Goal: Task Accomplishment & Management: Manage account settings

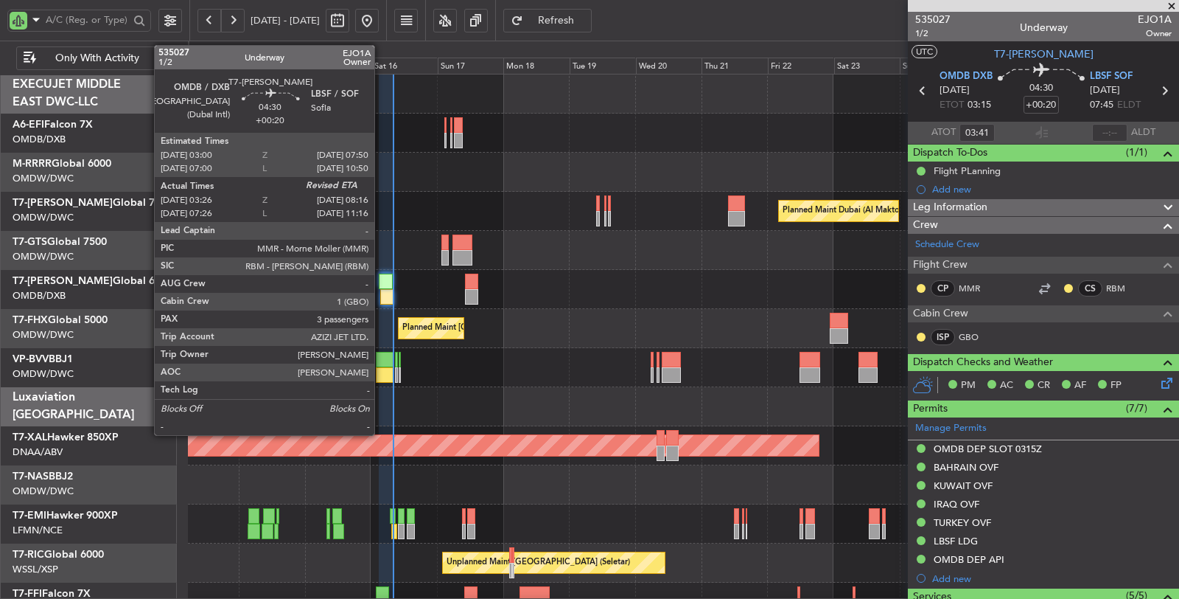
click at [382, 292] on div at bounding box center [387, 296] width 14 height 15
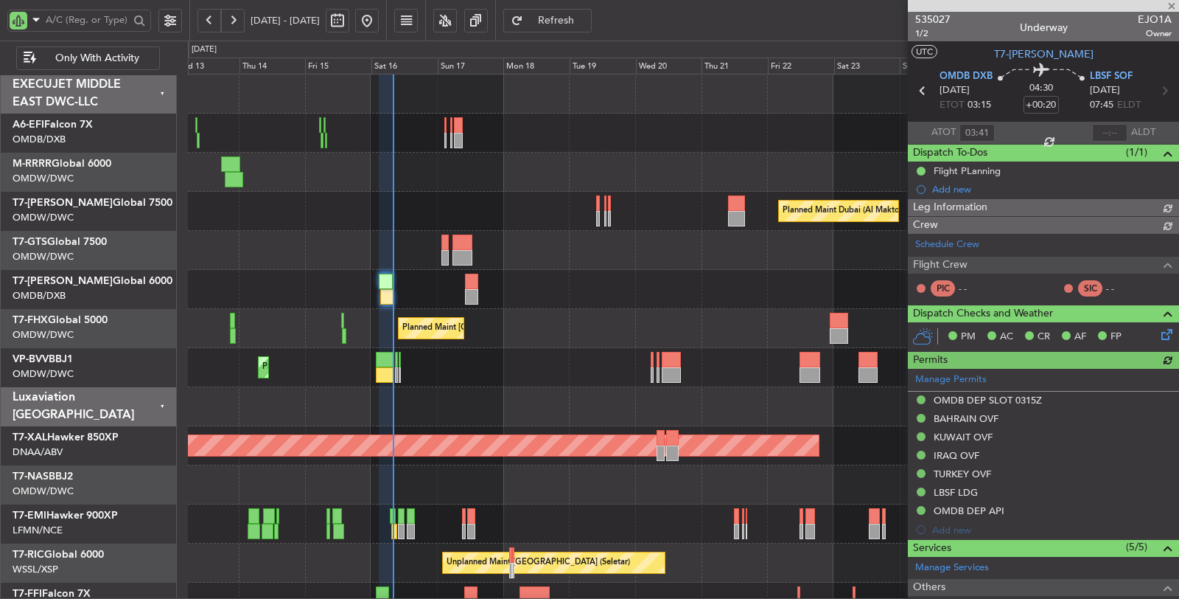
type input "Dherander Fithani (DHF)"
type input "7032"
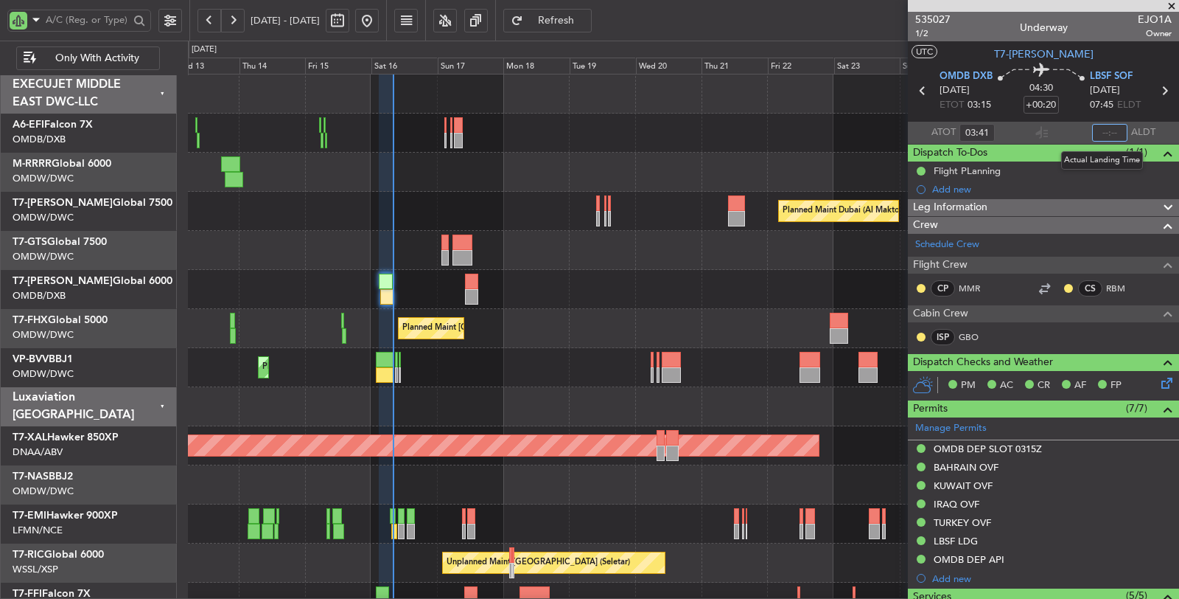
click at [1092, 136] on input "text" at bounding box center [1109, 133] width 35 height 18
type input "08:07"
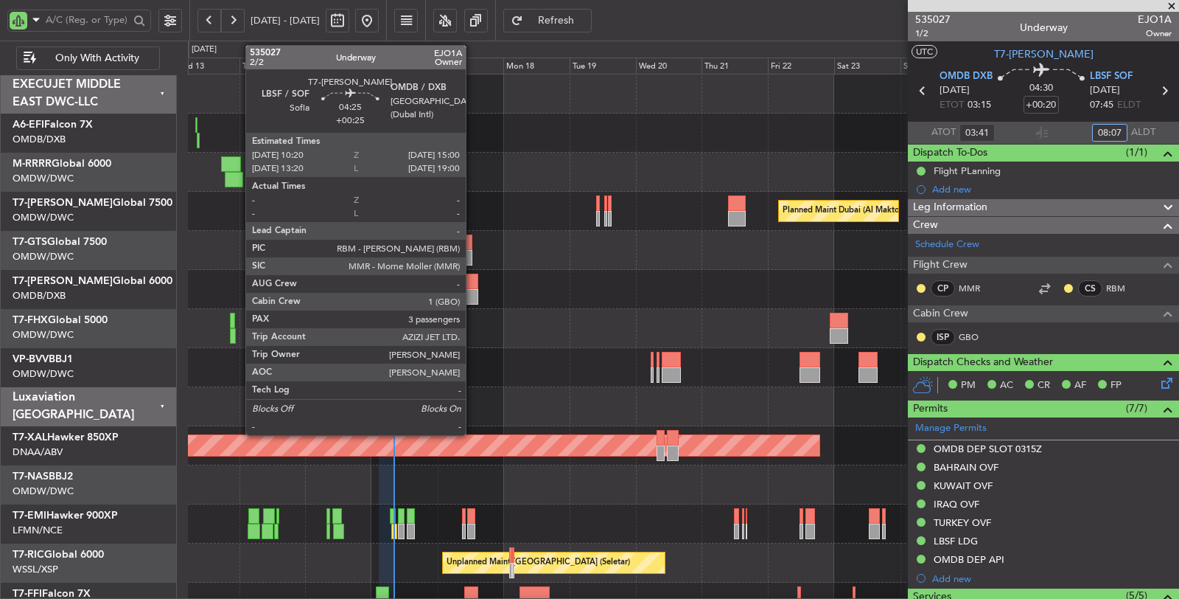
click at [473, 286] on div at bounding box center [471, 280] width 13 height 15
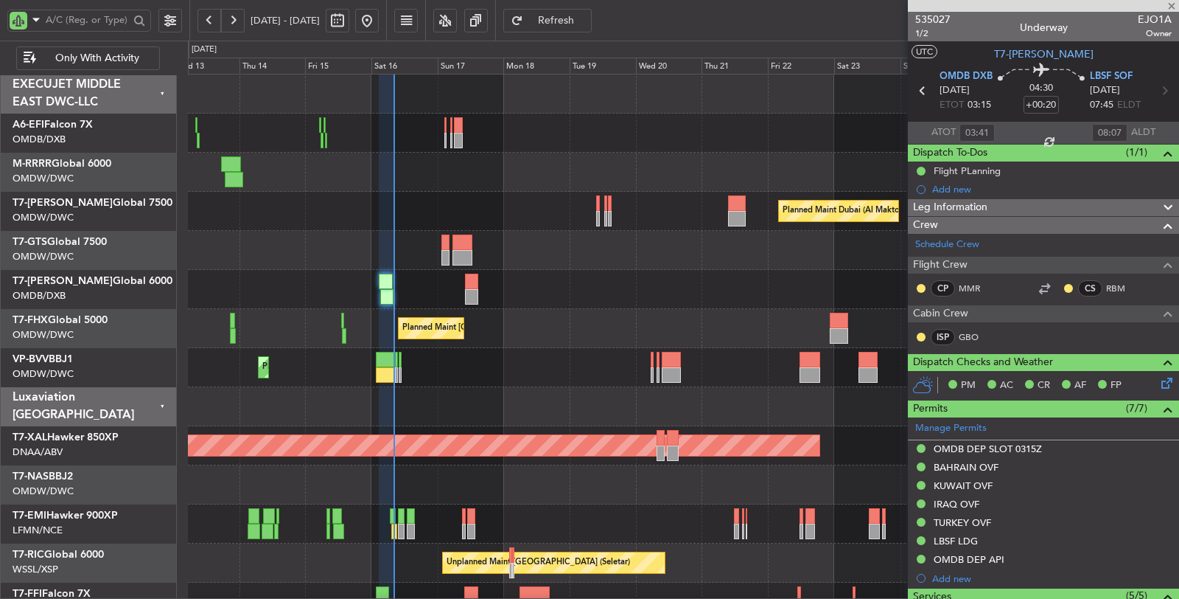
type input "+00:25"
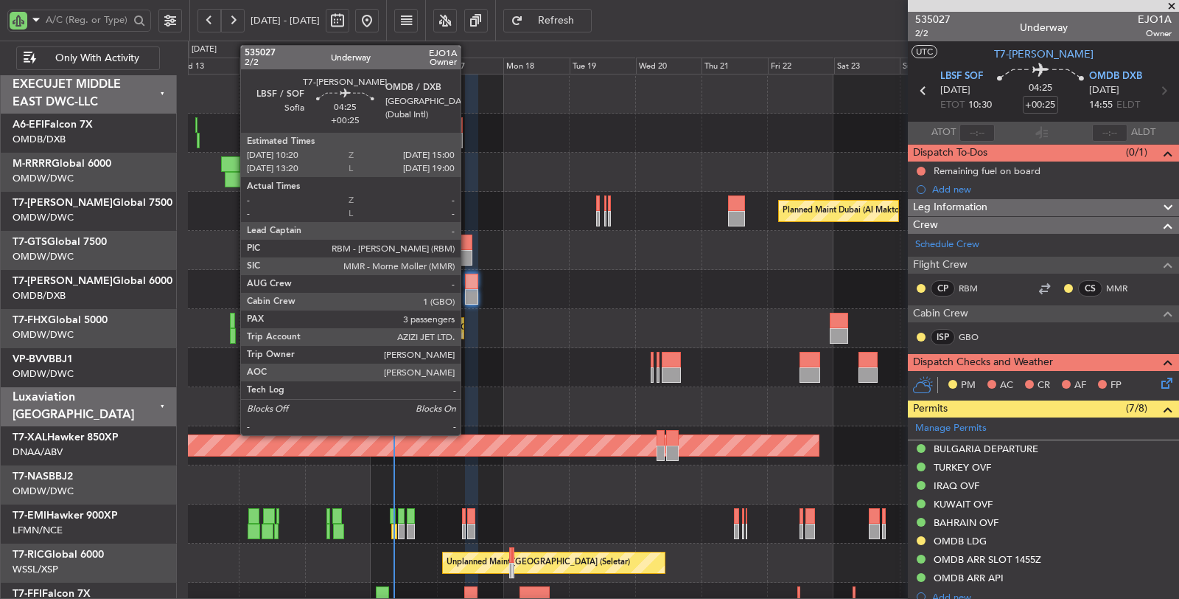
click at [468, 296] on div at bounding box center [471, 296] width 13 height 15
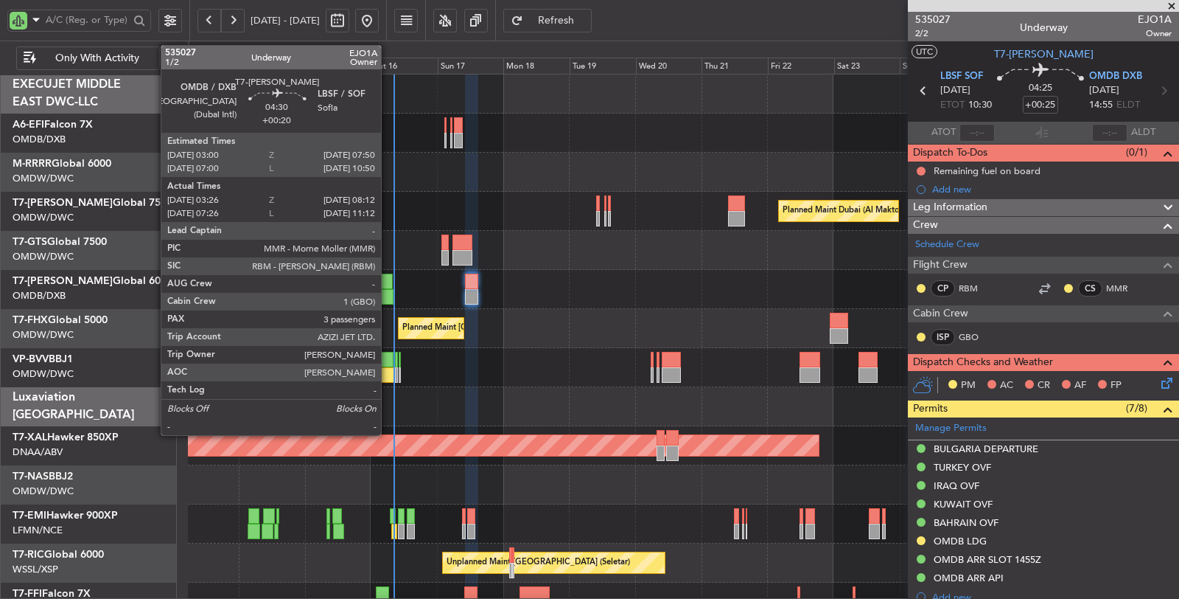
click at [388, 296] on div at bounding box center [386, 296] width 13 height 15
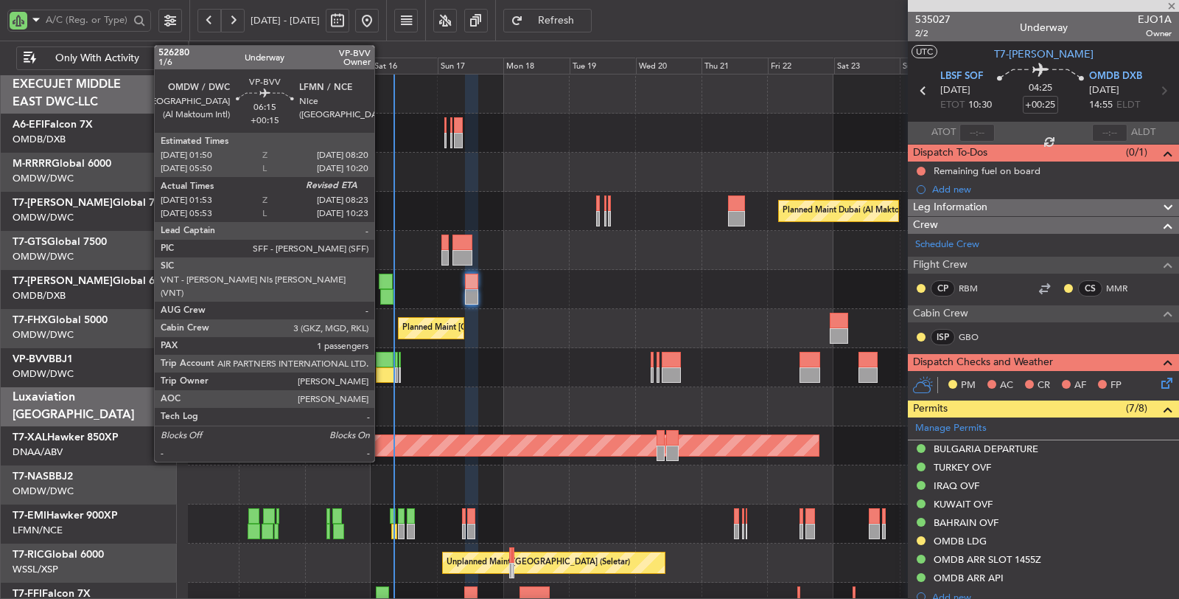
click at [382, 371] on div at bounding box center [385, 374] width 18 height 15
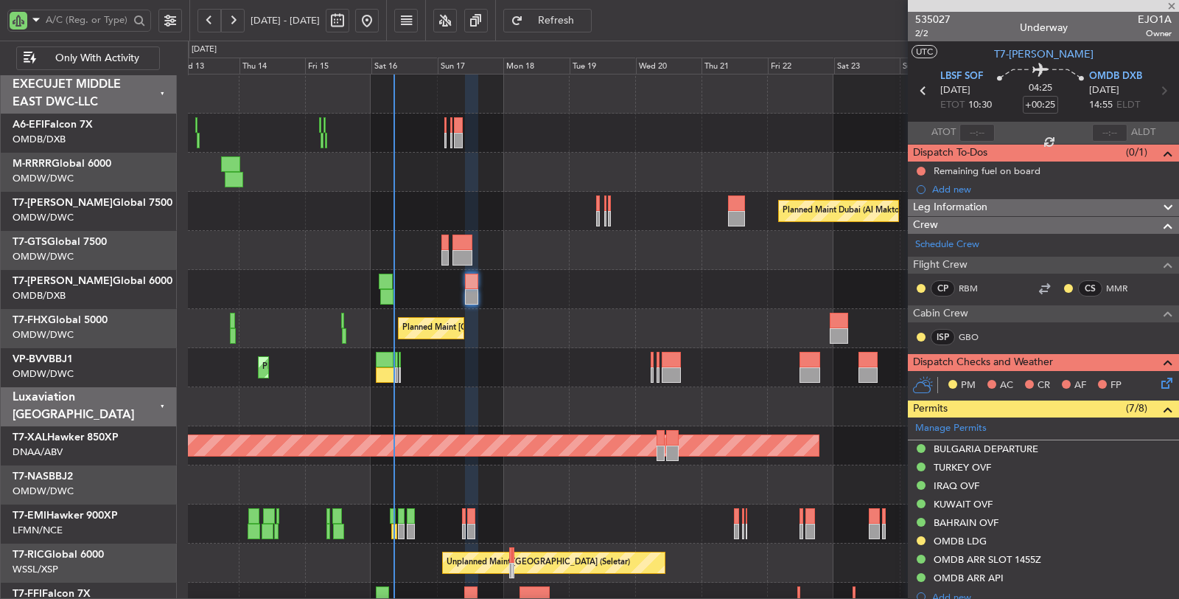
type input "+00:15"
type input "02:03"
type input "1"
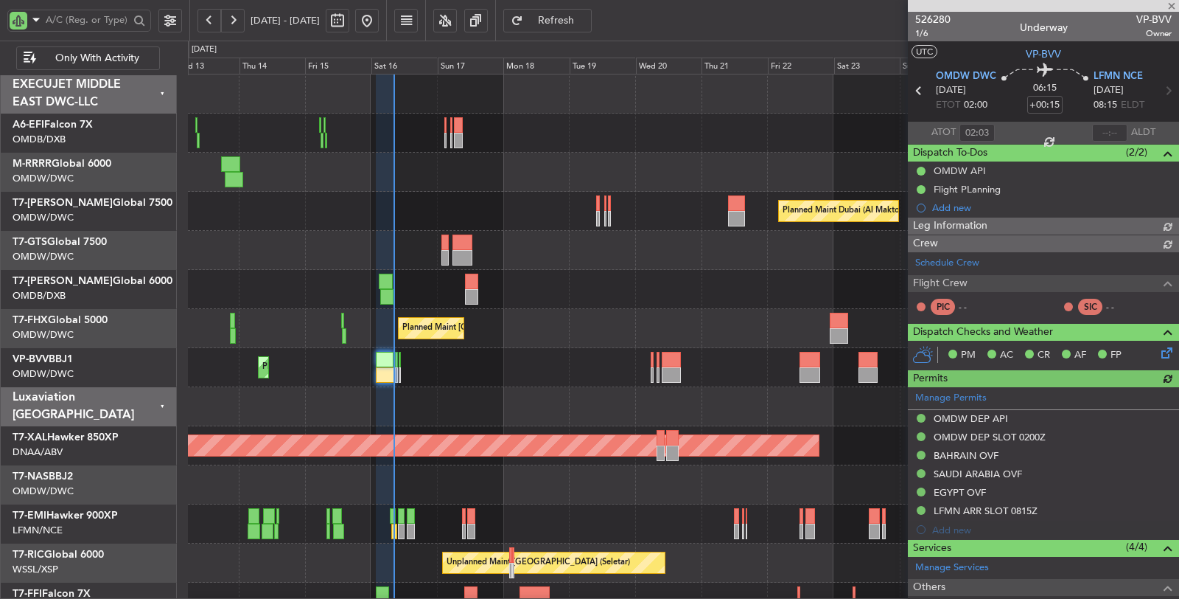
type input "Dherander Fithani (DHF)"
type input "6969"
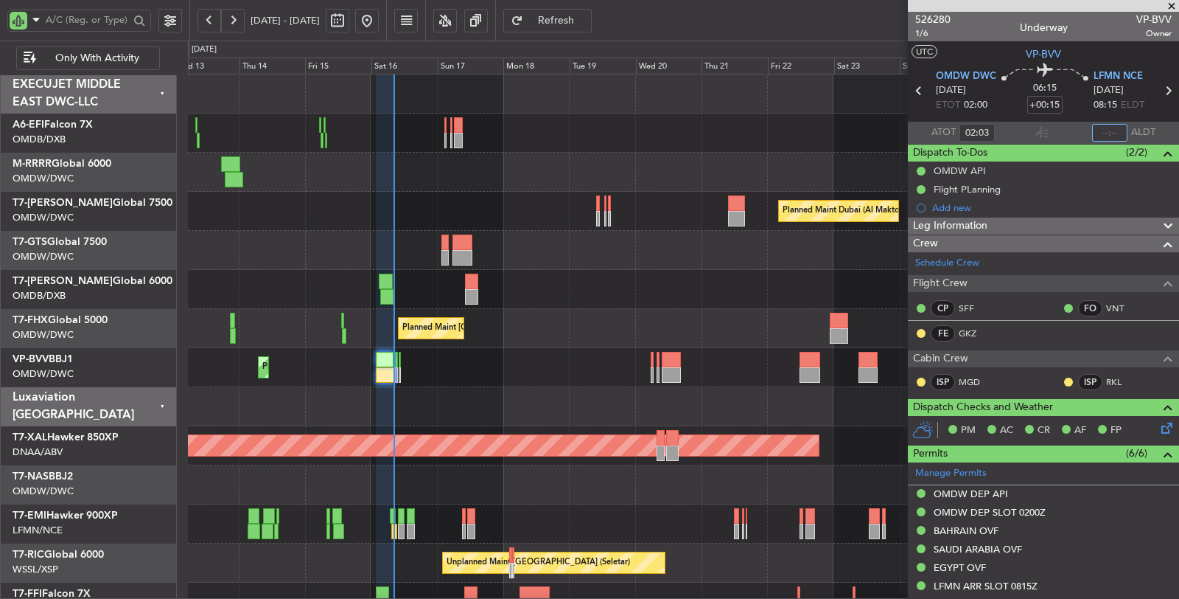
click at [1112, 138] on input "text" at bounding box center [1109, 133] width 35 height 18
type input "08:10"
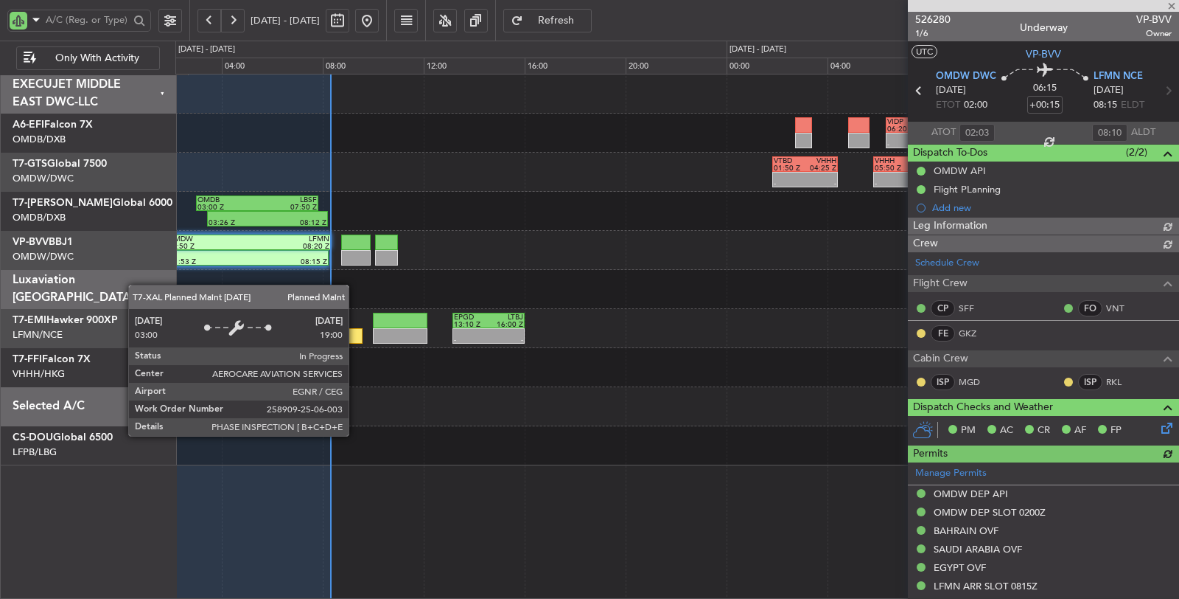
type input "Dherander Fithani (DHF)"
type input "6969"
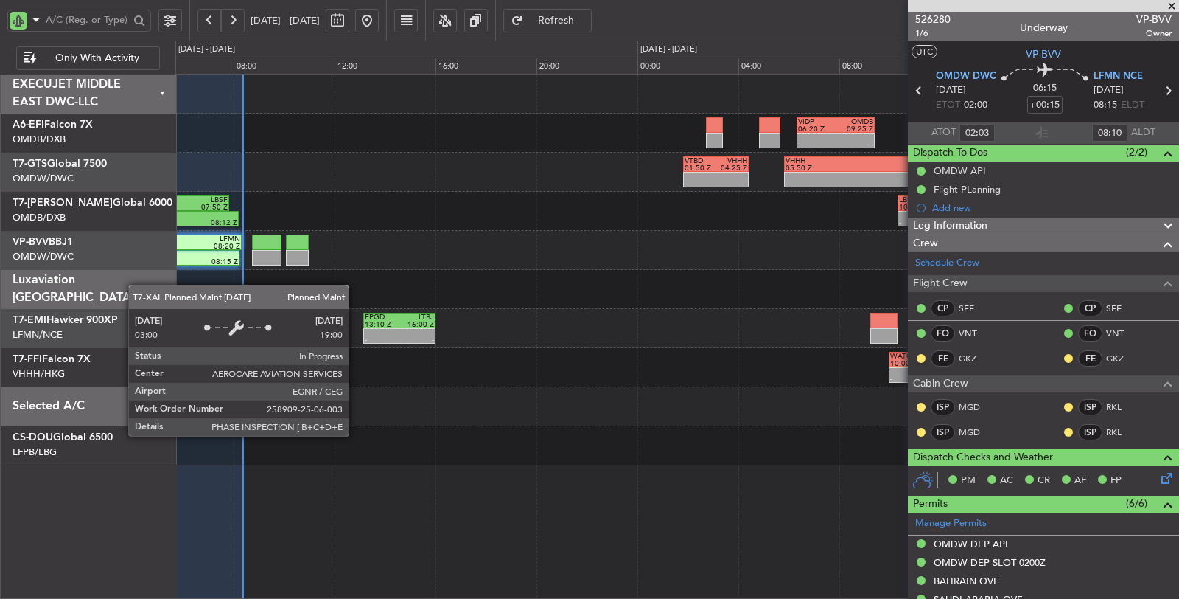
click at [450, 237] on div "- - VIDP 06:20 Z OMDB 09:25 Z - - VTBD 01:50 Z VHHH 04:25 Z - - VHHH 05:50 Z OM…" at bounding box center [677, 269] width 1004 height 391
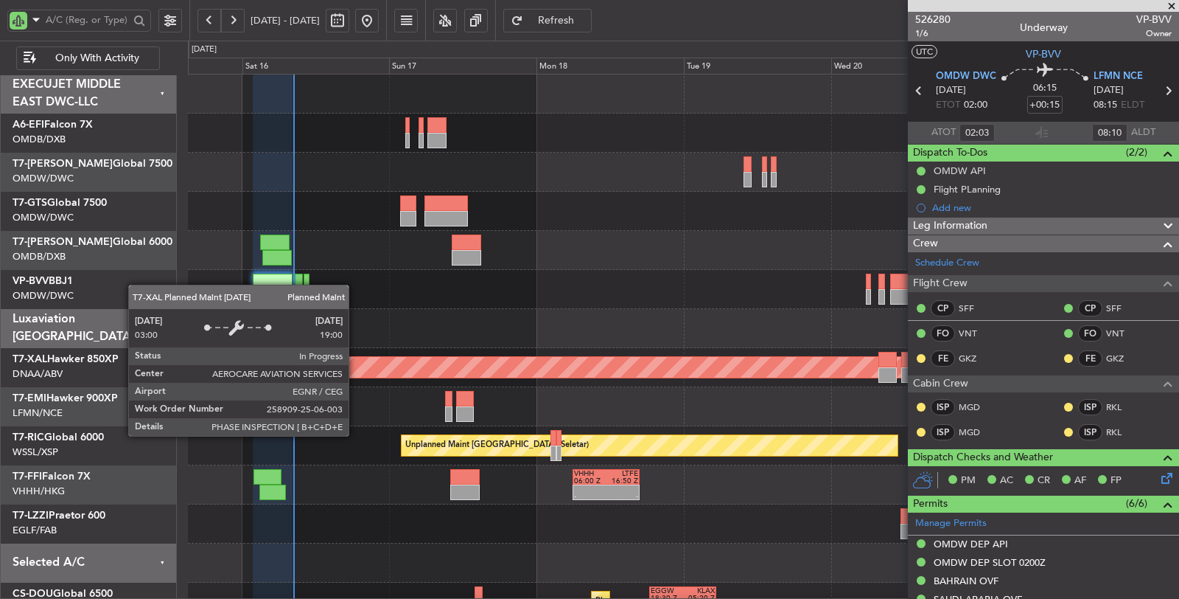
click at [552, 209] on div at bounding box center [683, 211] width 991 height 39
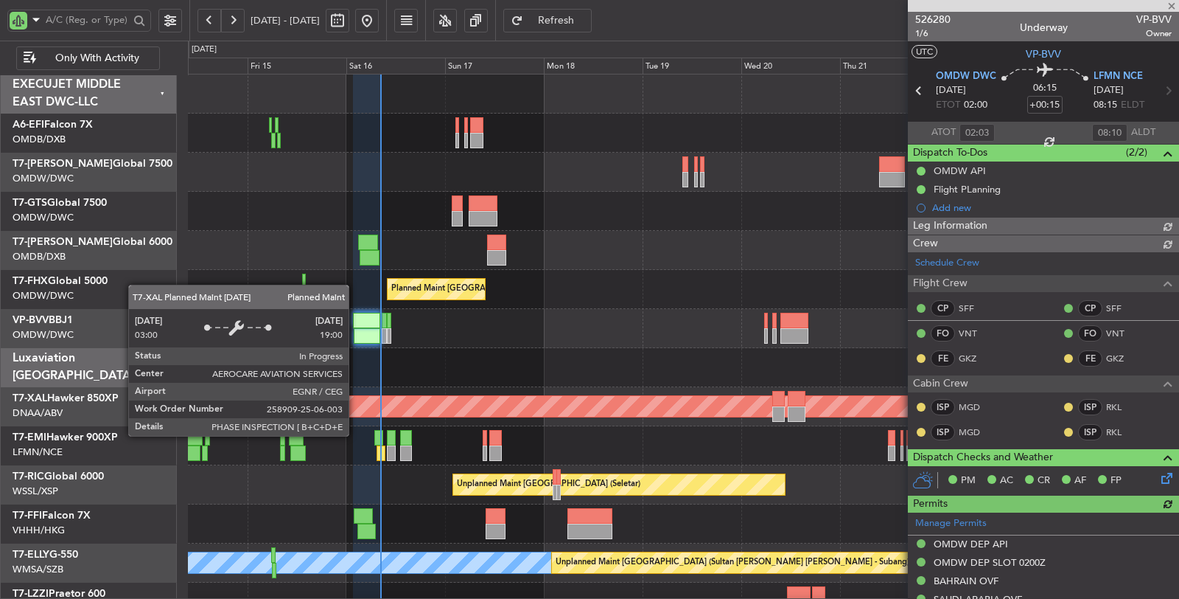
type input "Dherander Fithani (DHF)"
type input "6969"
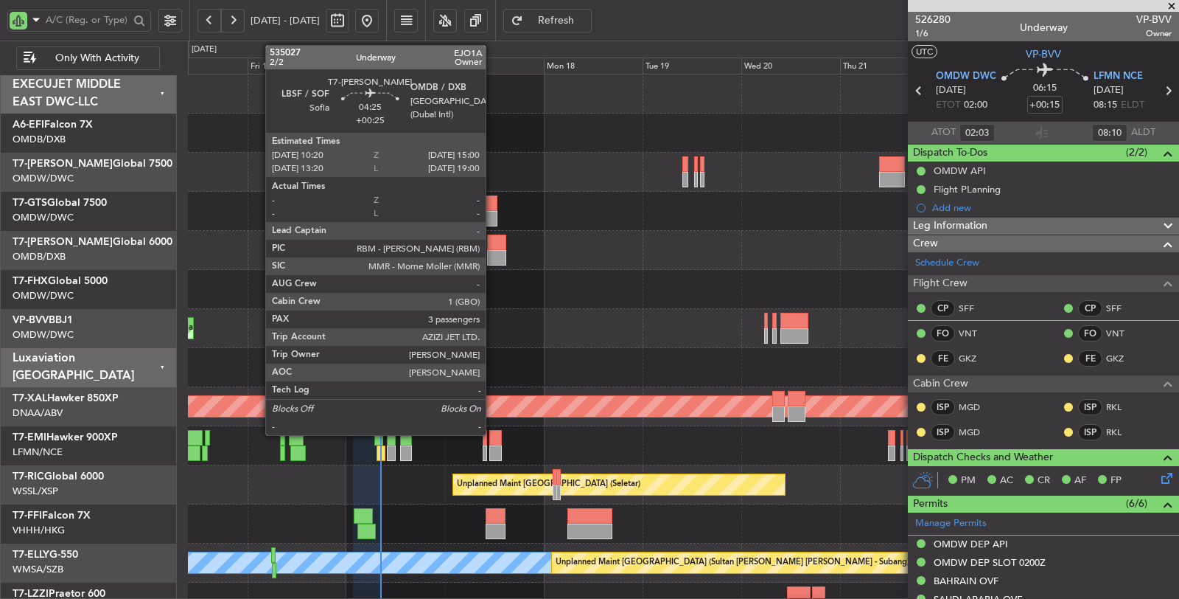
click at [494, 252] on div at bounding box center [497, 257] width 20 height 15
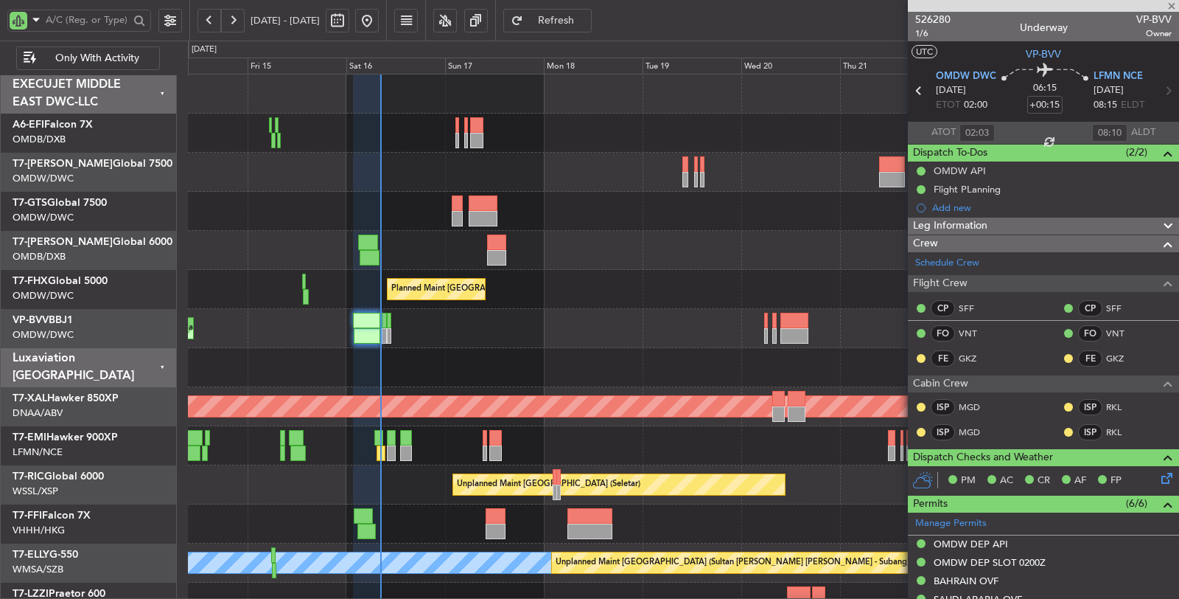
type input "+00:25"
type input "3"
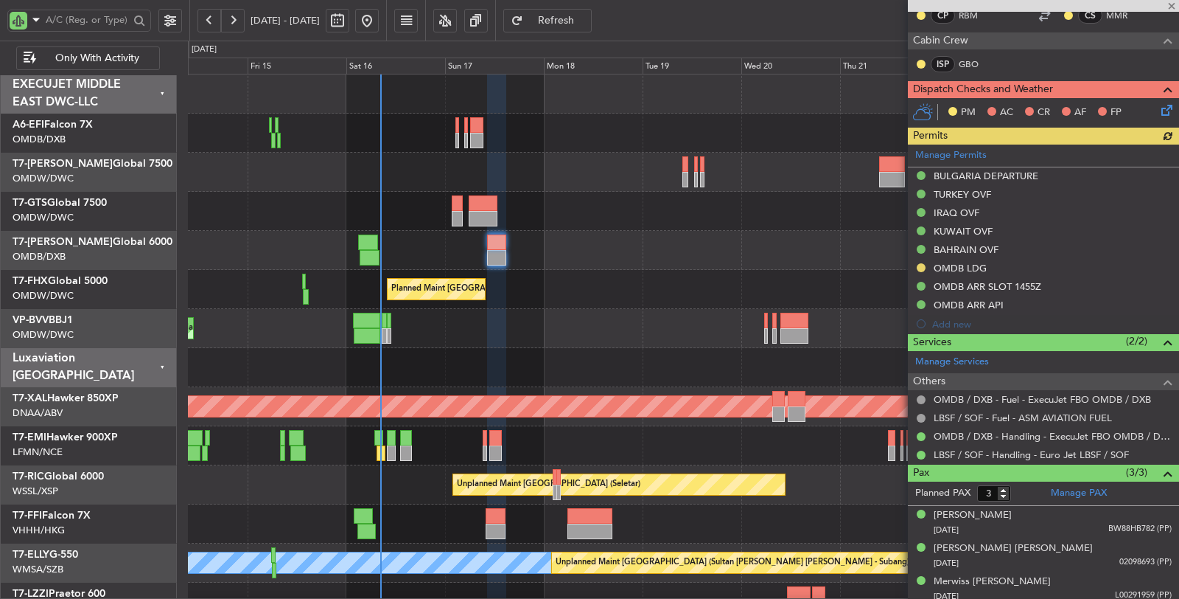
scroll to position [274, 0]
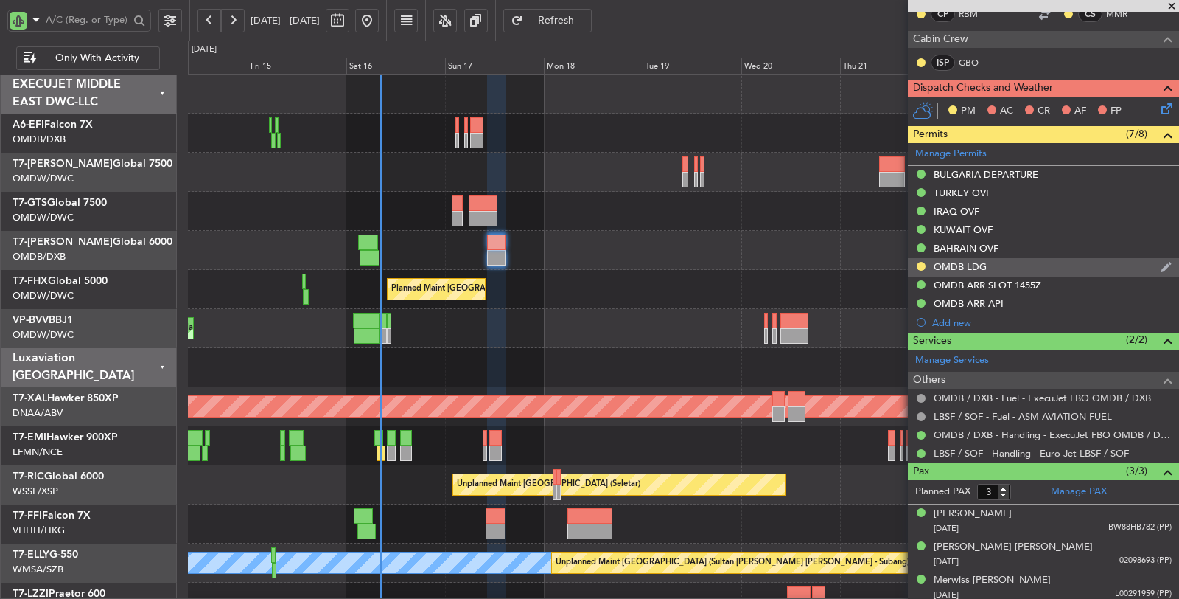
click at [952, 262] on div "OMDB LDG" at bounding box center [960, 266] width 53 height 13
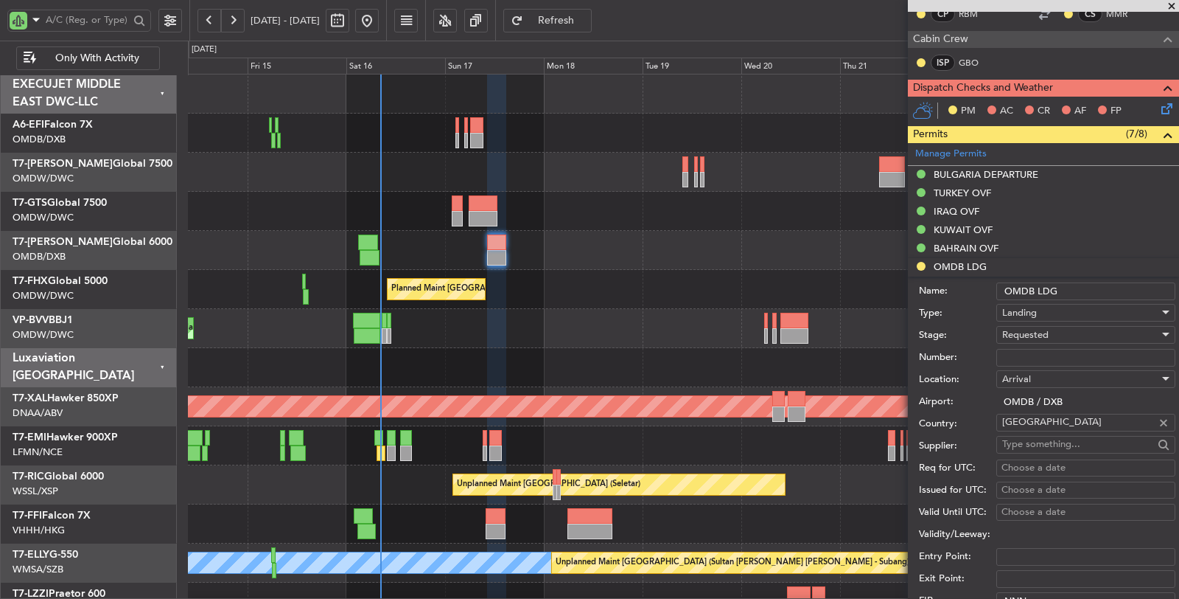
click at [1025, 333] on span "Requested" at bounding box center [1025, 334] width 46 height 13
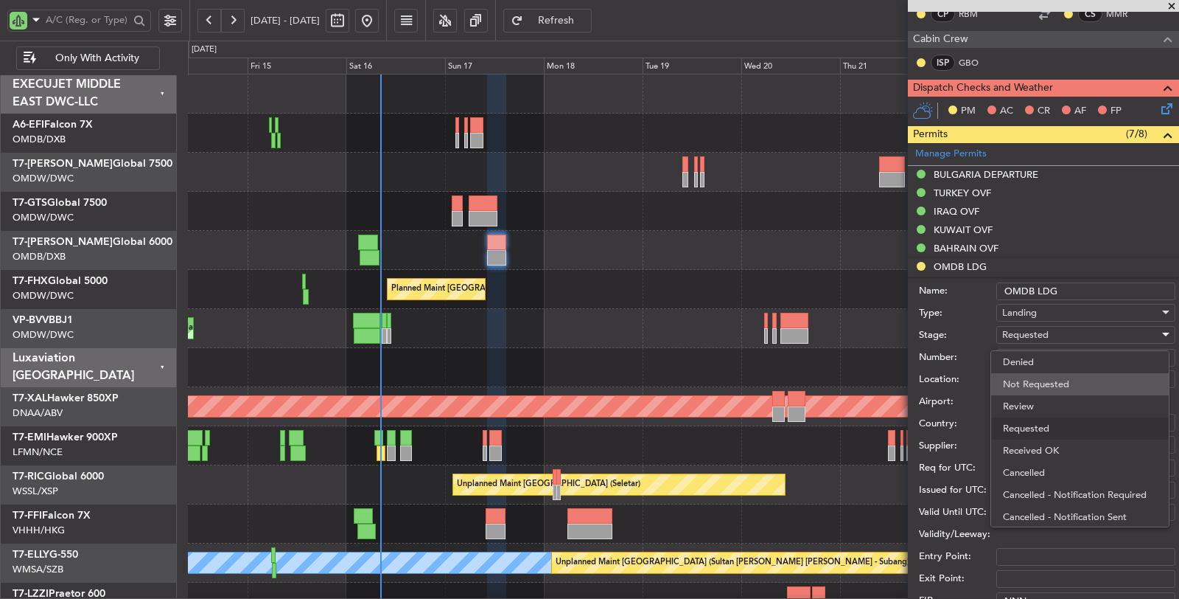
scroll to position [6, 0]
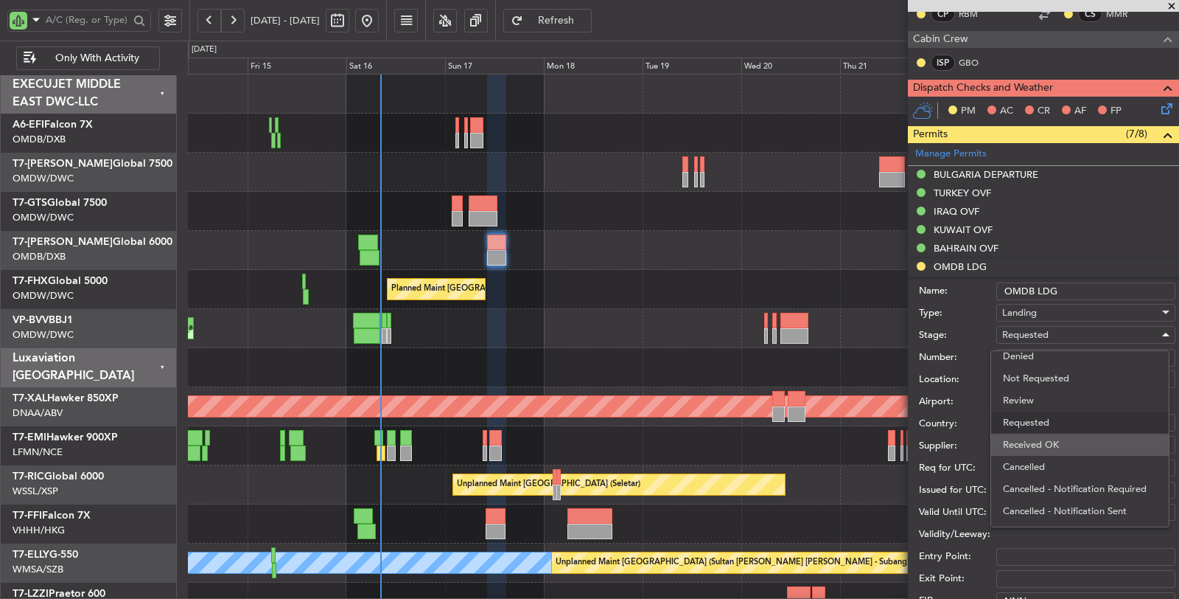
click at [1041, 439] on span "Received OK" at bounding box center [1080, 444] width 154 height 22
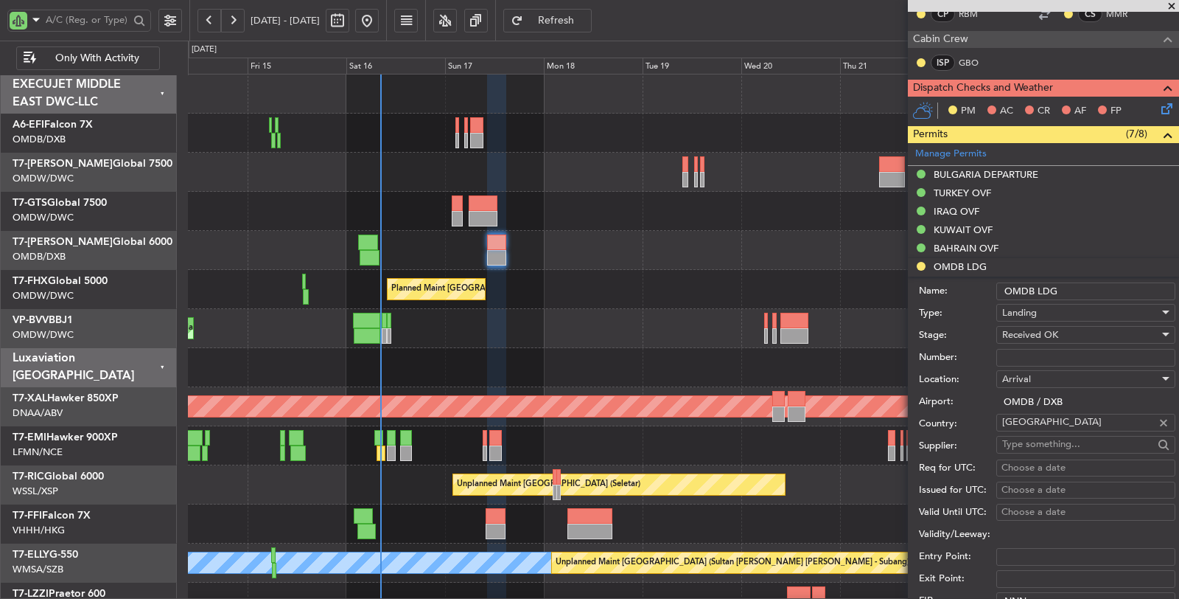
click at [1028, 354] on input "Number:" at bounding box center [1086, 358] width 179 height 18
paste input "LP/2025/11207"
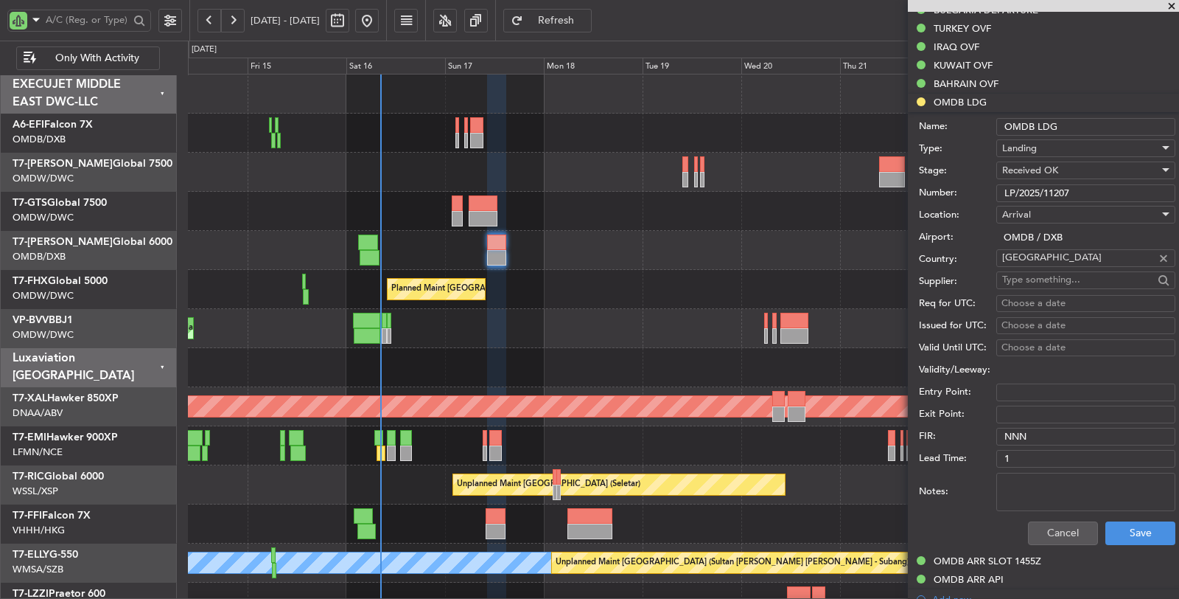
scroll to position [601, 0]
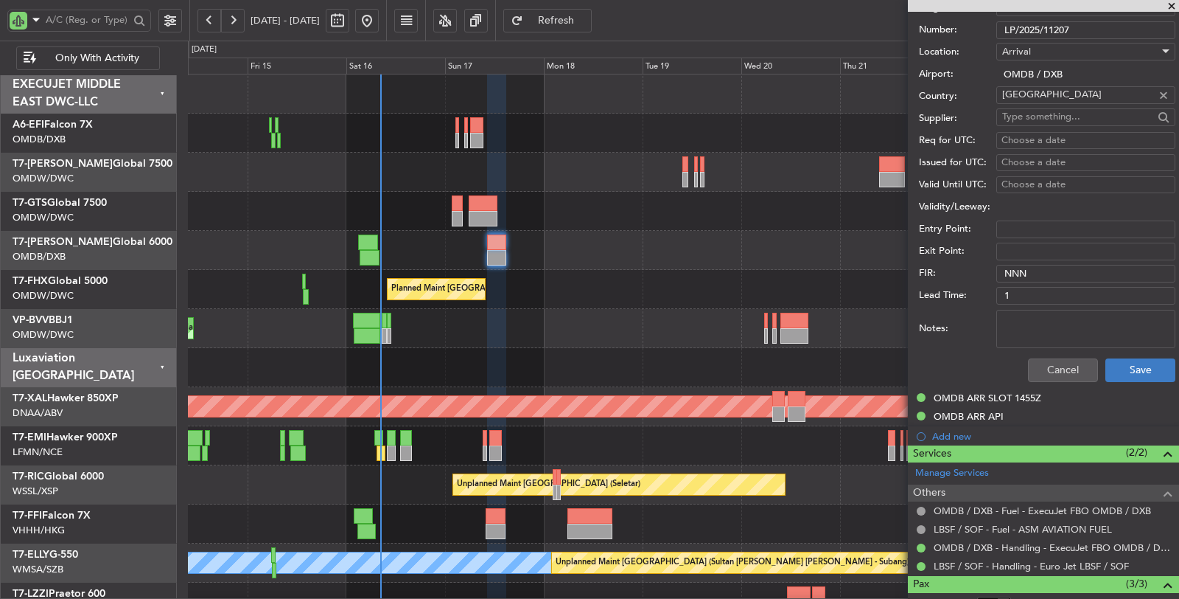
type input "LP/2025/11207"
click at [1117, 371] on button "Save" at bounding box center [1141, 370] width 70 height 24
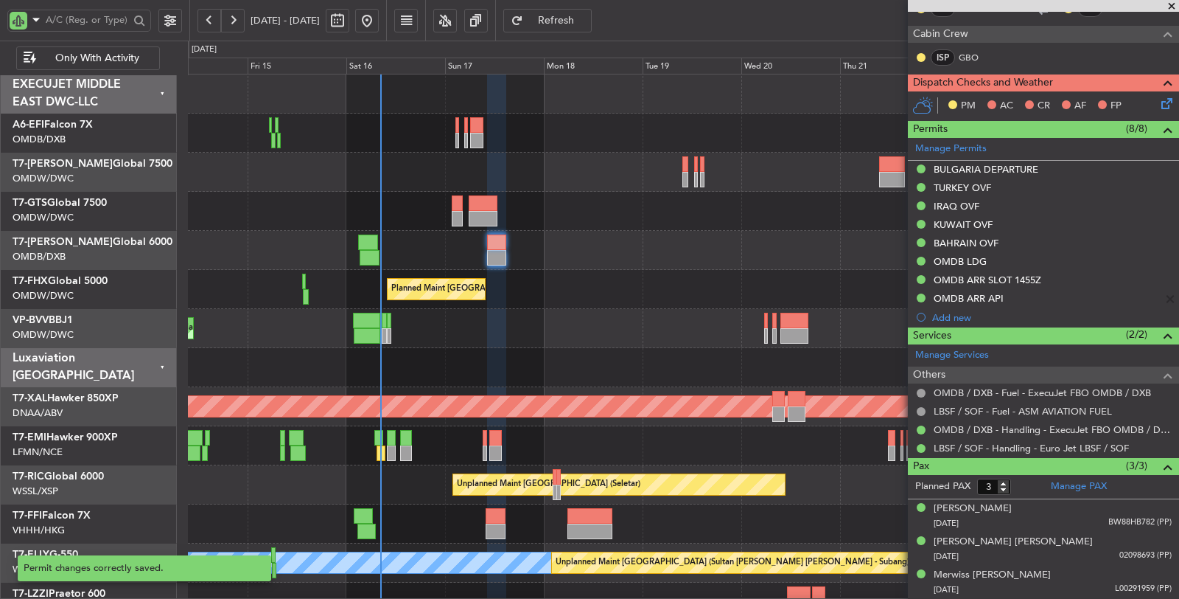
scroll to position [162, 0]
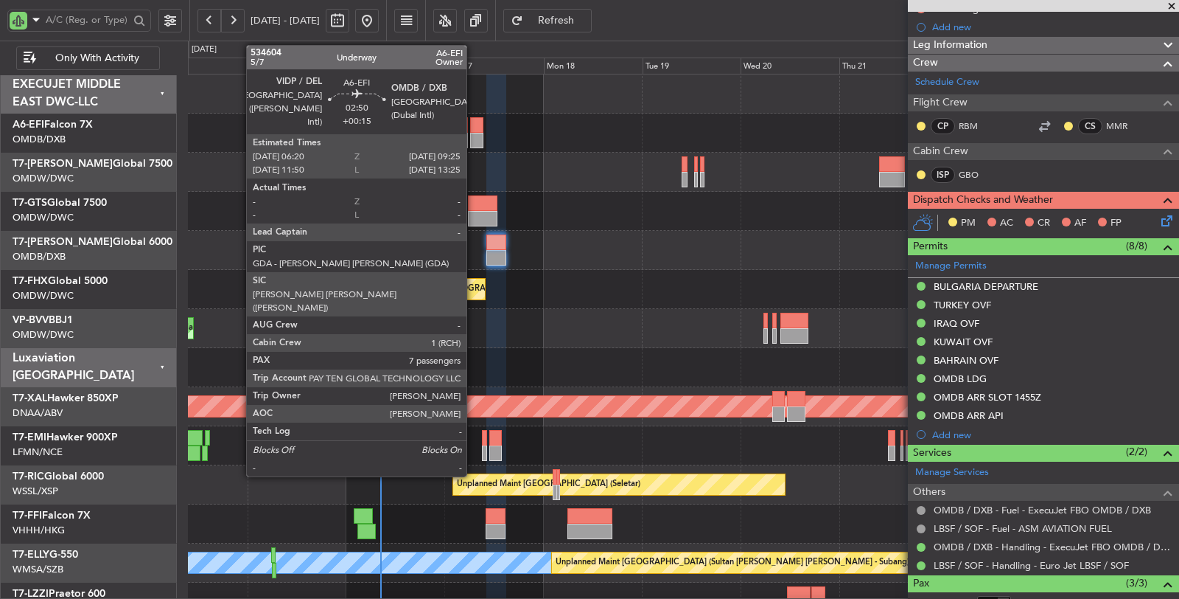
click at [474, 136] on div at bounding box center [476, 140] width 13 height 15
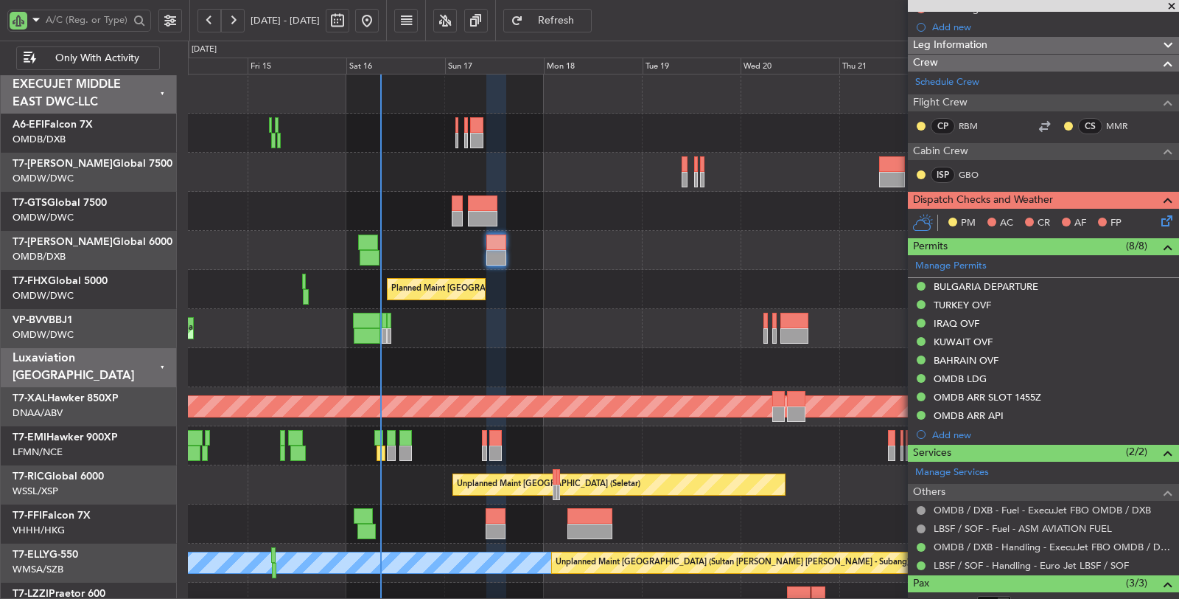
click at [587, 22] on span "Refresh" at bounding box center [556, 20] width 60 height 10
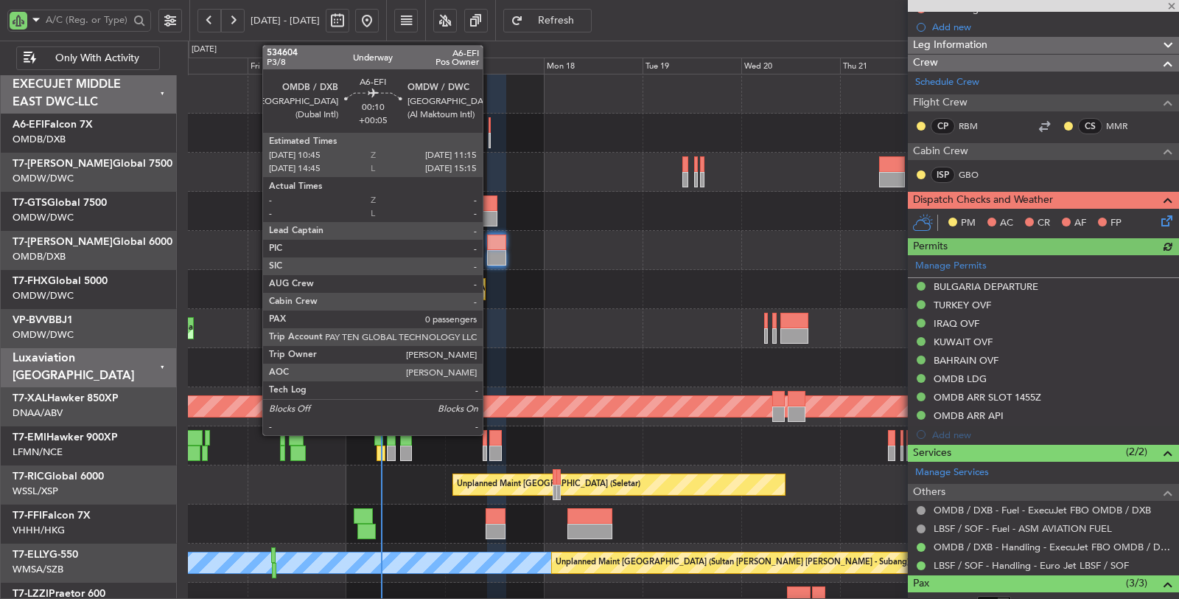
click at [490, 141] on div at bounding box center [490, 140] width 2 height 15
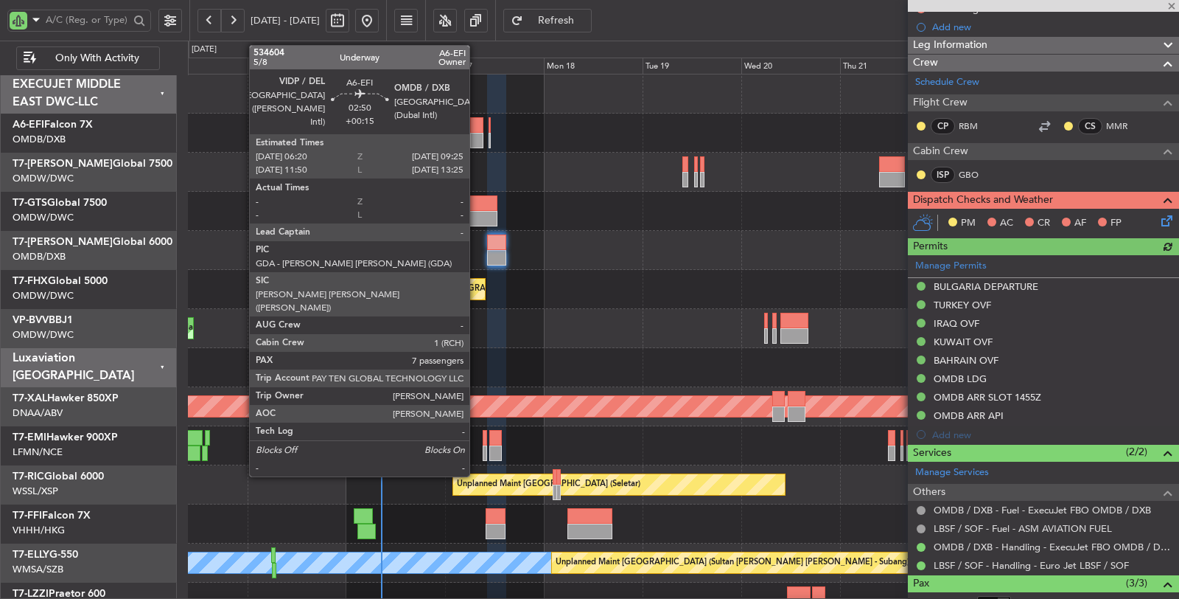
click at [477, 142] on div at bounding box center [476, 140] width 13 height 15
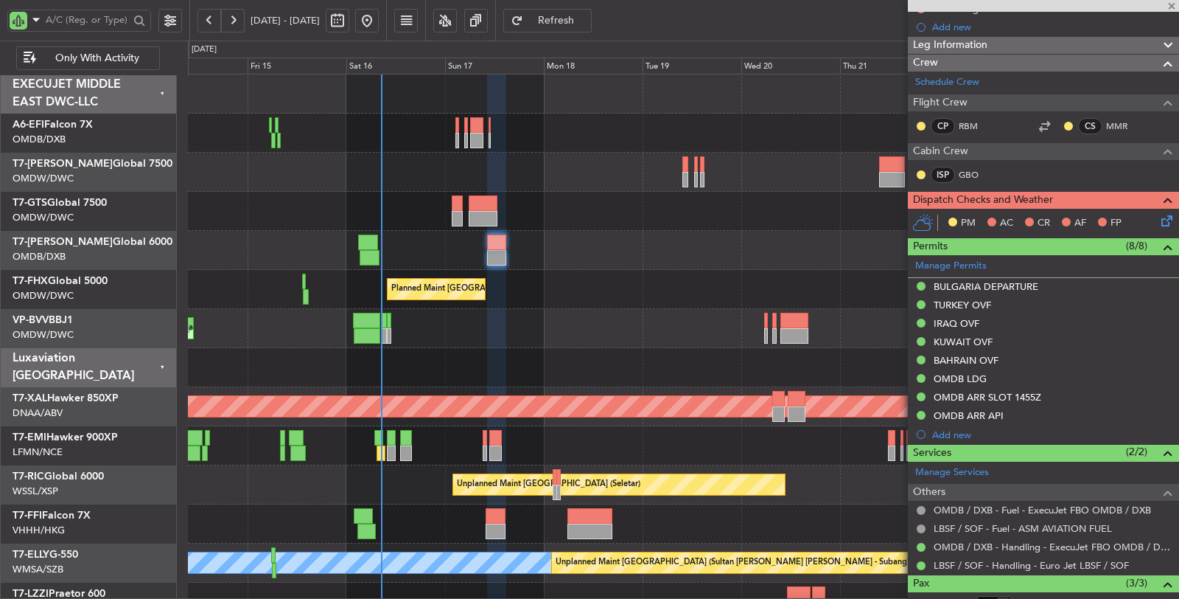
type input "+00:15"
type input "7"
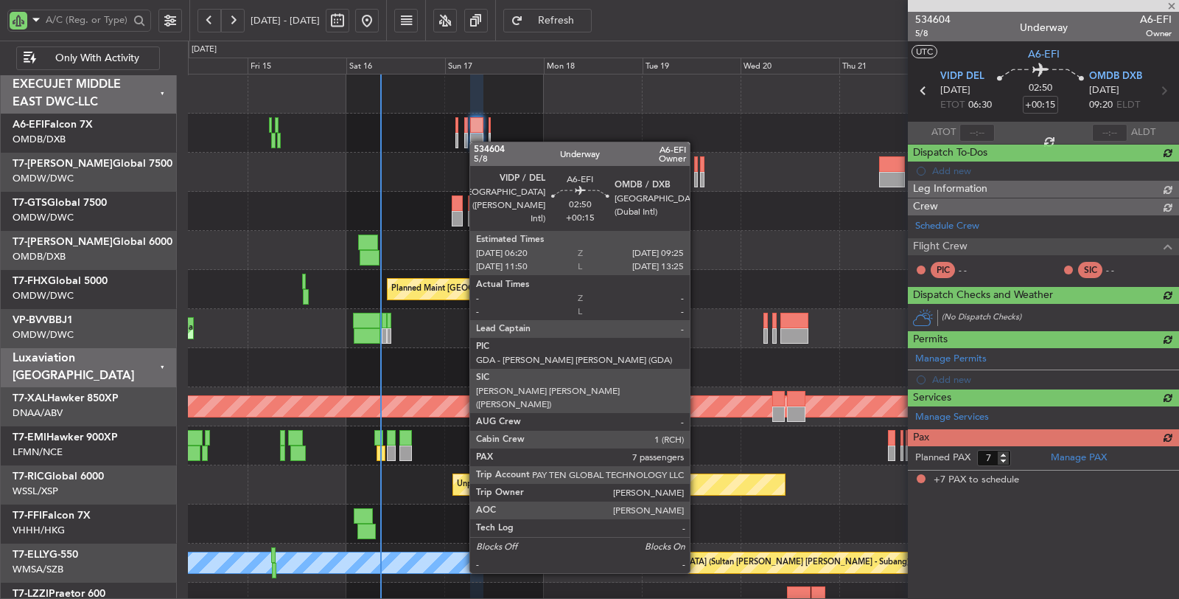
scroll to position [0, 0]
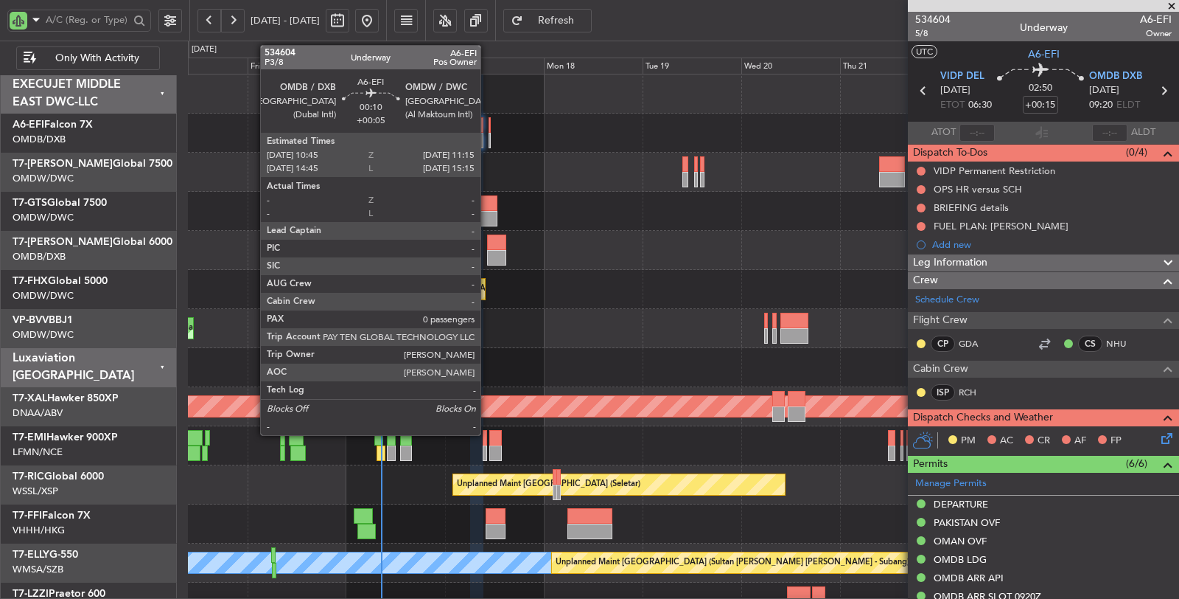
click at [489, 139] on div at bounding box center [490, 140] width 2 height 15
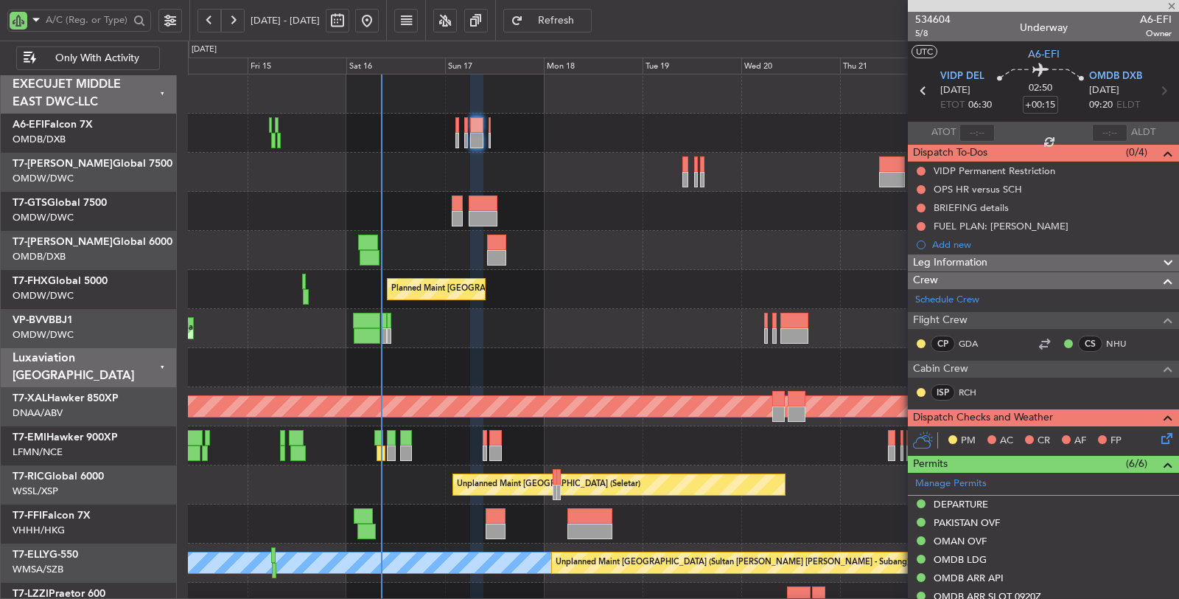
type input "+00:05"
type input "0"
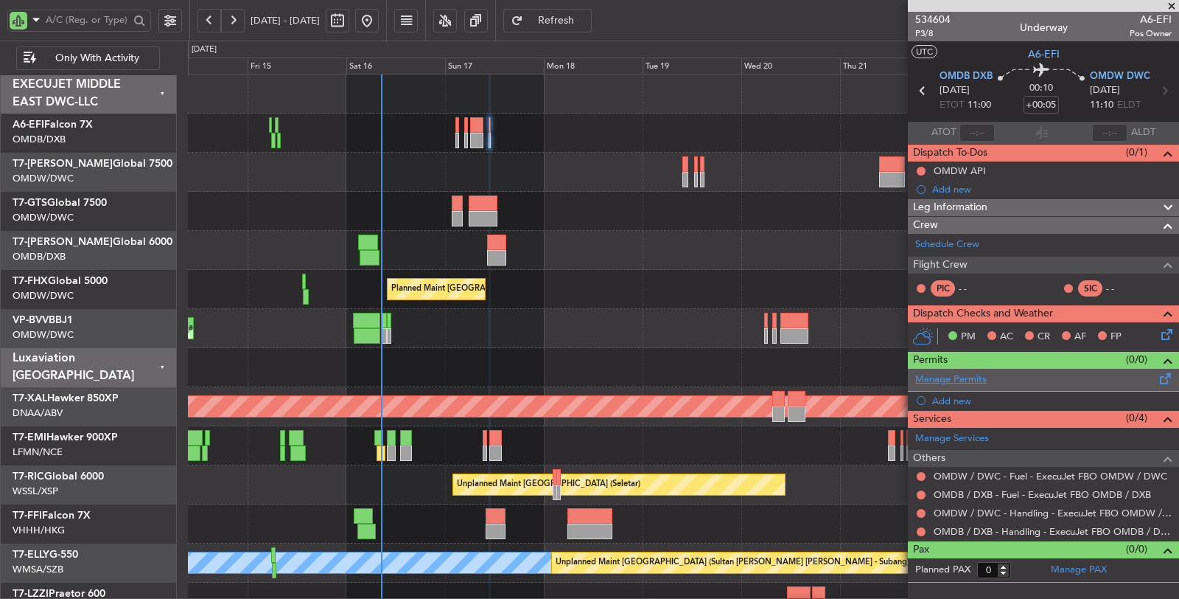
click at [956, 377] on link "Manage Permits" at bounding box center [950, 379] width 71 height 15
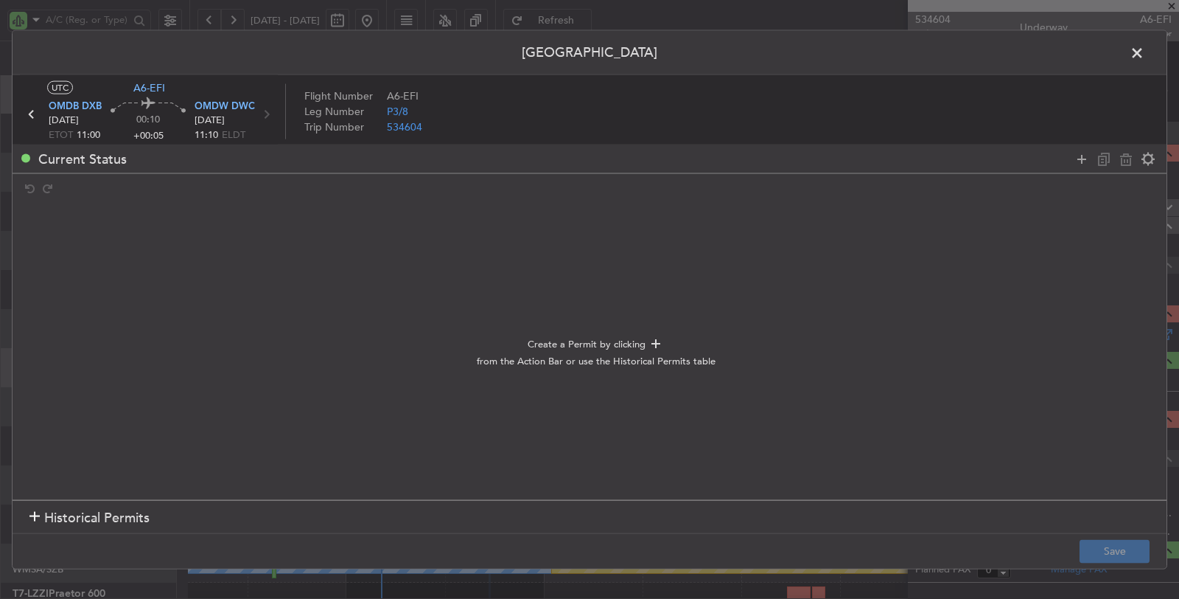
click at [32, 512] on div at bounding box center [34, 517] width 10 height 10
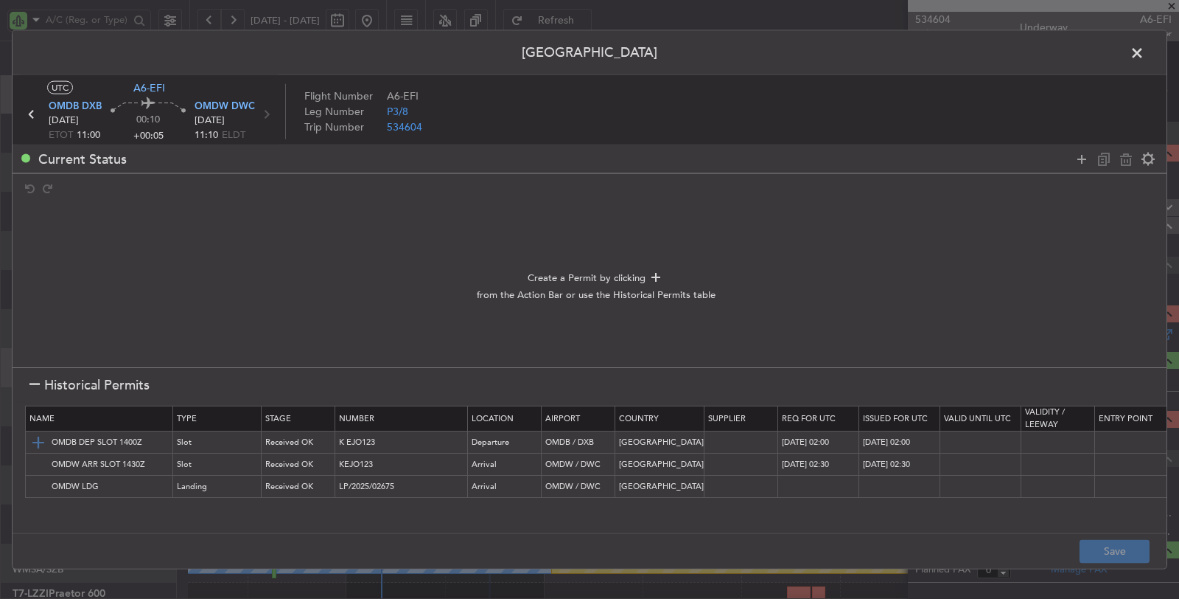
click at [33, 439] on img at bounding box center [38, 442] width 18 height 18
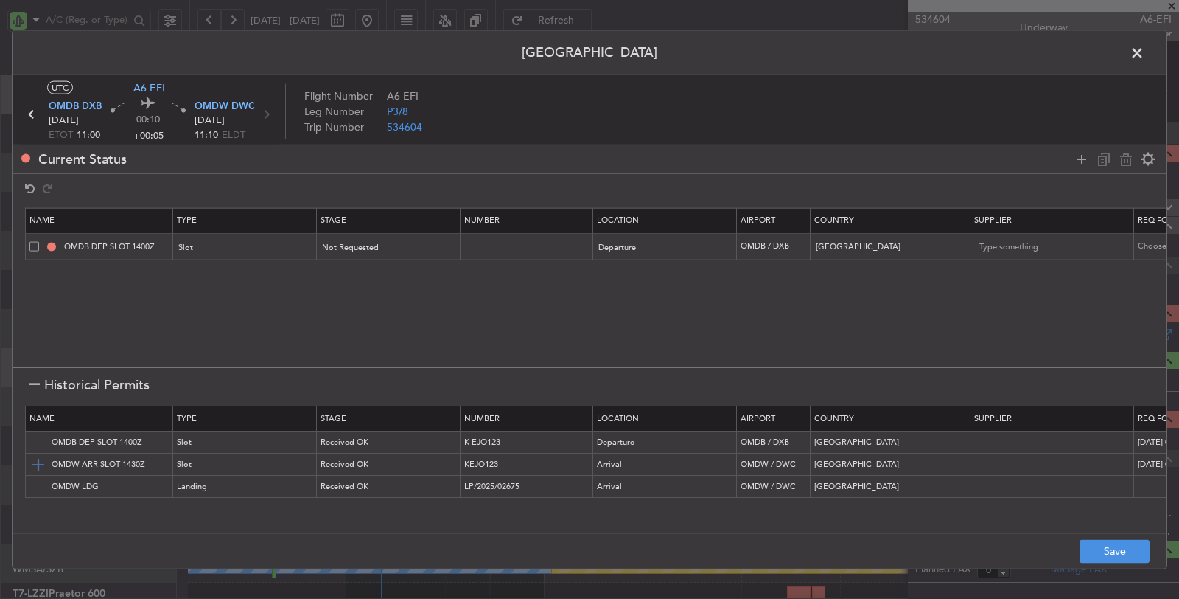
click at [32, 467] on img at bounding box center [38, 465] width 18 height 18
click at [36, 482] on img at bounding box center [38, 487] width 18 height 18
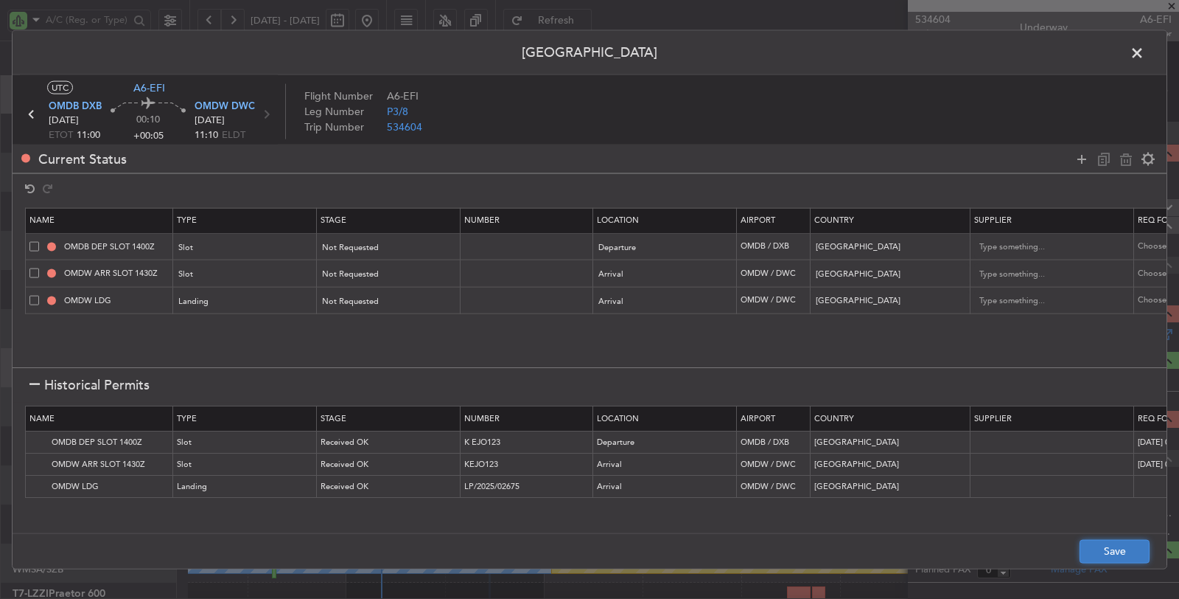
click at [1100, 556] on button "Save" at bounding box center [1115, 551] width 70 height 24
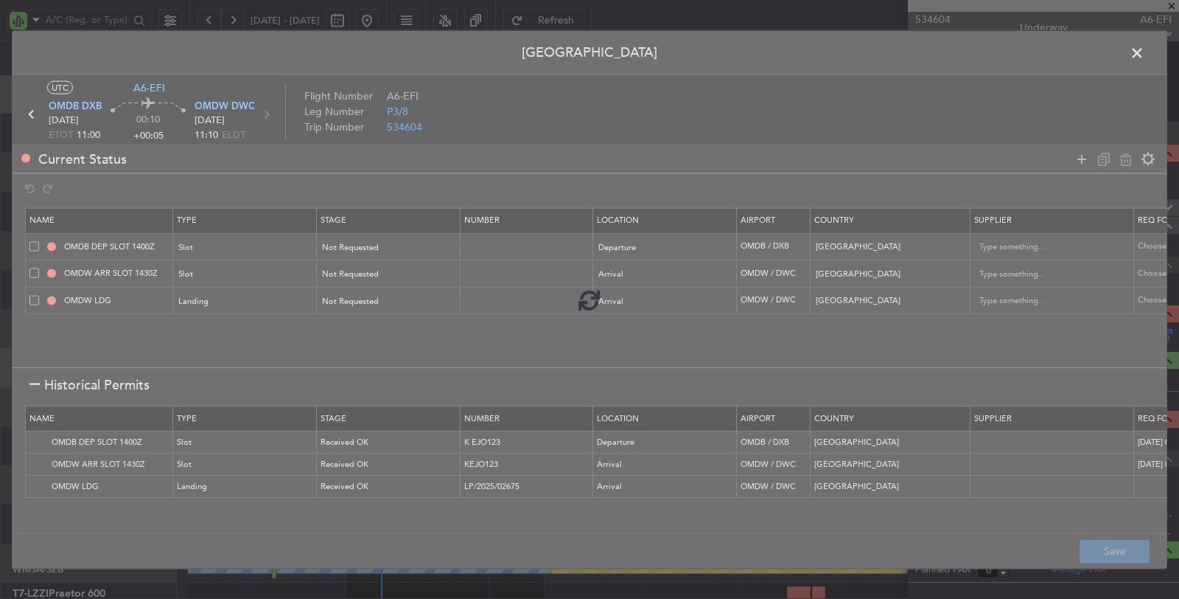
type input "OMDB DEP SLOT"
type input "NNN"
type input "1"
type input "OMDW ARR SLOT"
type input "NNN"
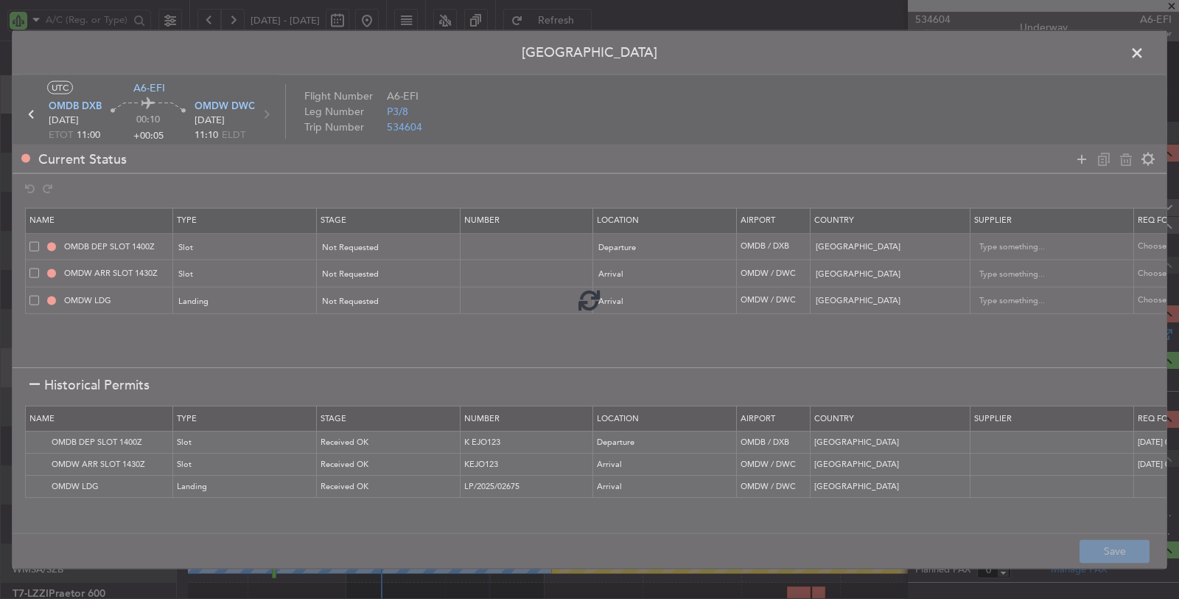
type input "1"
type input "NNN"
type input "1"
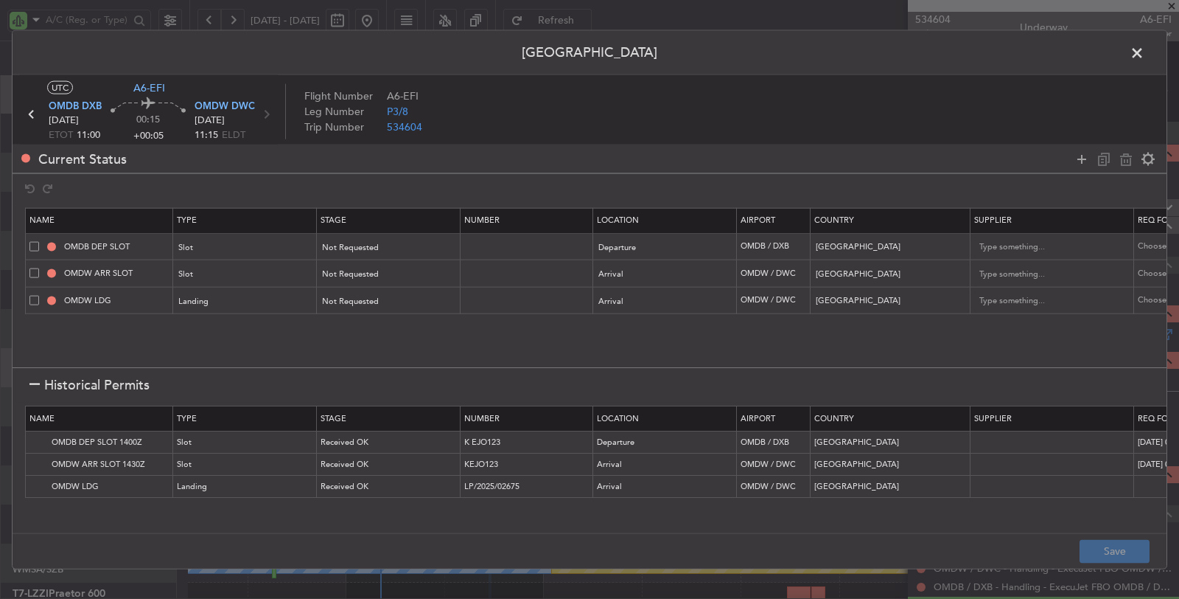
click at [1145, 50] on span at bounding box center [1145, 56] width 0 height 29
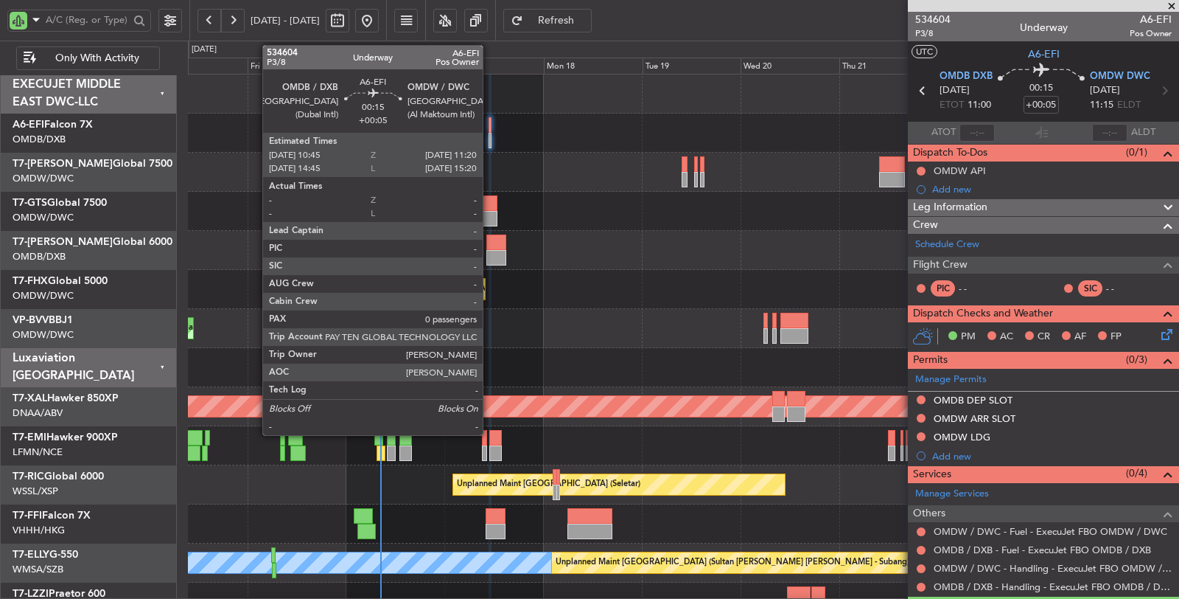
click at [490, 141] on div at bounding box center [490, 140] width 3 height 15
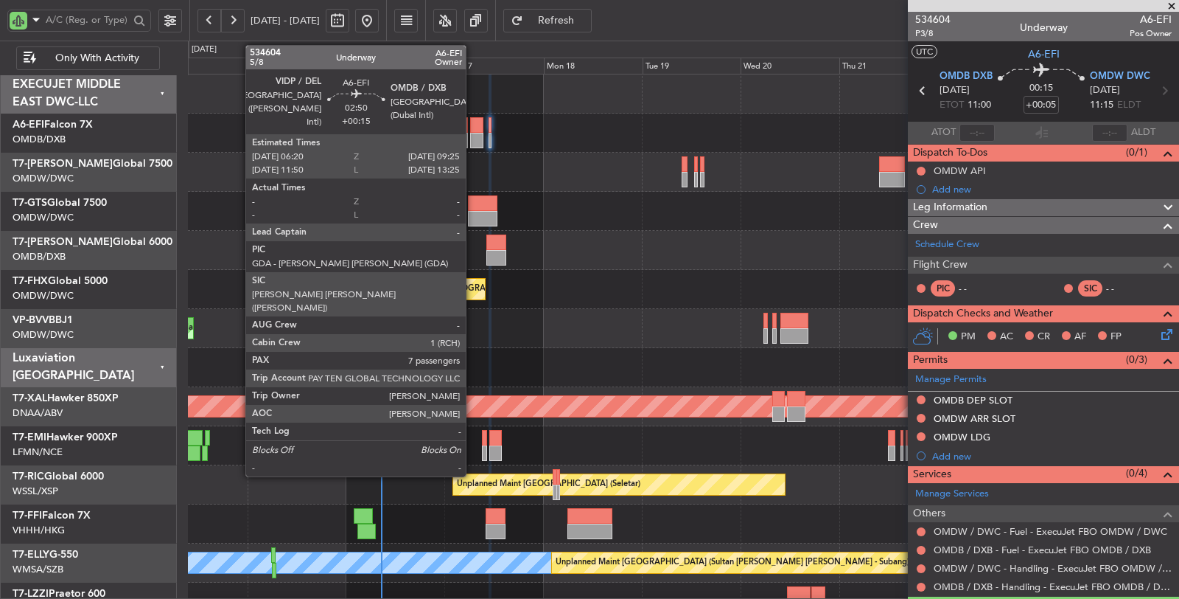
click at [473, 142] on div at bounding box center [476, 140] width 13 height 15
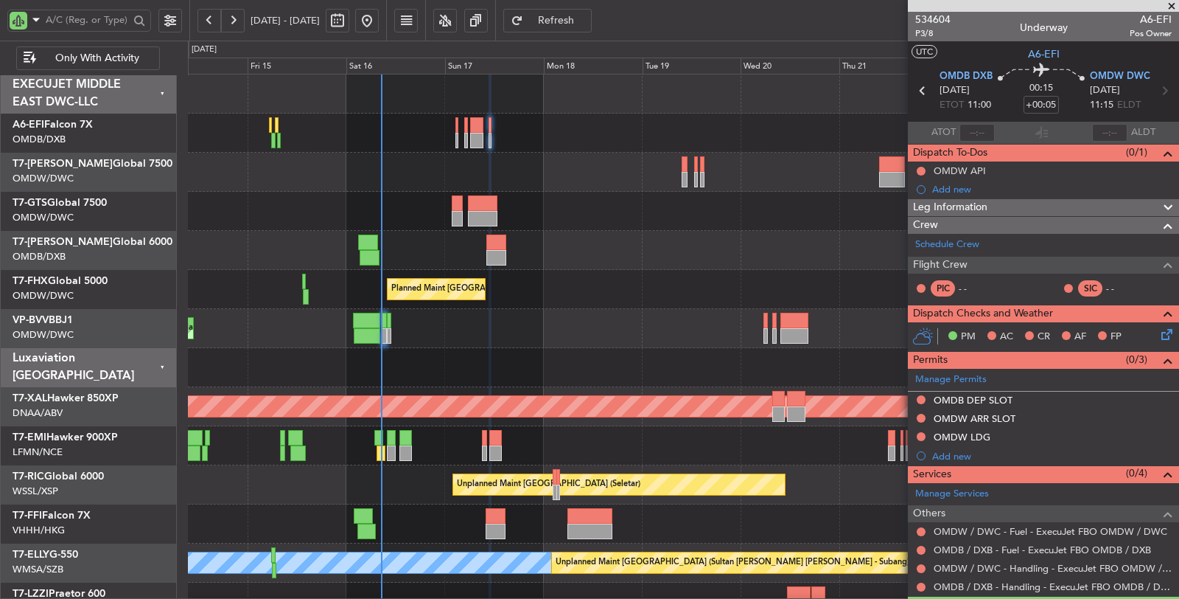
click at [487, 138] on div at bounding box center [683, 133] width 991 height 39
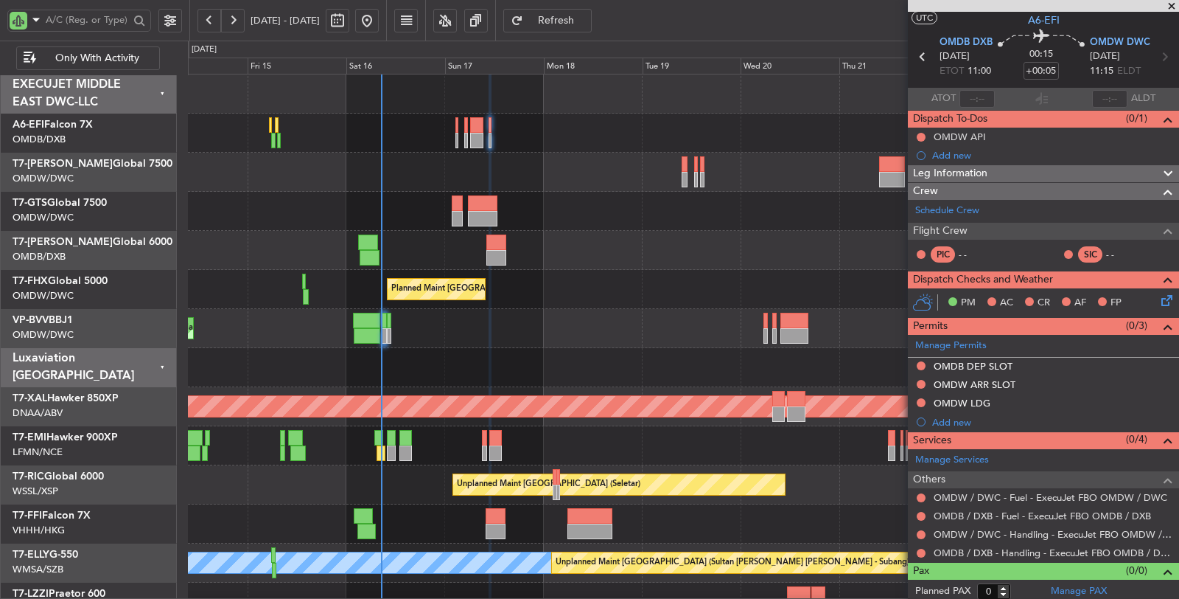
scroll to position [34, 0]
click at [1067, 497] on link "OMDW / DWC - Fuel - ExecuJet FBO OMDW / DWC" at bounding box center [1051, 497] width 234 height 13
click at [1027, 509] on mat-tooltip-component "OMDW / DWC - Fuel - ExecuJet FBO OMDW / DWC" at bounding box center [1047, 518] width 220 height 39
click at [1008, 513] on mat-tooltip-component "OMDB / DXB - Handling - ExecuJet FBO OMDB / DXB" at bounding box center [1046, 522] width 225 height 39
click at [1112, 506] on mat-tooltip-component "OMDW / DWC - Fuel - ExecuJet FBO OMDW / DWC" at bounding box center [1047, 518] width 220 height 39
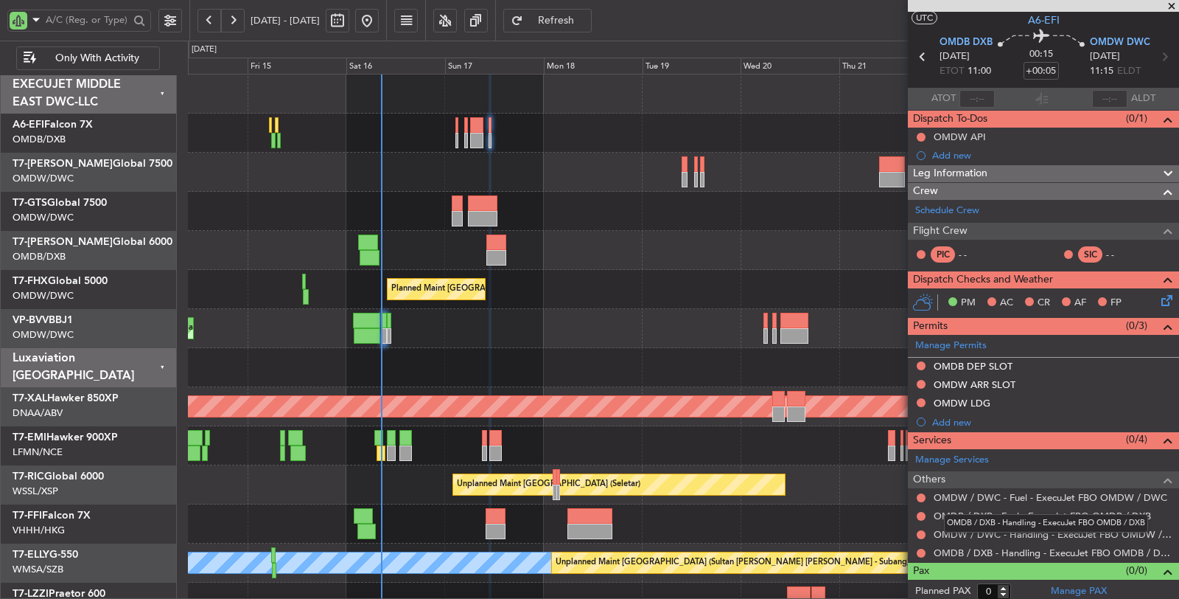
click at [997, 514] on mat-tooltip-component "OMDB / DXB - Handling - ExecuJet FBO OMDB / DXB" at bounding box center [1046, 522] width 225 height 39
click at [1139, 511] on div "OMDW / DWC - Fuel - ExecuJet FBO OMDW / DWC" at bounding box center [1046, 518] width 199 height 18
click at [1108, 514] on div "OMDB / DXB - Handling - ExecuJet FBO OMDB / DXB" at bounding box center [1046, 523] width 204 height 18
click at [1051, 512] on mat-tooltip-component "Incomplete" at bounding box center [1038, 503] width 68 height 39
click at [1081, 509] on link "OMDB / DXB - Fuel - ExecuJet FBO OMDB / DXB" at bounding box center [1042, 515] width 217 height 13
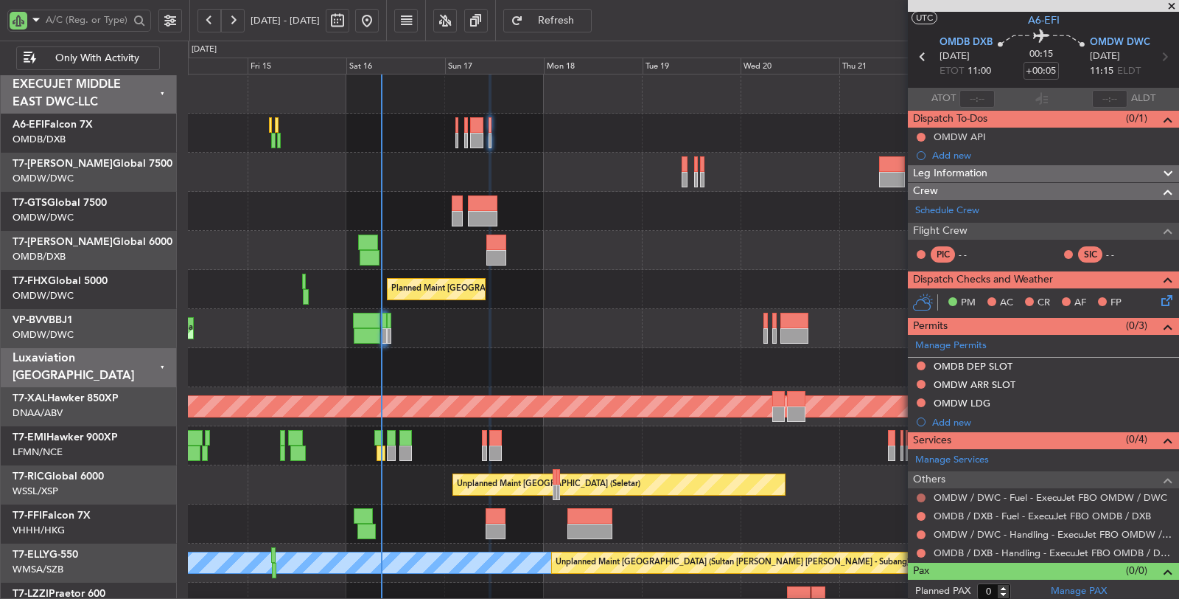
click at [918, 493] on button at bounding box center [921, 497] width 9 height 9
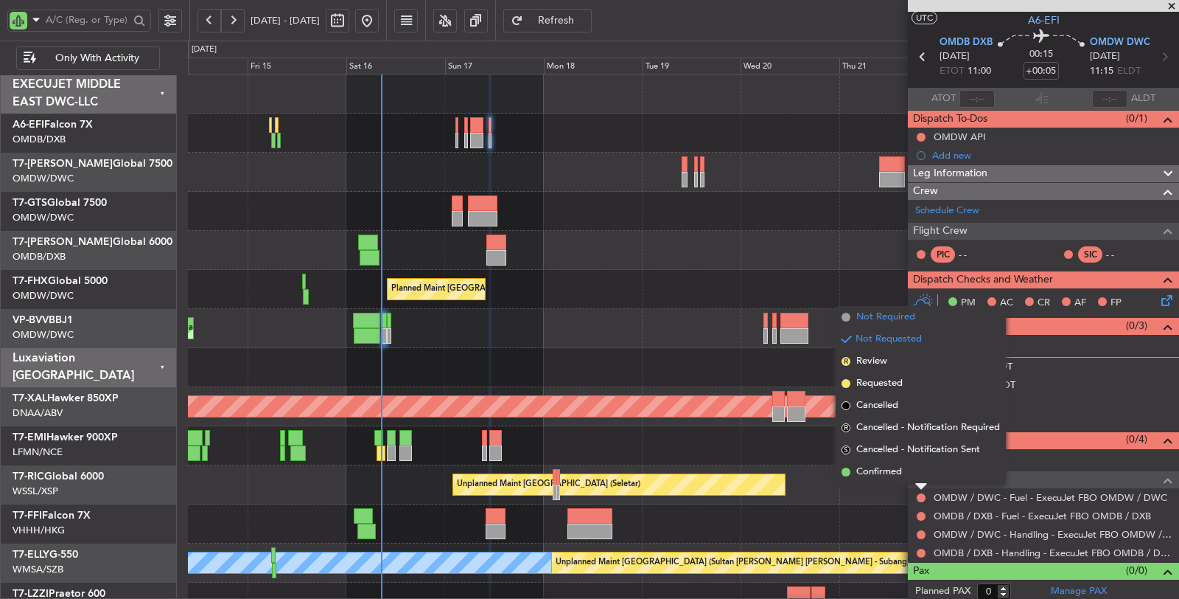
click at [893, 313] on span "Not Required" at bounding box center [885, 317] width 59 height 15
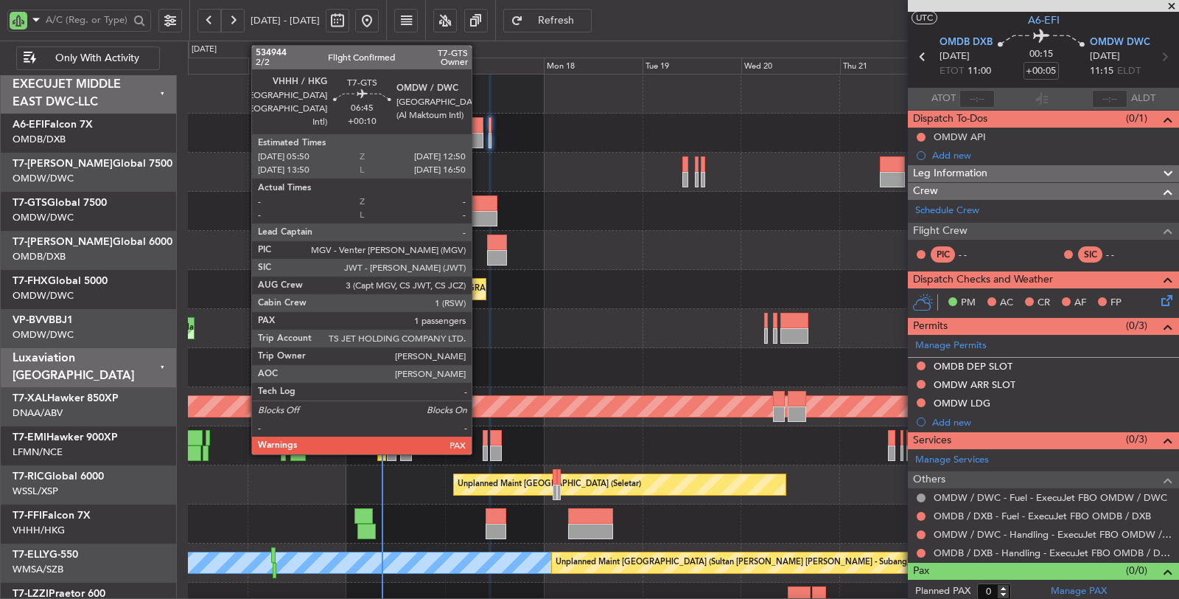
click at [479, 212] on div at bounding box center [483, 218] width 29 height 15
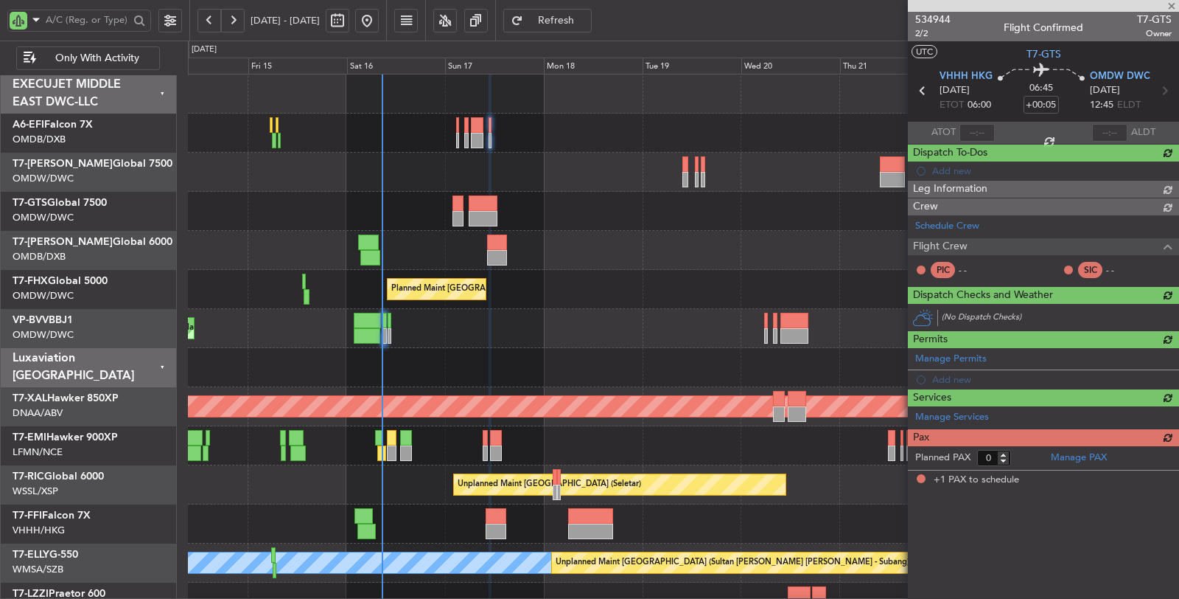
type input "+00:10"
type input "1"
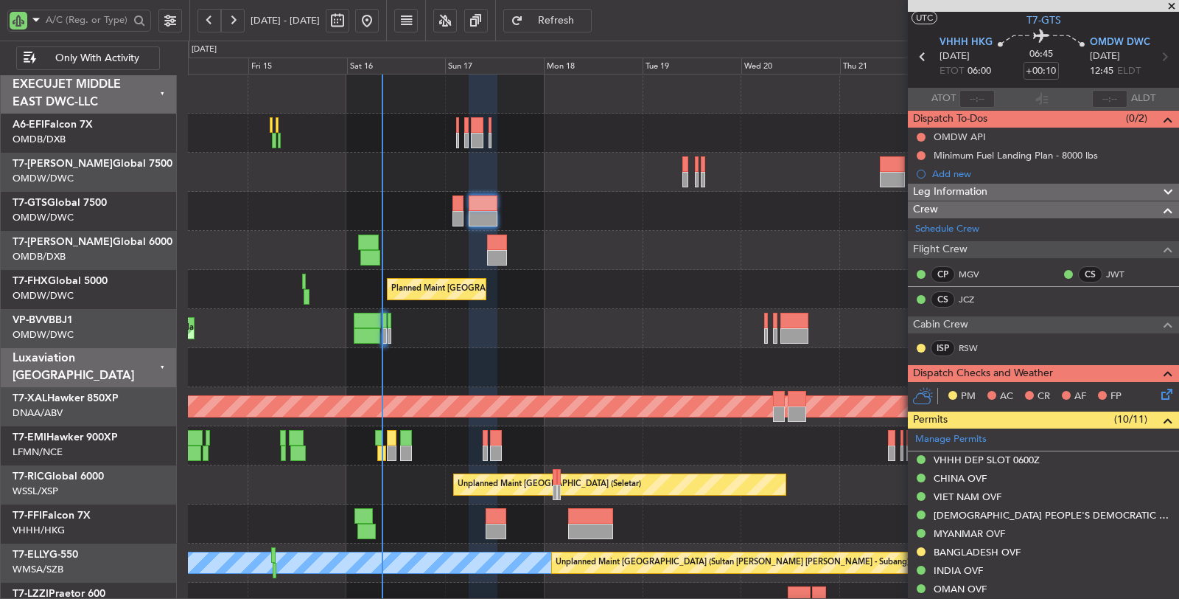
scroll to position [0, 0]
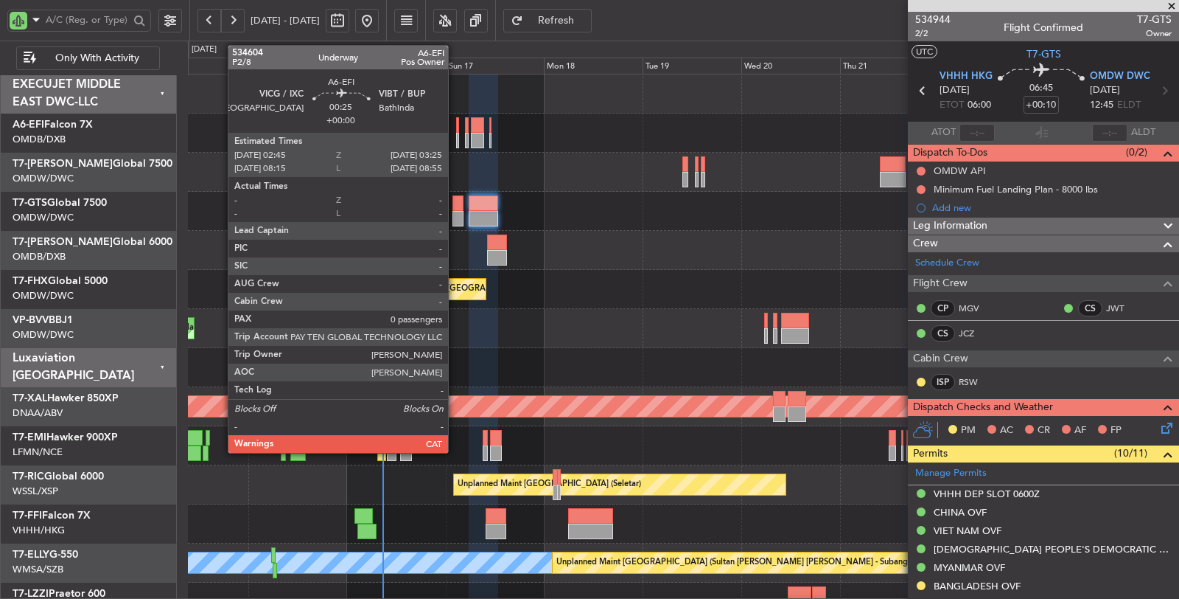
click at [456, 142] on div at bounding box center [457, 140] width 3 height 15
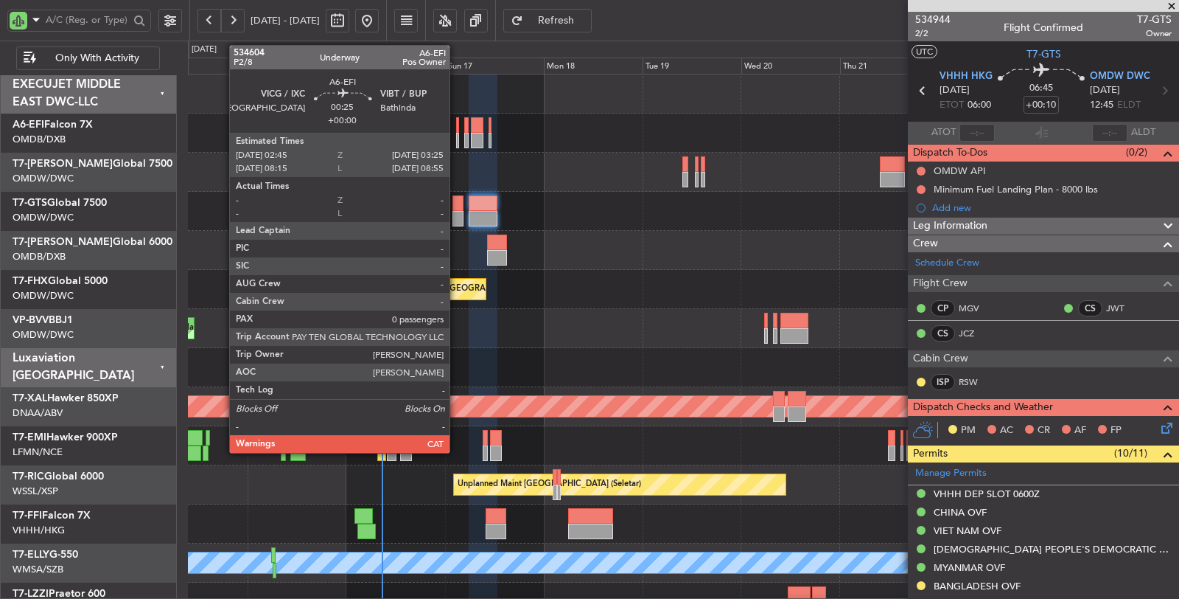
click at [457, 137] on div at bounding box center [457, 140] width 3 height 15
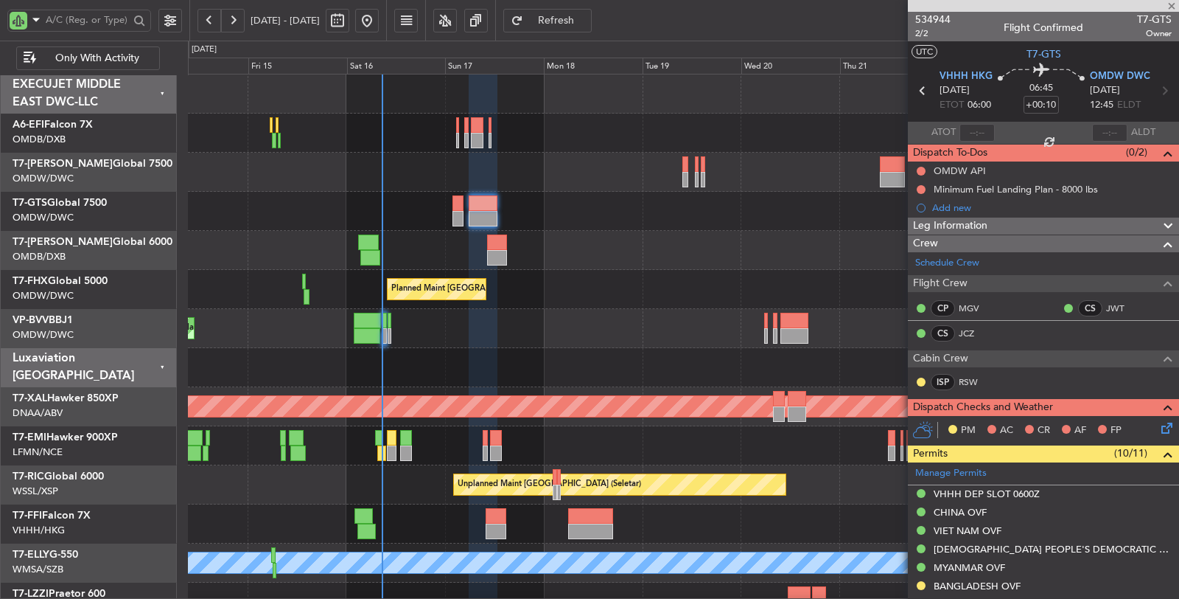
click at [457, 137] on div at bounding box center [457, 140] width 3 height 15
type input "0"
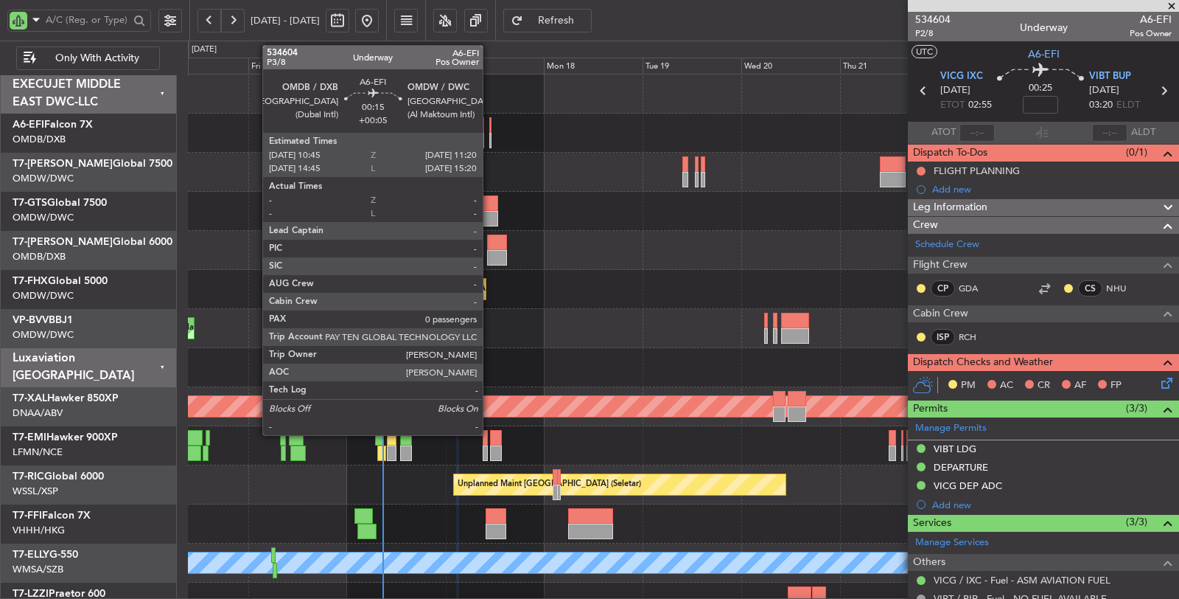
click at [490, 143] on div at bounding box center [490, 140] width 3 height 15
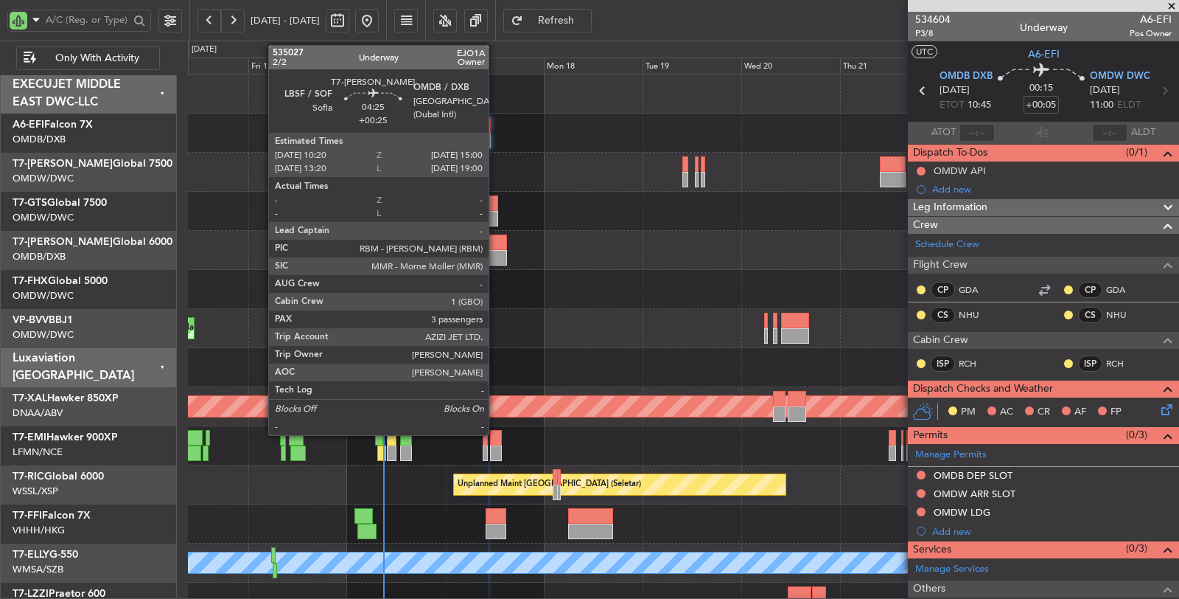
click at [487, 248] on div at bounding box center [497, 241] width 20 height 15
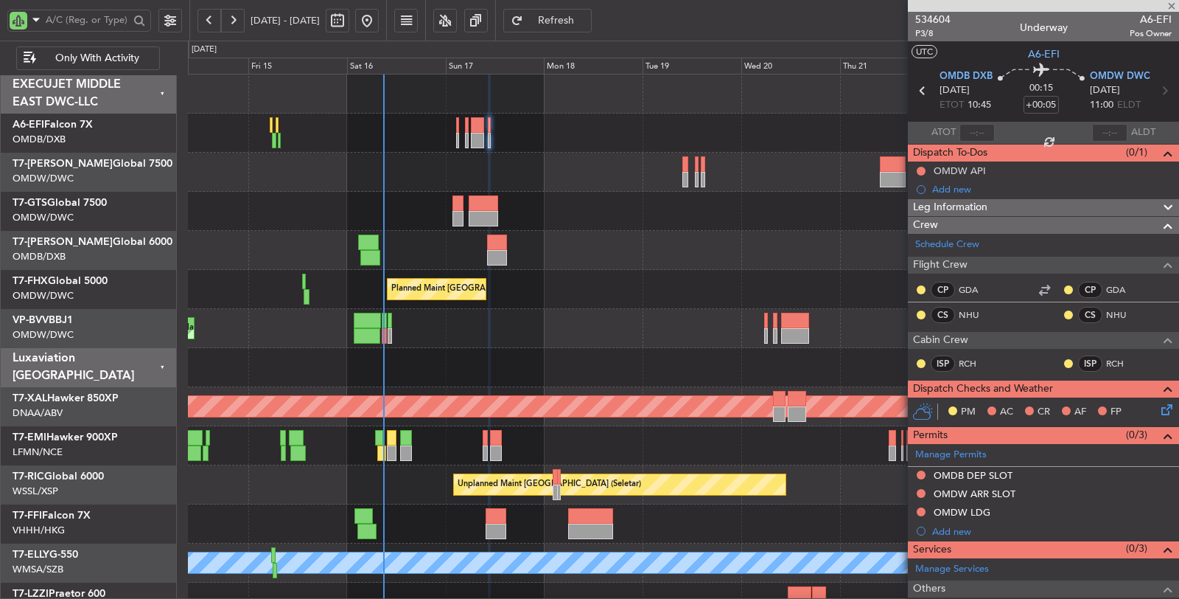
type input "+00:25"
type input "3"
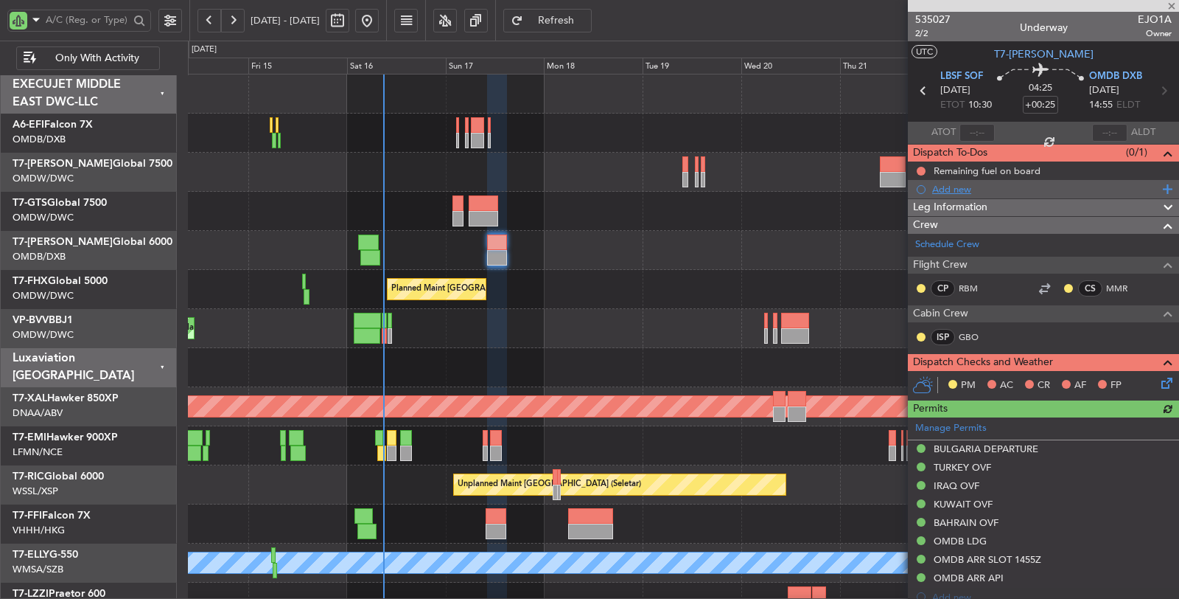
click at [958, 189] on div "Add new" at bounding box center [1045, 189] width 226 height 13
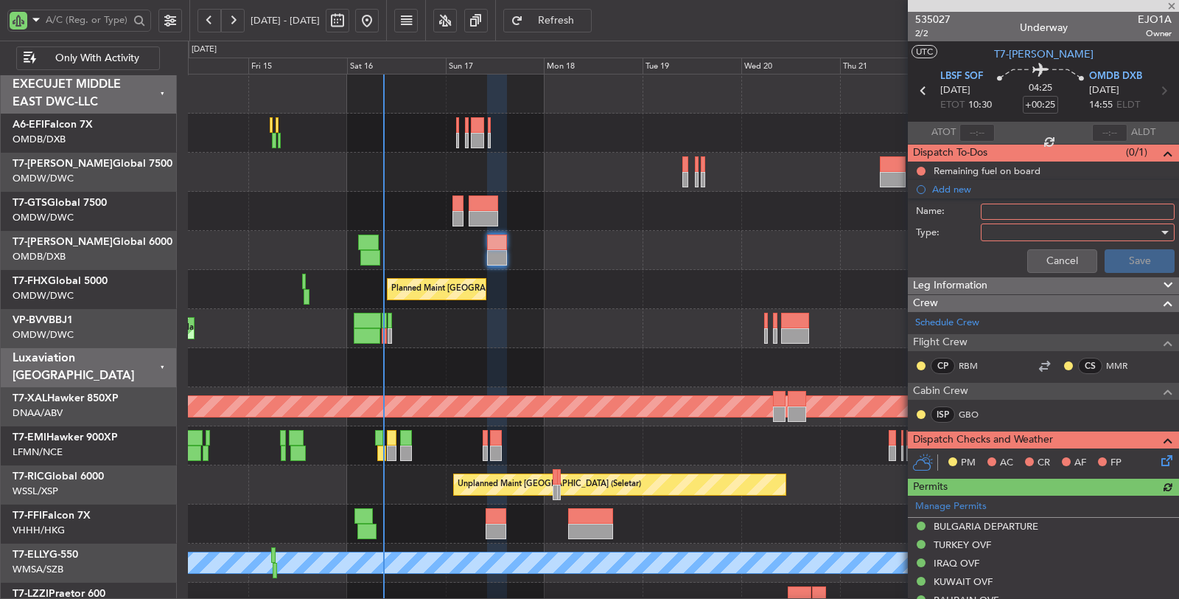
click at [1007, 211] on input "Name:" at bounding box center [1078, 211] width 194 height 16
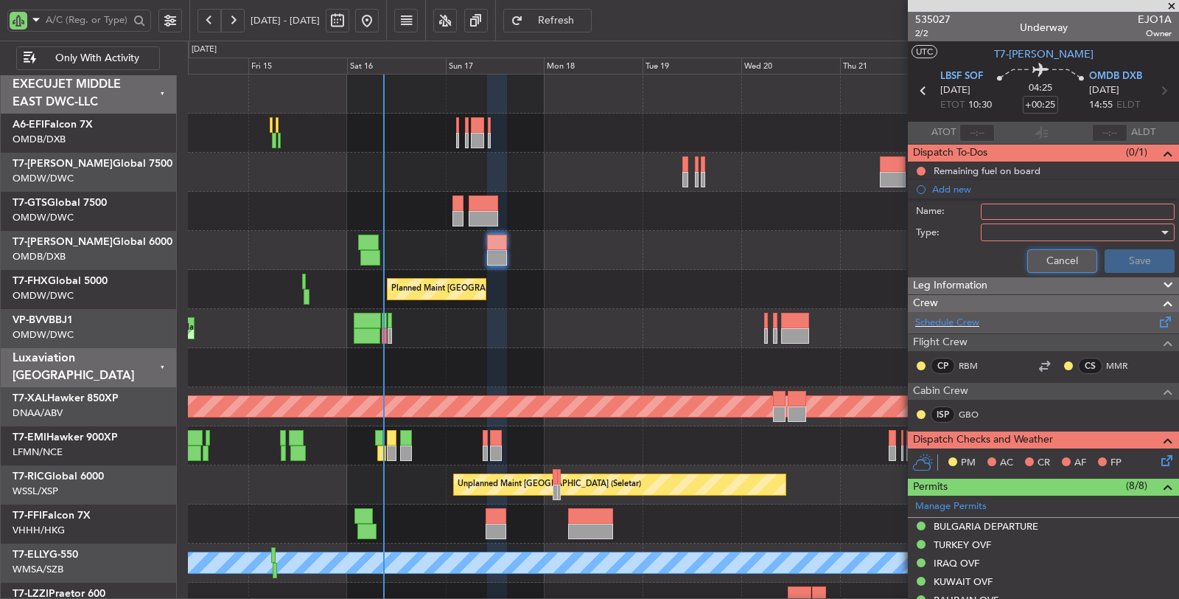
drag, startPoint x: 1058, startPoint y: 262, endPoint x: 1039, endPoint y: 243, distance: 26.6
click at [1058, 261] on button "Cancel" at bounding box center [1062, 261] width 70 height 24
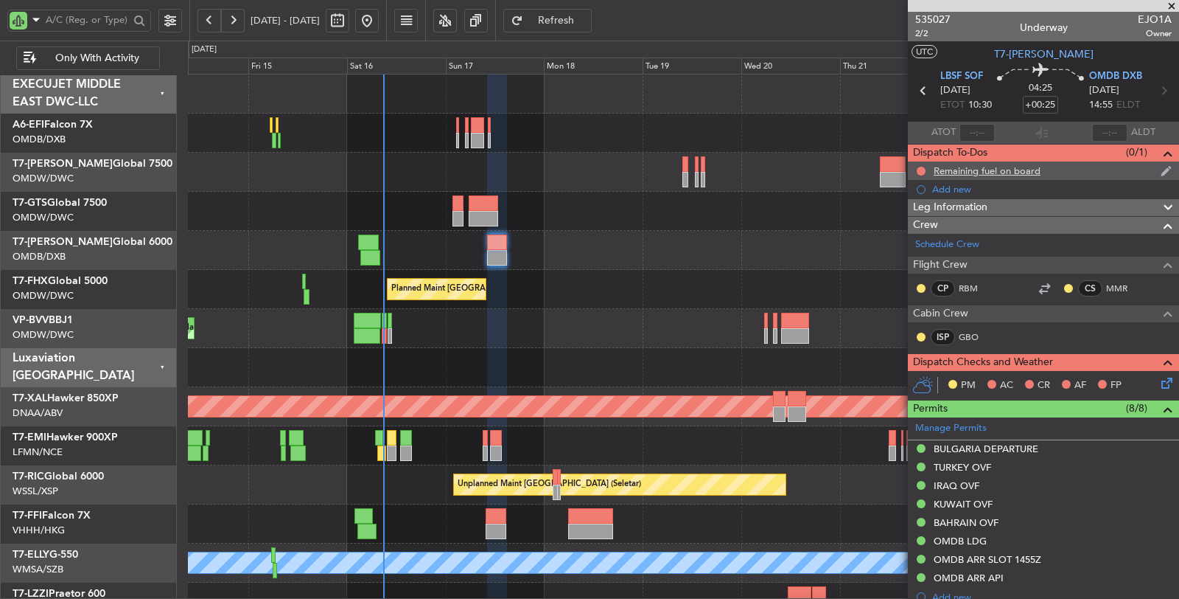
click at [988, 172] on div "Remaining fuel on board" at bounding box center [987, 170] width 107 height 13
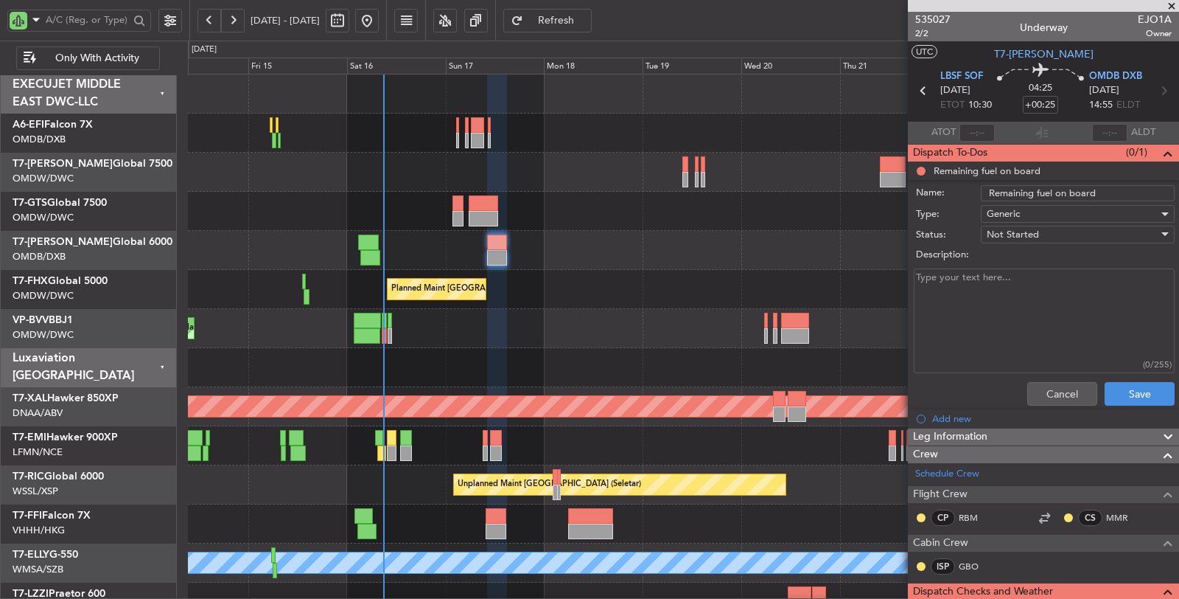
drag, startPoint x: 1099, startPoint y: 192, endPoint x: 949, endPoint y: 195, distance: 150.4
click at [961, 195] on div "Name: Remaining fuel on board" at bounding box center [1044, 193] width 286 height 22
type input "DEP FUEL: 26000 LBS"
click at [1122, 386] on button "Save" at bounding box center [1140, 394] width 70 height 24
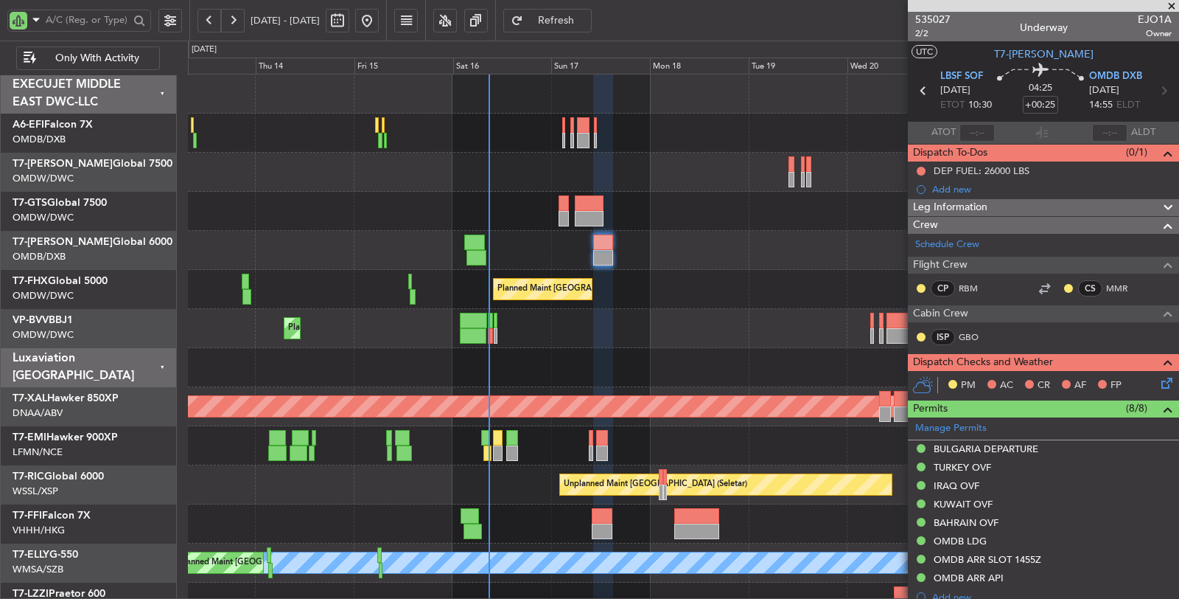
click at [512, 227] on div at bounding box center [683, 211] width 991 height 39
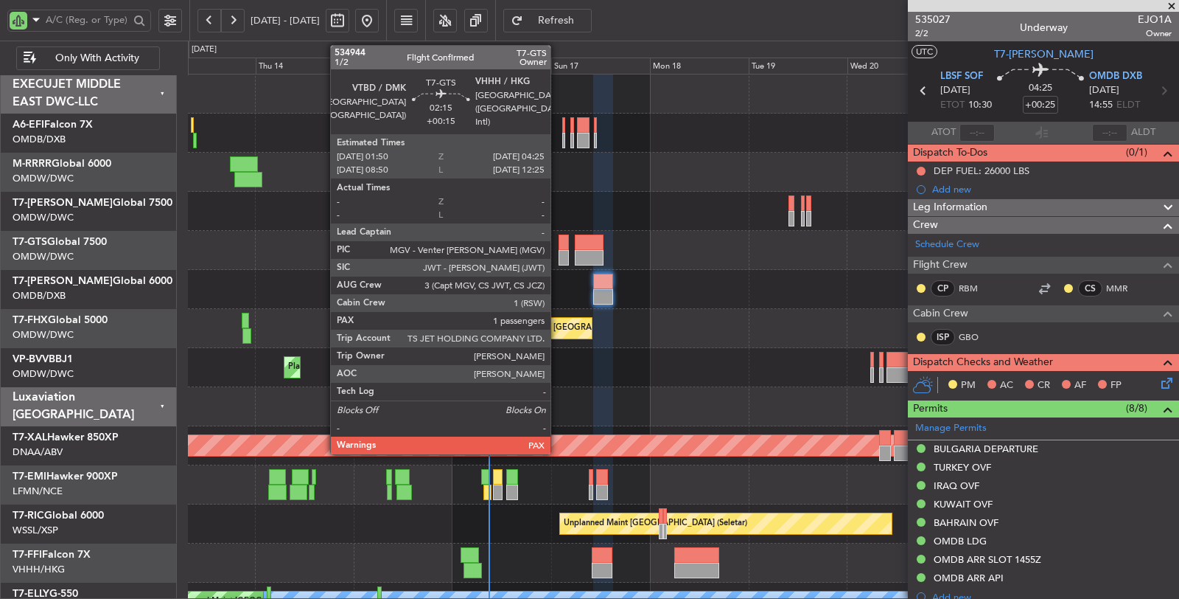
click at [559, 250] on div at bounding box center [564, 257] width 11 height 15
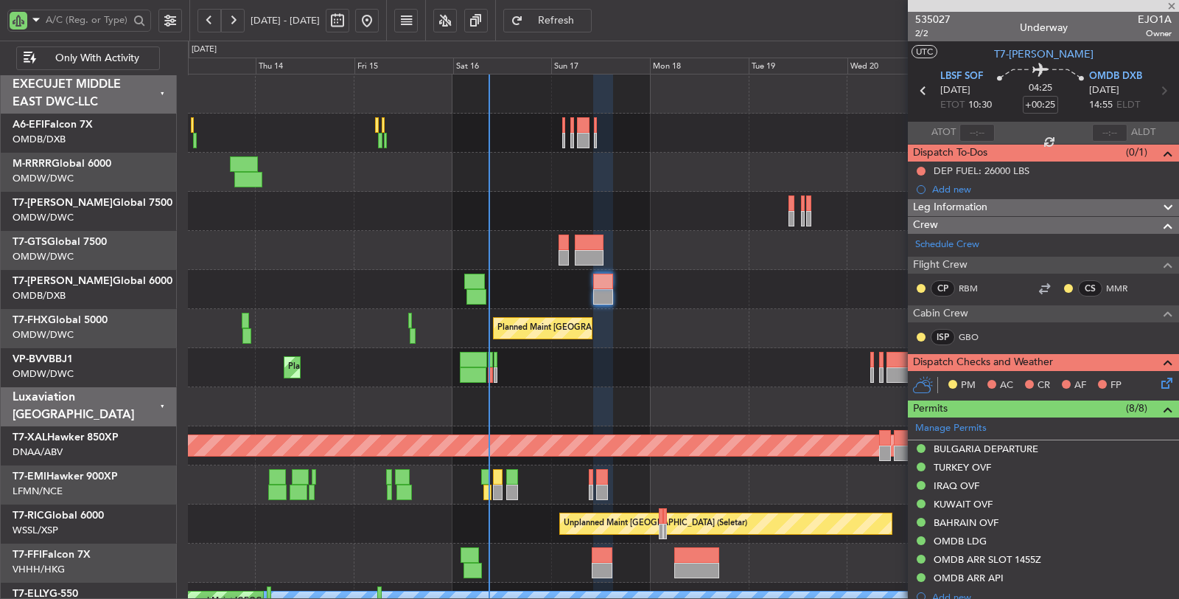
type input "+00:15"
type input "1"
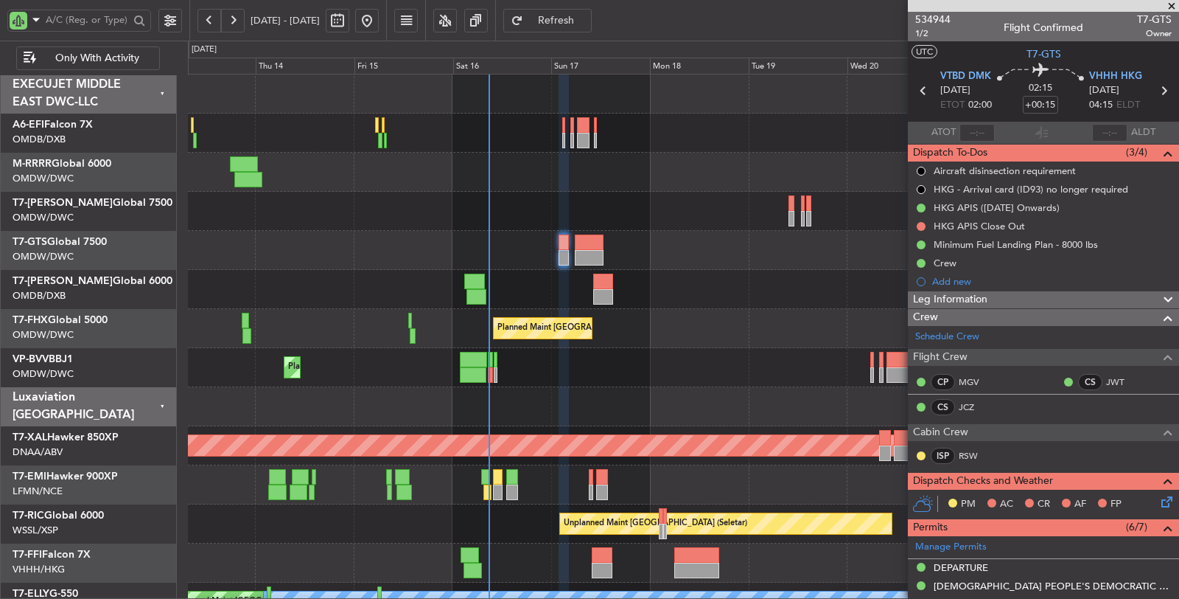
click at [964, 282] on div "Add new" at bounding box center [1052, 281] width 240 height 13
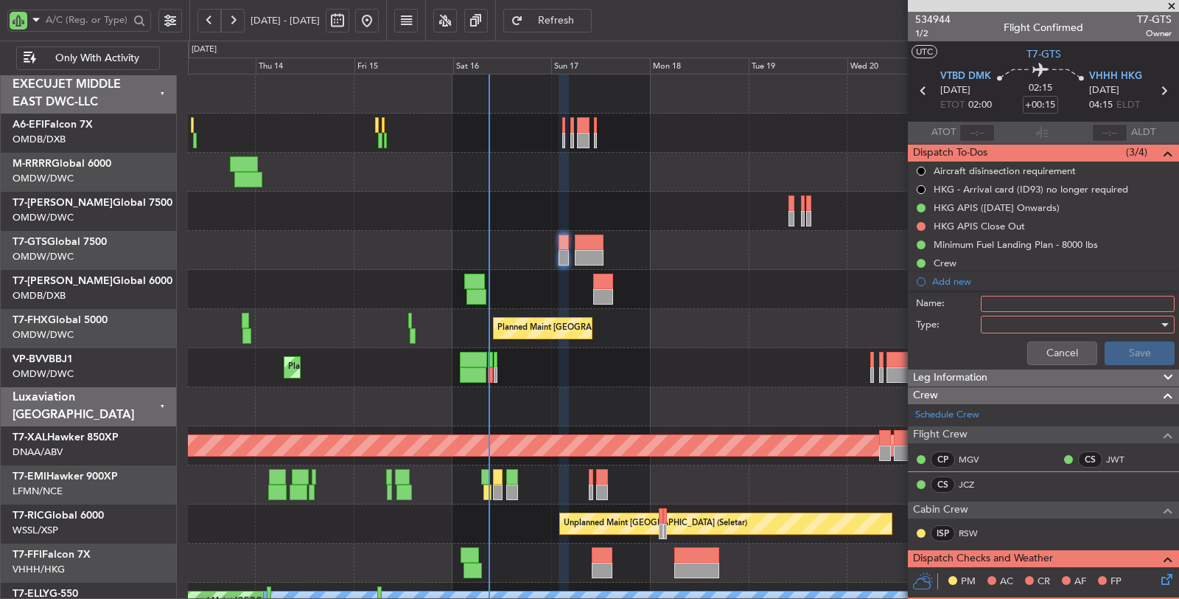
click at [1018, 300] on input "Name:" at bounding box center [1078, 304] width 194 height 16
type input "f"
type input "FUEL PLAN:"
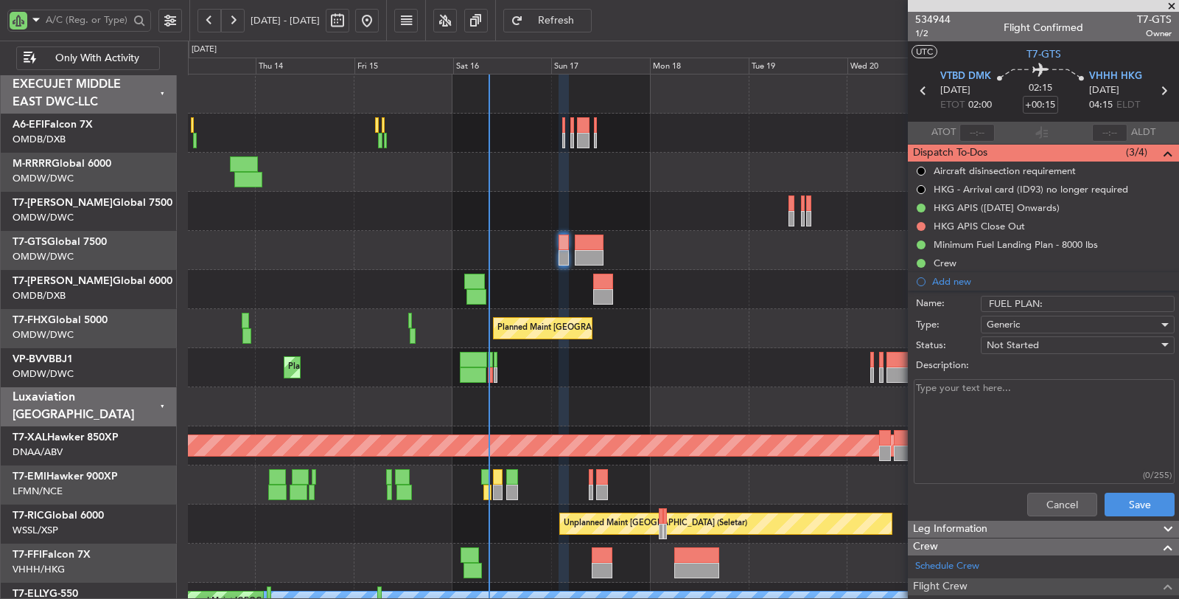
paste textarea "BKK-HK- tanker fuel to land 2000lbs below MLW"
type textarea "BKK-HK- tanker fuel to land 2000lbs below MLW"
click at [1121, 503] on button "Save" at bounding box center [1140, 504] width 70 height 24
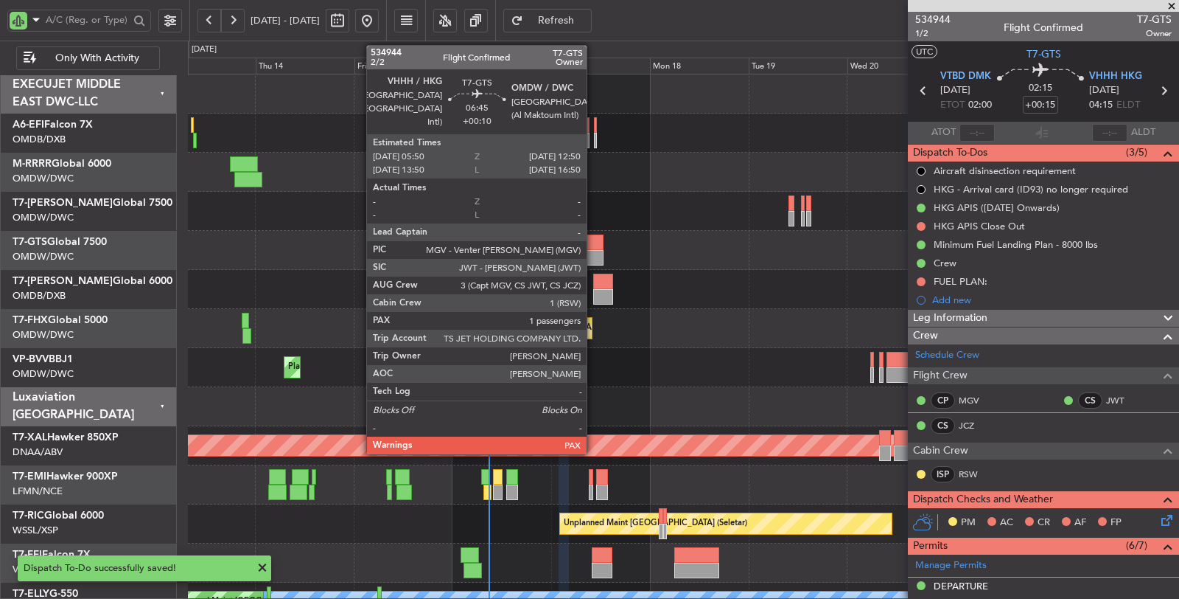
click at [594, 255] on div at bounding box center [589, 257] width 29 height 15
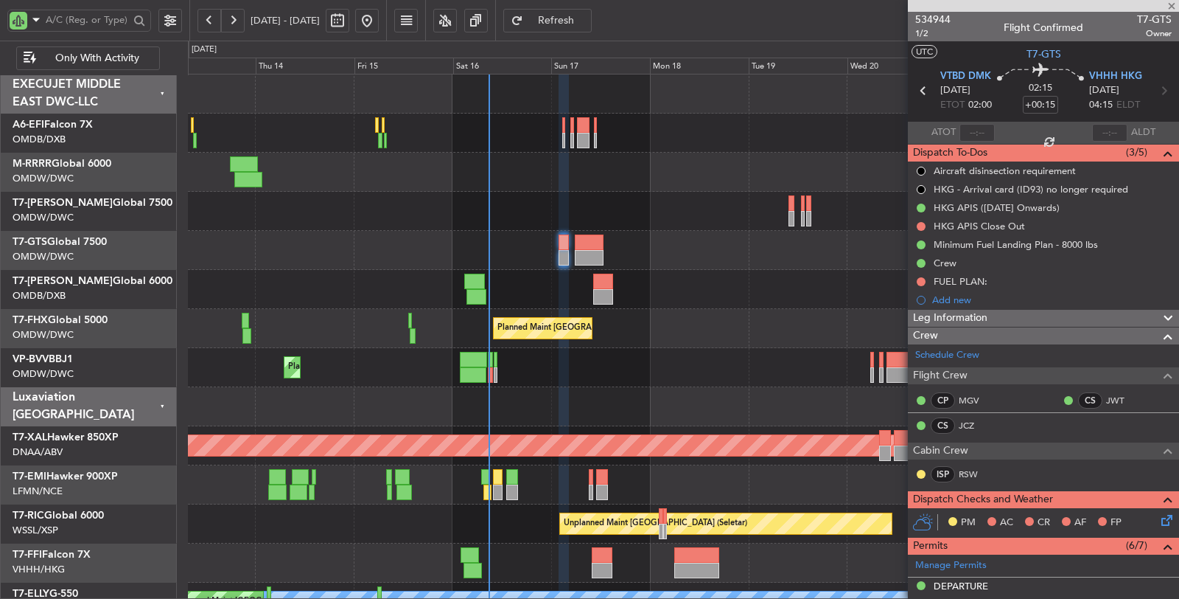
type input "+00:10"
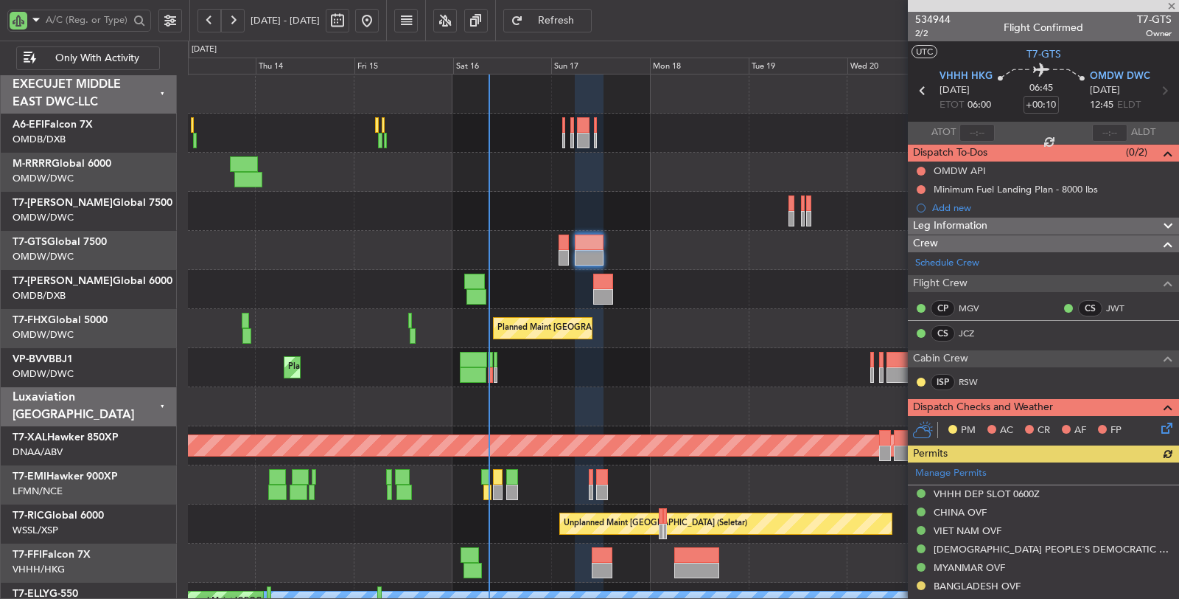
click at [1017, 205] on div "Minimum Fuel Landing Plan - 8000 lbs" at bounding box center [1017, 205] width 0 height 0
click at [956, 209] on div "Add new" at bounding box center [1052, 207] width 240 height 13
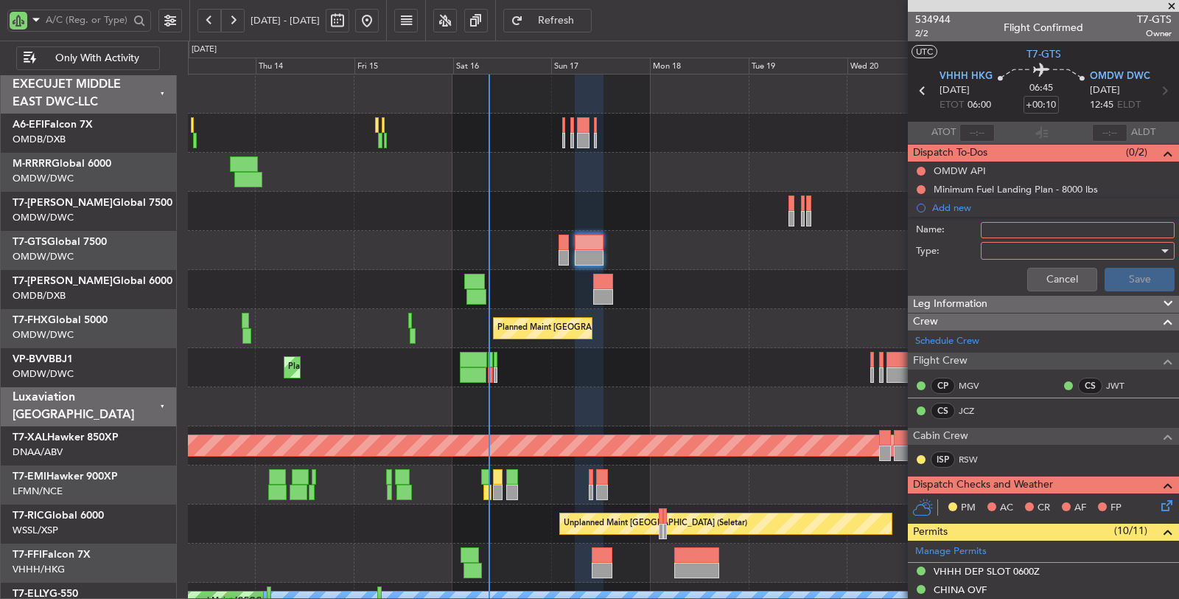
click at [991, 225] on input "Name:" at bounding box center [1078, 230] width 194 height 16
drag, startPoint x: 1040, startPoint y: 279, endPoint x: 1016, endPoint y: 241, distance: 44.8
click at [1040, 278] on button "Cancel" at bounding box center [1062, 280] width 70 height 24
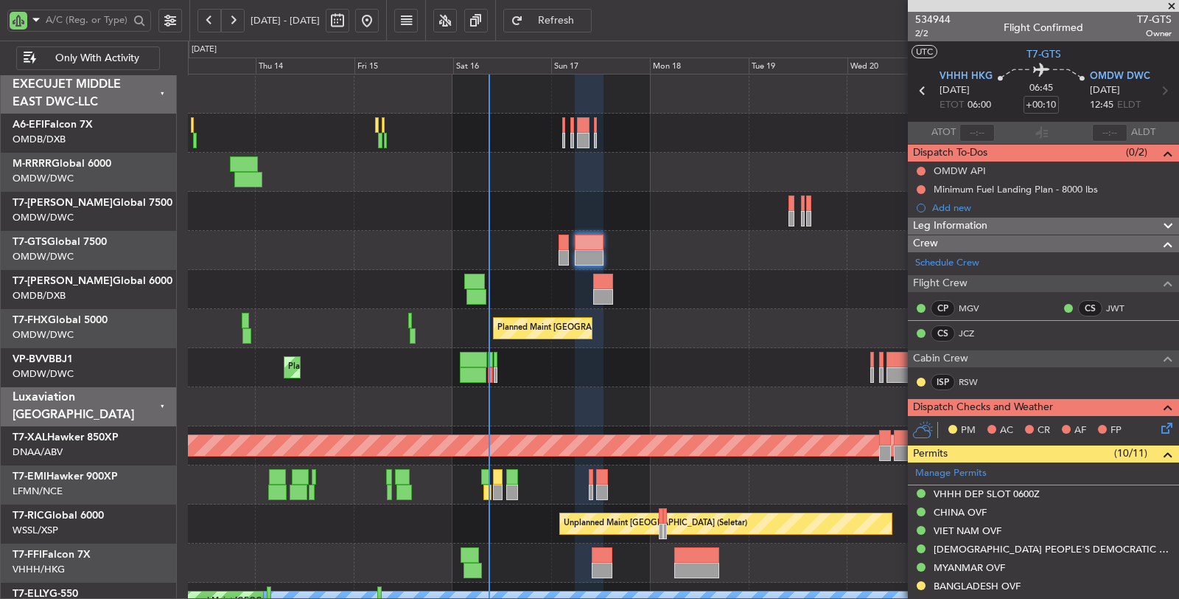
drag, startPoint x: 979, startPoint y: 192, endPoint x: 989, endPoint y: 199, distance: 12.7
click at [980, 192] on div "Minimum Fuel Landing Plan - 8000 lbs" at bounding box center [1016, 189] width 164 height 13
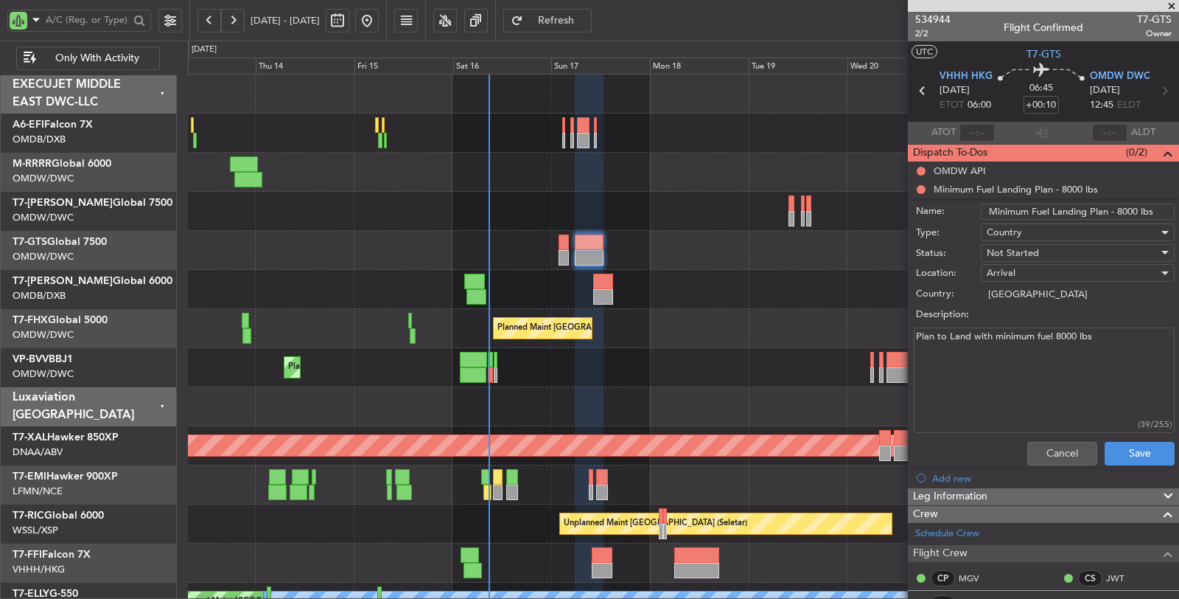
drag, startPoint x: 1148, startPoint y: 211, endPoint x: 929, endPoint y: 214, distance: 219.7
click at [929, 214] on div "Name: Minimum Fuel Landing Plan - 8000 lbs" at bounding box center [1044, 211] width 286 height 22
type input "FUEL PLAN"
drag, startPoint x: 1109, startPoint y: 339, endPoint x: 865, endPoint y: 335, distance: 243.3
click at [865, 335] on fb-app "[DATE] - [DATE] Refresh Quick Links Only With Activity Planned Maint Southend P…" at bounding box center [589, 308] width 1179 height 581
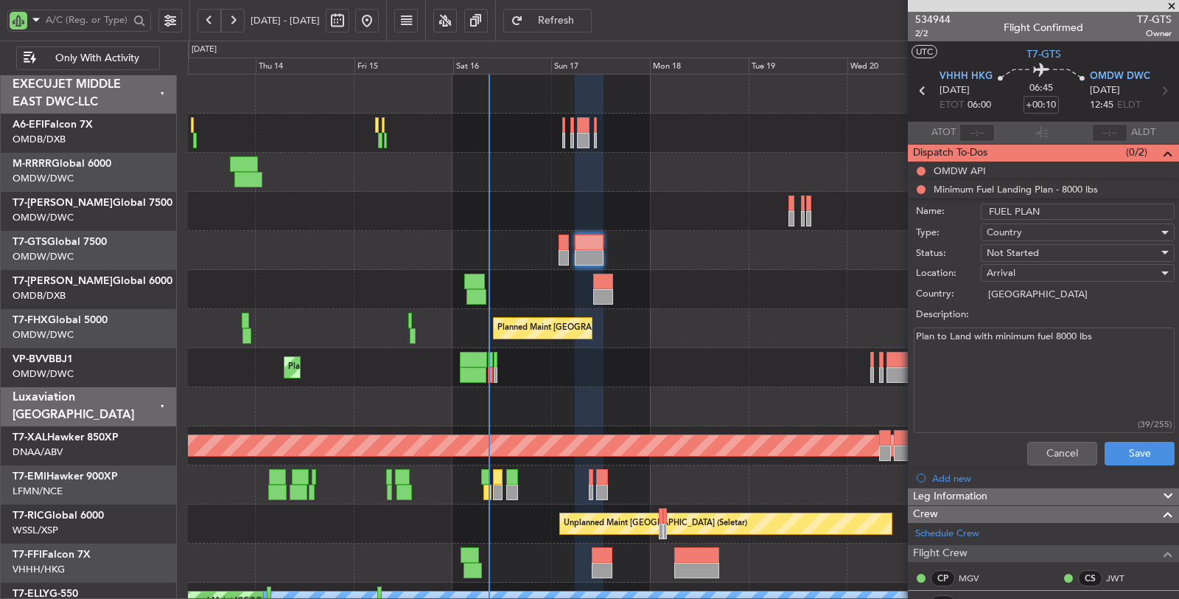
paste textarea "HK-DWC- land 8000"
type textarea "HK-DWC- land 8000lbs"
click at [1120, 452] on button "Save" at bounding box center [1140, 454] width 70 height 24
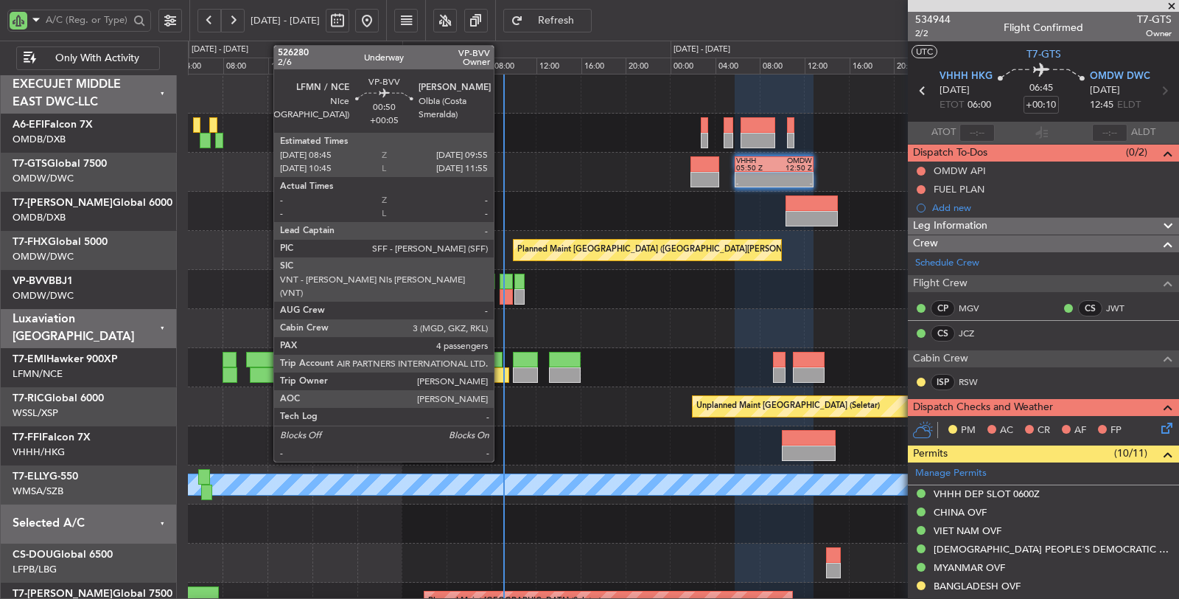
click at [501, 293] on div at bounding box center [506, 296] width 13 height 15
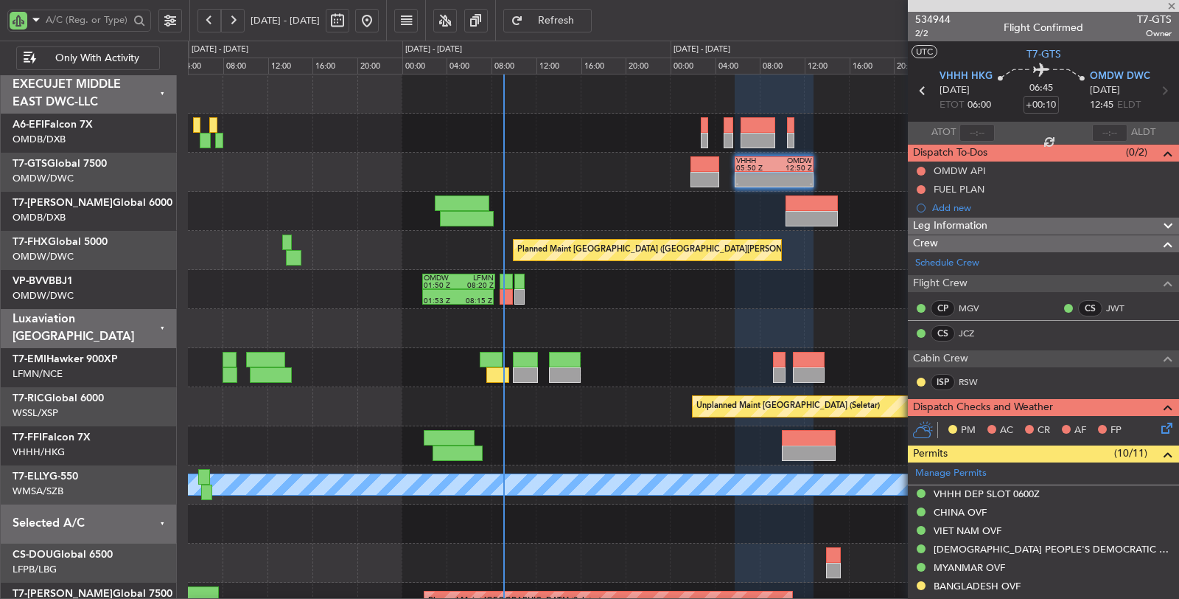
type input "+00:05"
type input "4"
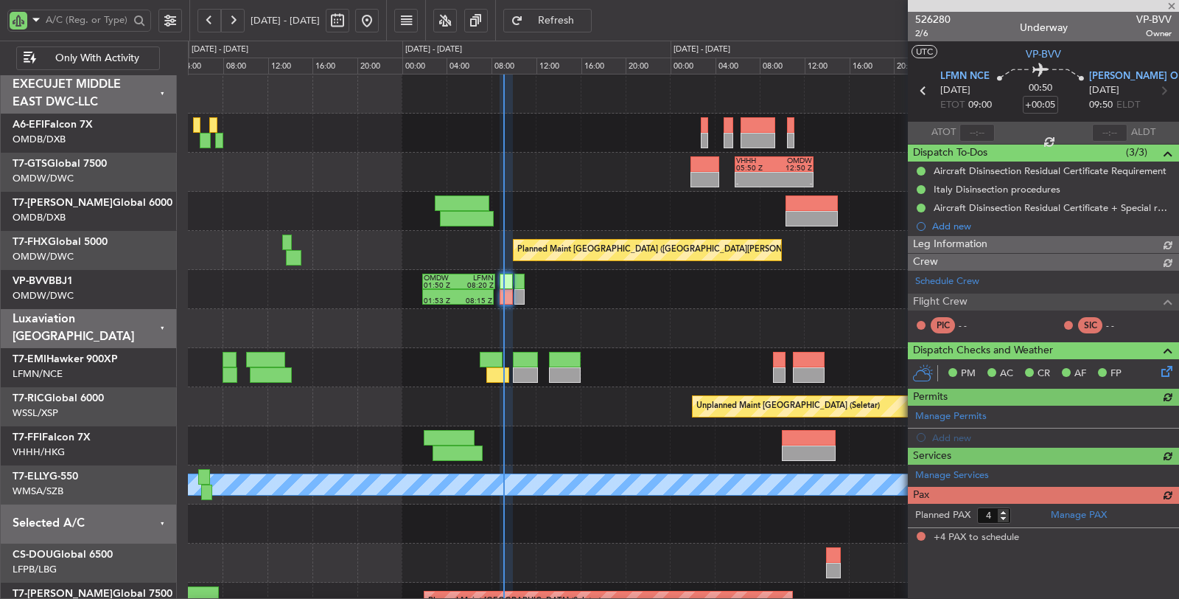
type input "Dherander Fithani (DHF)"
type input "6970"
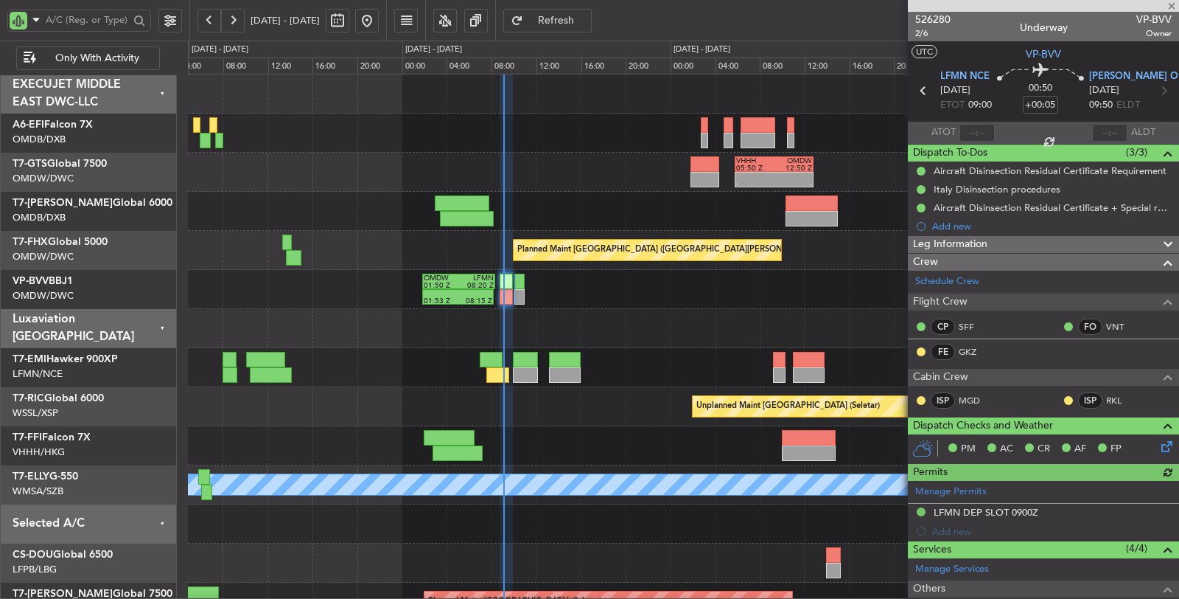
type input "Dherander Fithani (DHF)"
type input "6970"
click at [971, 135] on input "text" at bounding box center [977, 133] width 35 height 18
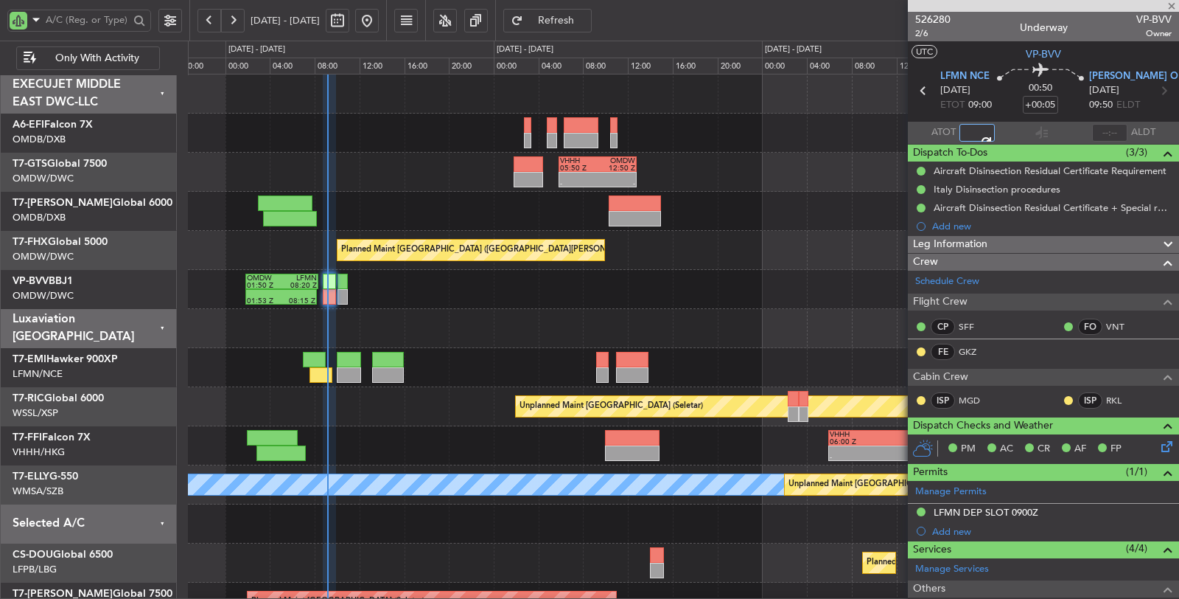
click at [444, 321] on div at bounding box center [683, 328] width 991 height 39
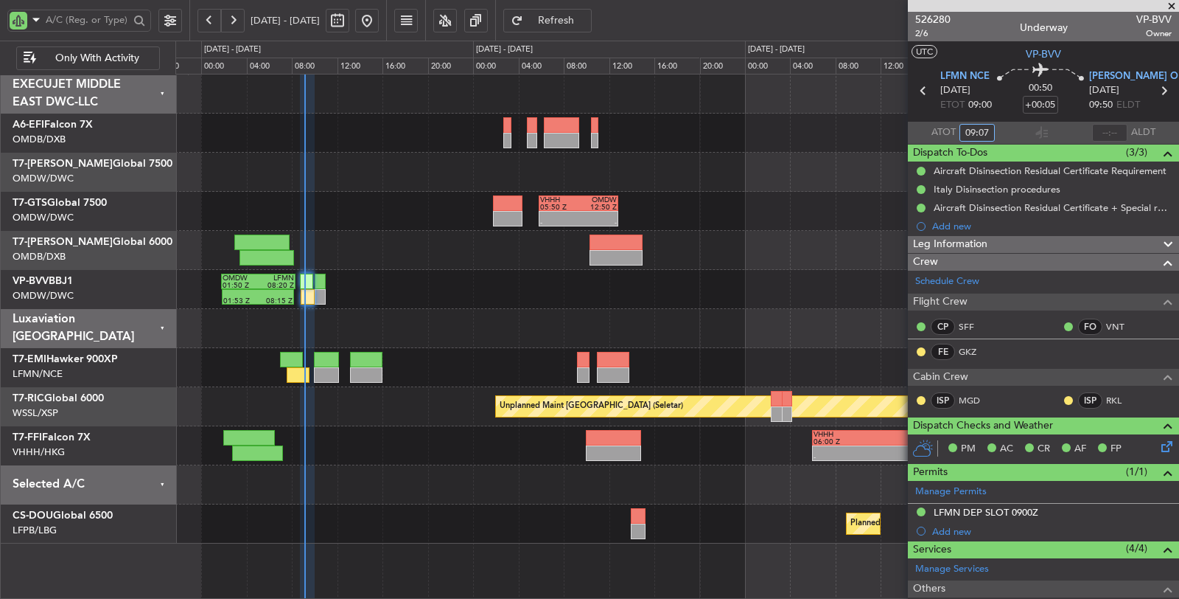
type input "09:07"
type input "Dherander Fithani (DHF)"
type input "6970"
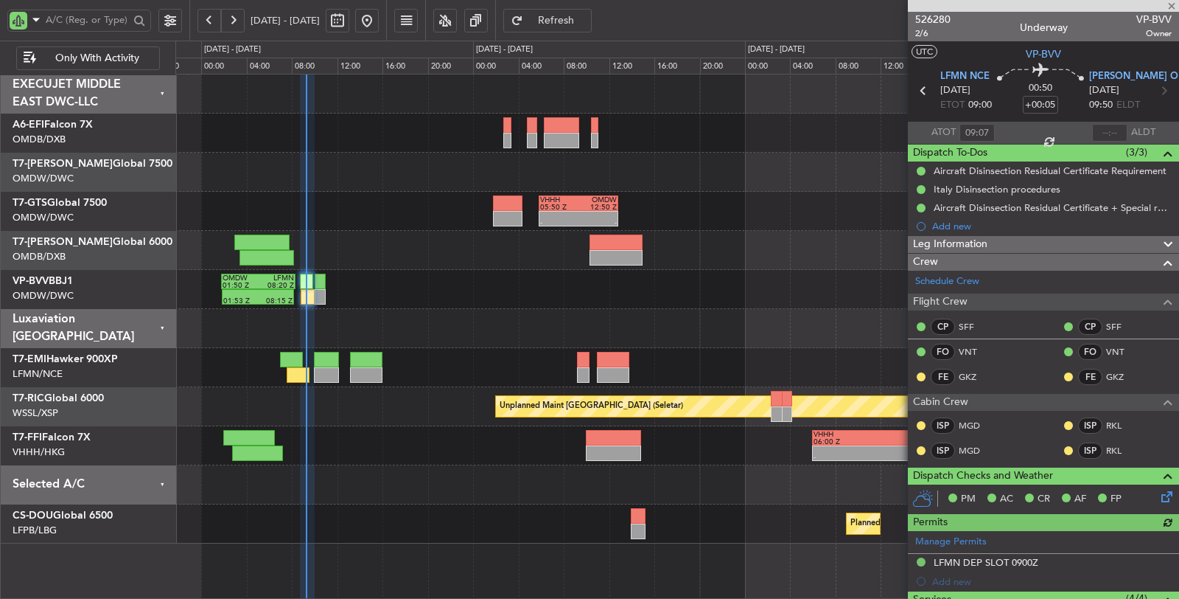
type input "Dherander Fithani (DHF)"
type input "6970"
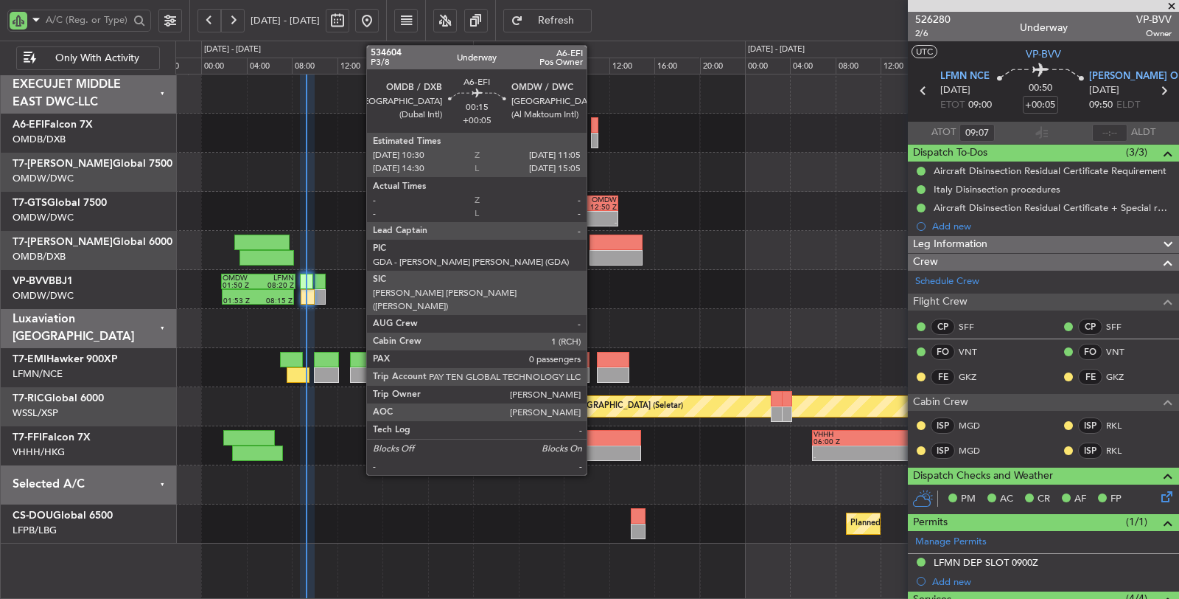
click at [594, 141] on div at bounding box center [594, 140] width 7 height 15
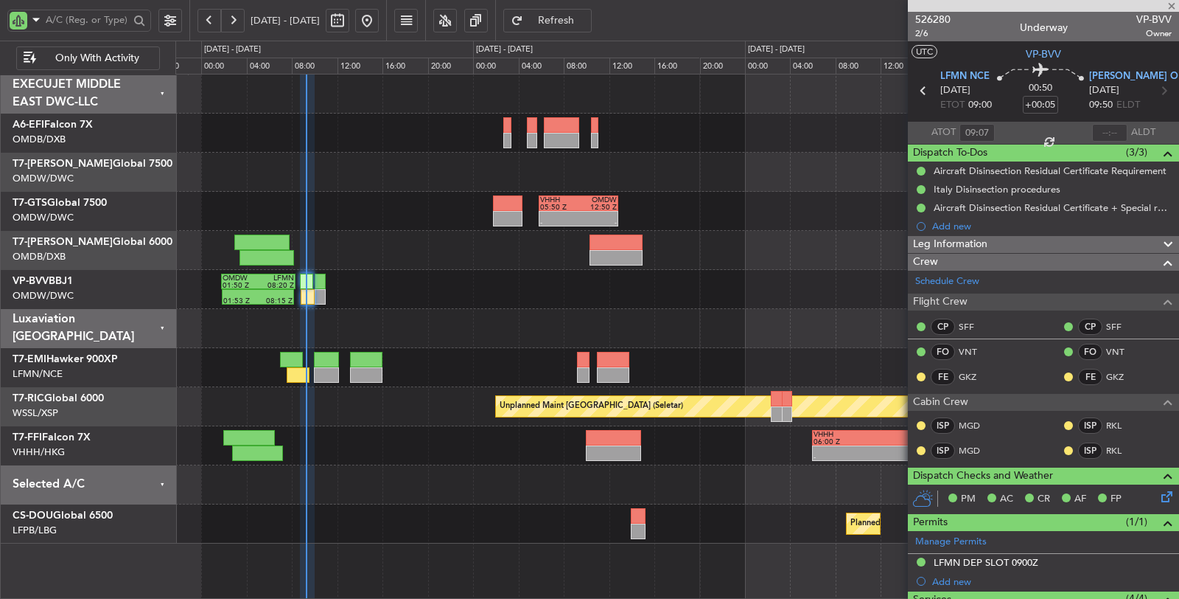
type input "0"
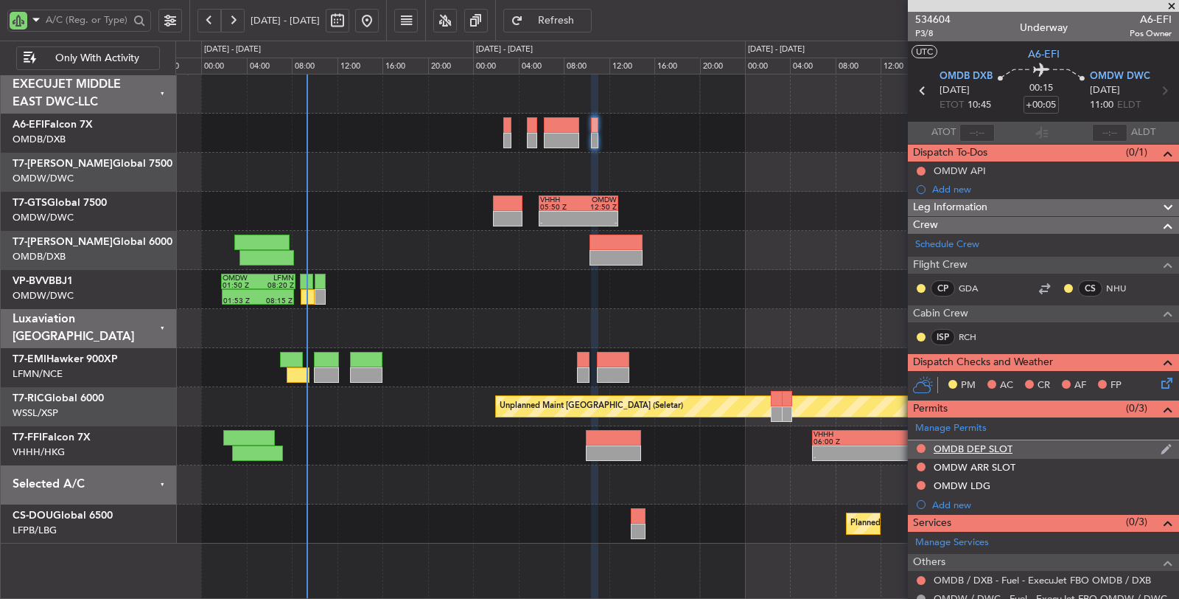
click at [985, 448] on div "OMDB DEP SLOT" at bounding box center [973, 448] width 79 height 13
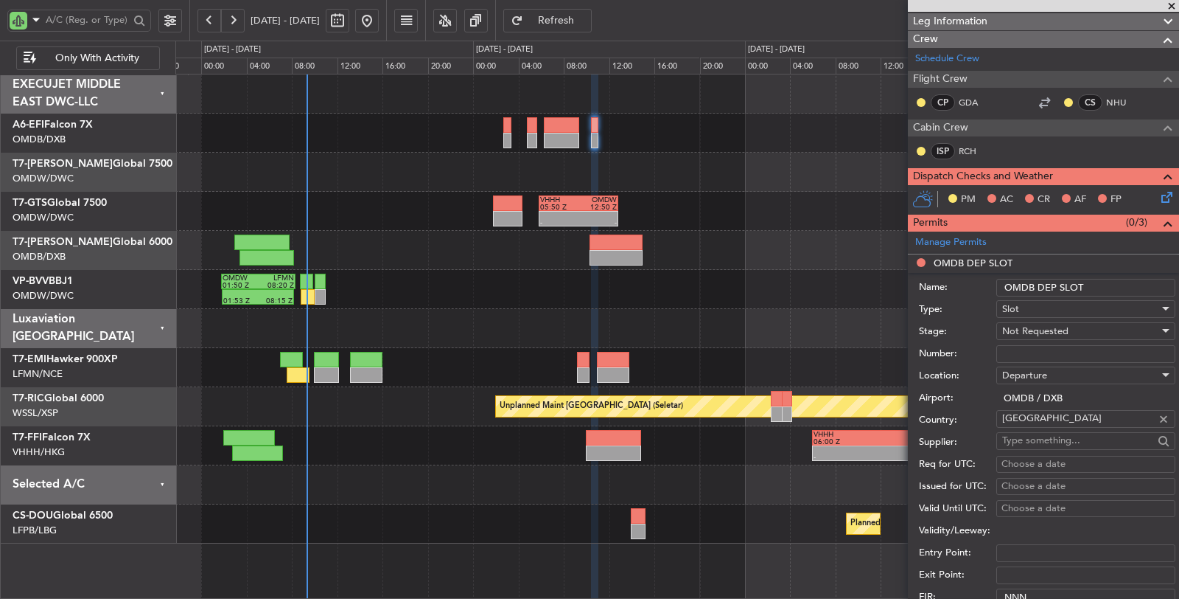
scroll to position [245, 0]
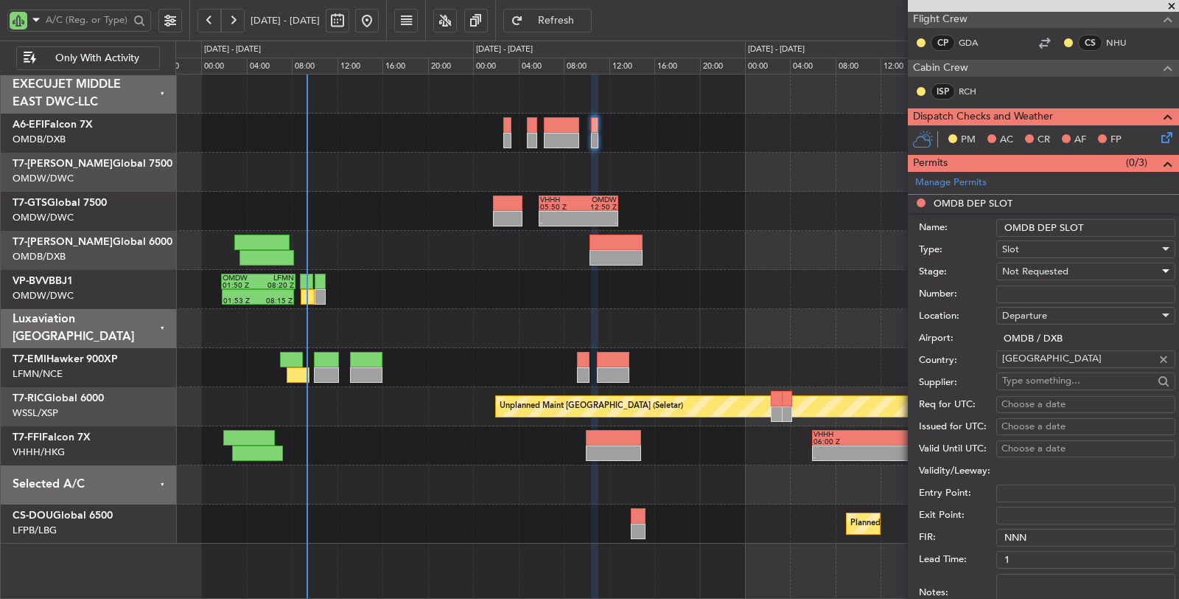
click at [1014, 267] on span "Not Requested" at bounding box center [1035, 271] width 66 height 13
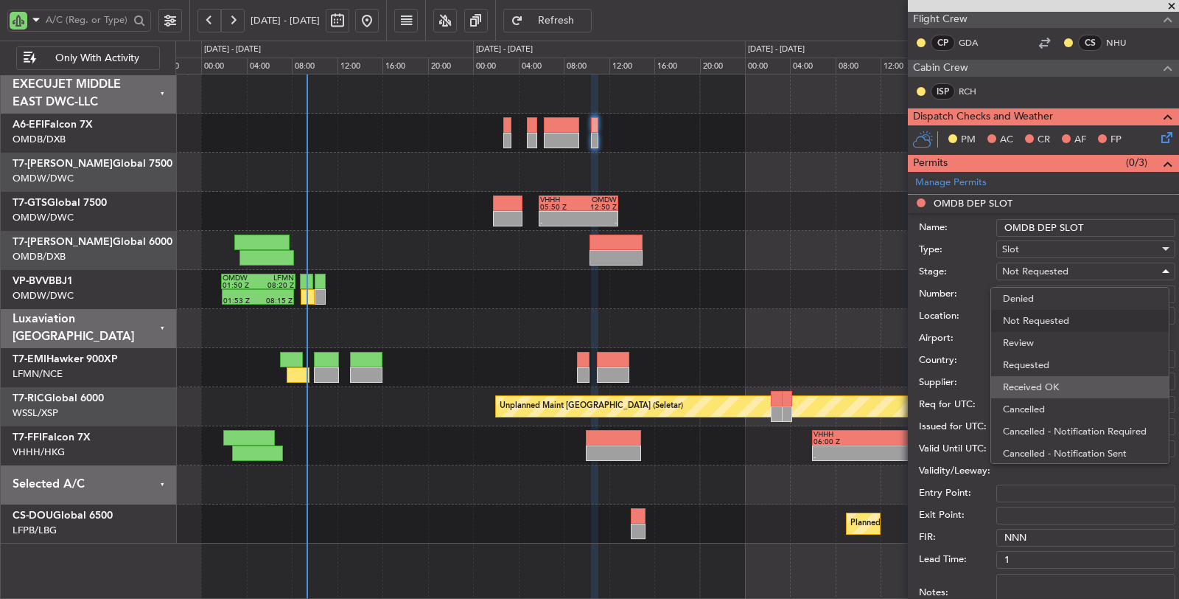
click at [1034, 388] on span "Received OK" at bounding box center [1080, 387] width 154 height 22
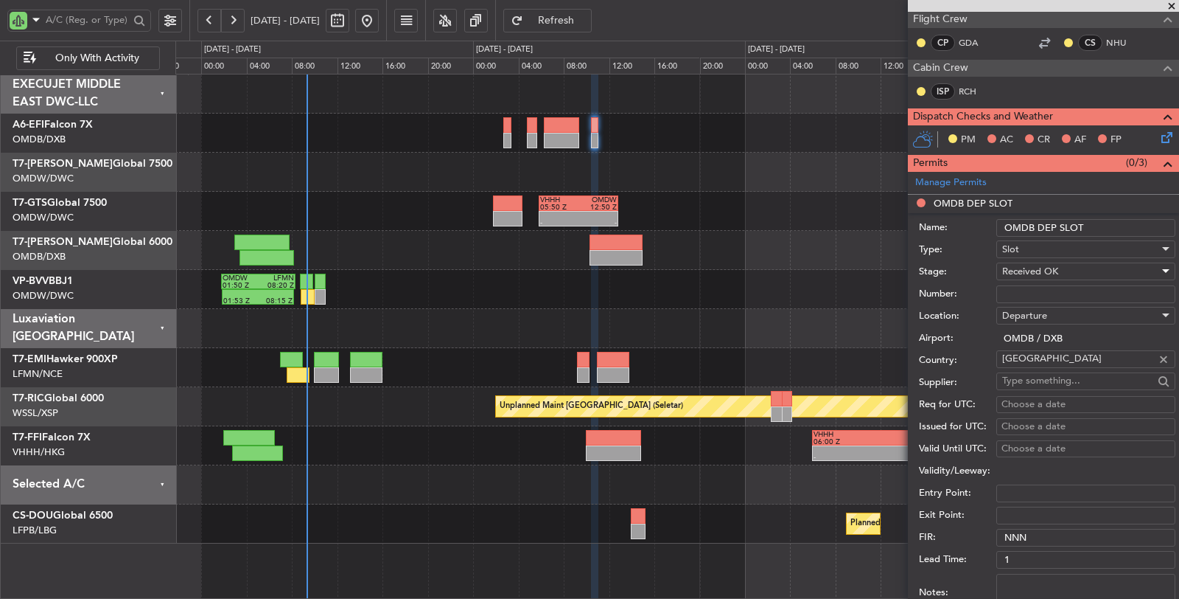
click at [1035, 286] on input "Number:" at bounding box center [1086, 294] width 179 height 18
paste input "1025"
drag, startPoint x: 969, startPoint y: 291, endPoint x: 949, endPoint y: 290, distance: 20.7
click at [949, 290] on div "Number: 1025" at bounding box center [1047, 294] width 257 height 22
paste input "K EJO135"
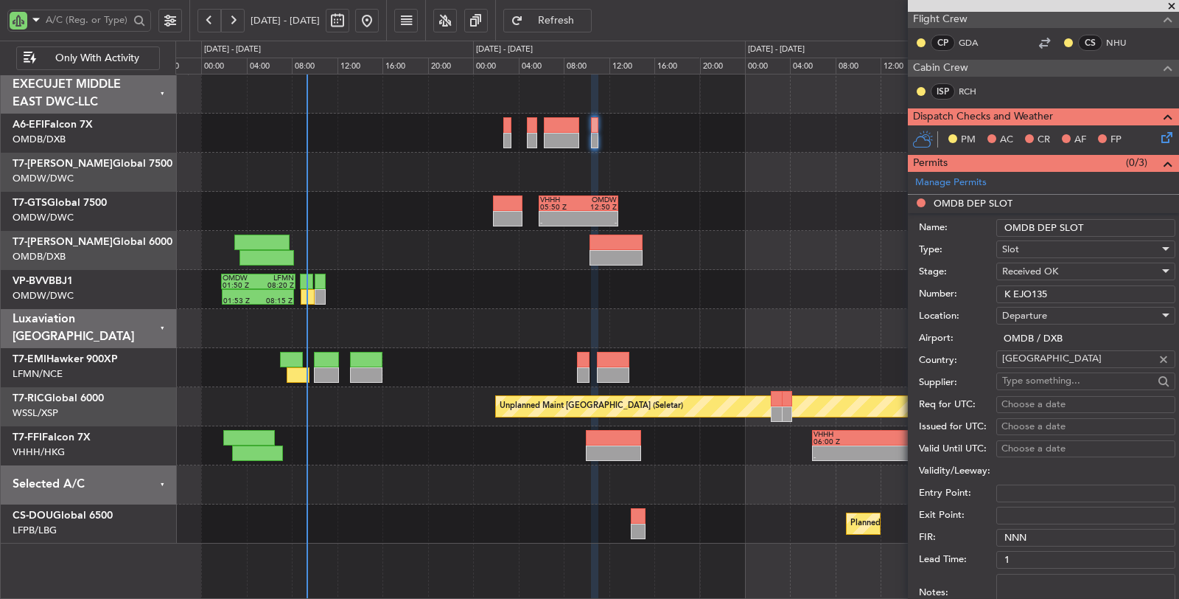
type input "K EJO135"
click at [1007, 402] on div "Choose a date" at bounding box center [1086, 404] width 169 height 15
select select "8"
select select "2025"
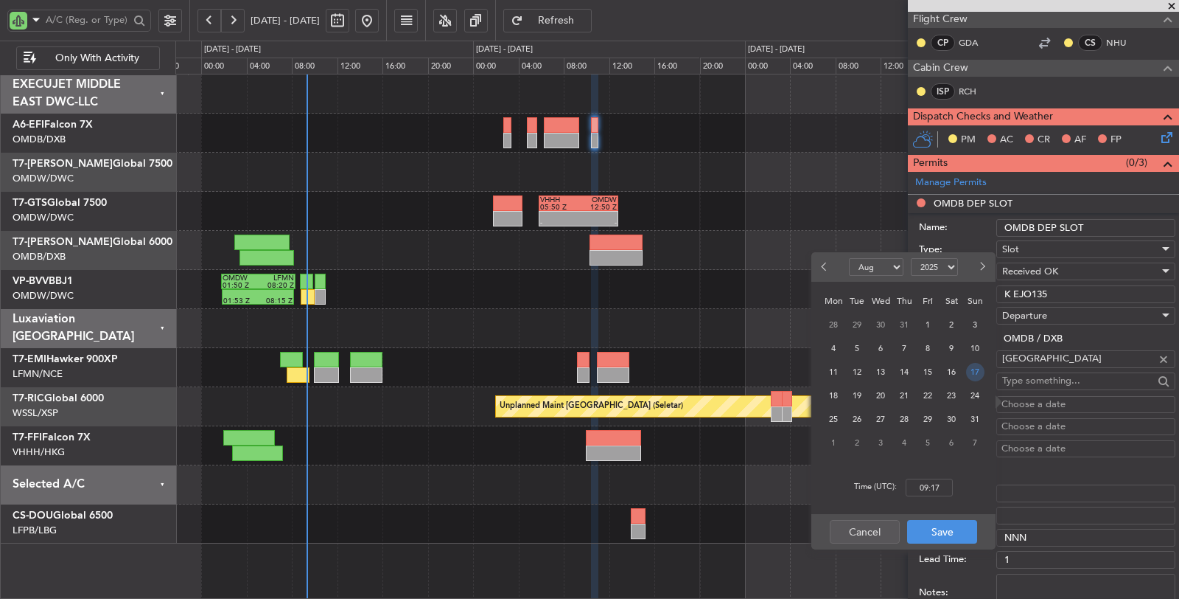
click at [974, 370] on span "17" at bounding box center [975, 372] width 18 height 18
click at [921, 489] on input "00:00" at bounding box center [929, 487] width 47 height 18
drag, startPoint x: 949, startPoint y: 527, endPoint x: 945, endPoint y: 485, distance: 42.2
click at [945, 485] on div "Jan Feb Mar Apr May Jun [DATE] Aug Sep Oct Nov [DATE] 2016 2017 2018 2019 2020 …" at bounding box center [904, 400] width 184 height 297
type input "10:45"
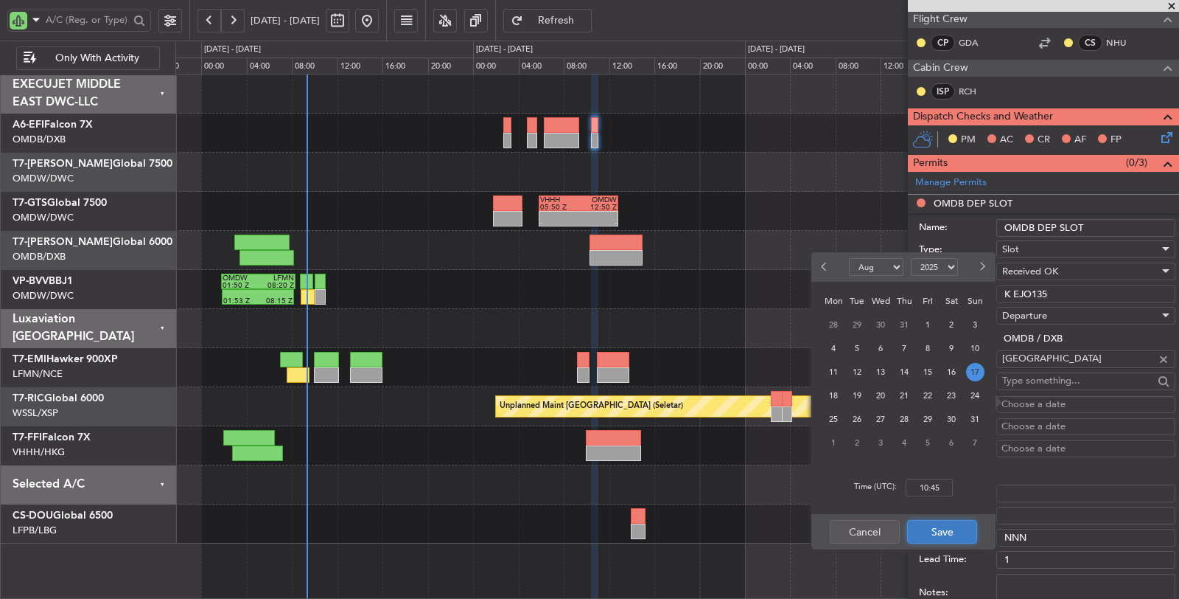
click at [951, 533] on button "Save" at bounding box center [942, 532] width 70 height 24
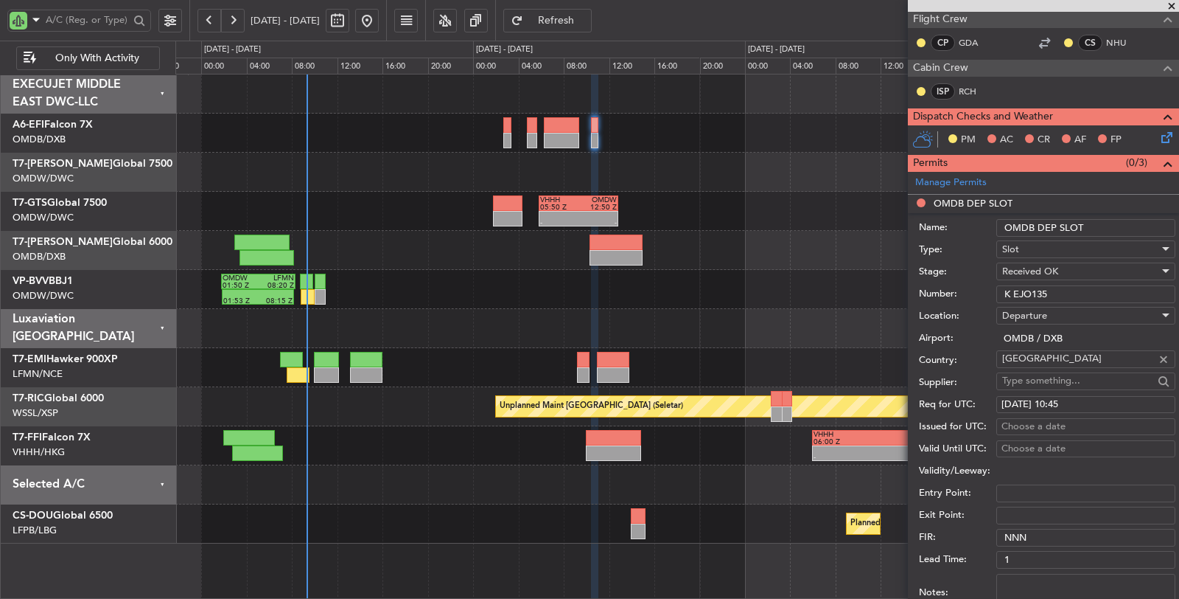
click at [1033, 428] on div "Choose a date" at bounding box center [1086, 426] width 169 height 15
select select "8"
select select "2025"
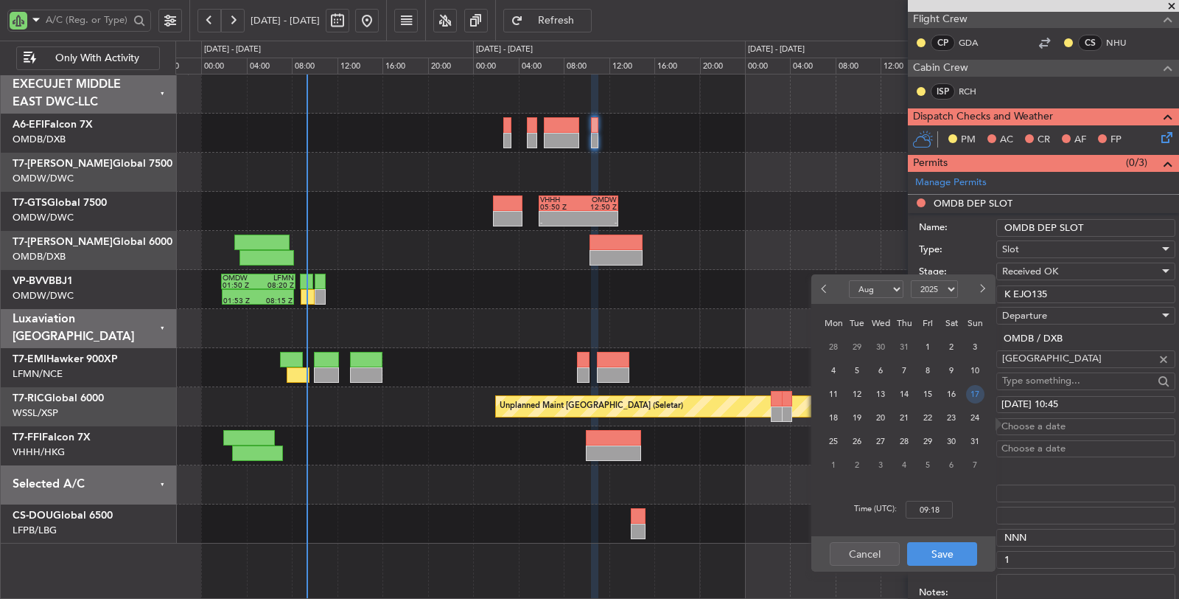
drag, startPoint x: 971, startPoint y: 386, endPoint x: 971, endPoint y: 404, distance: 17.7
click at [971, 388] on span "17" at bounding box center [975, 394] width 18 height 18
type input "10:25"
click at [939, 554] on button "Save" at bounding box center [942, 554] width 70 height 24
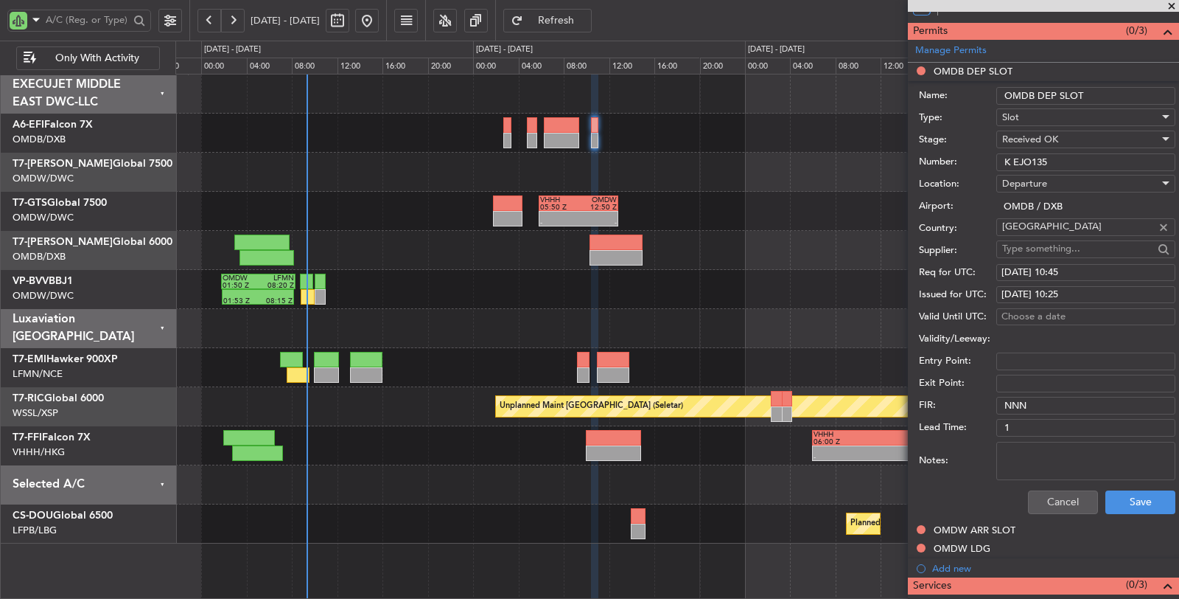
scroll to position [409, 0]
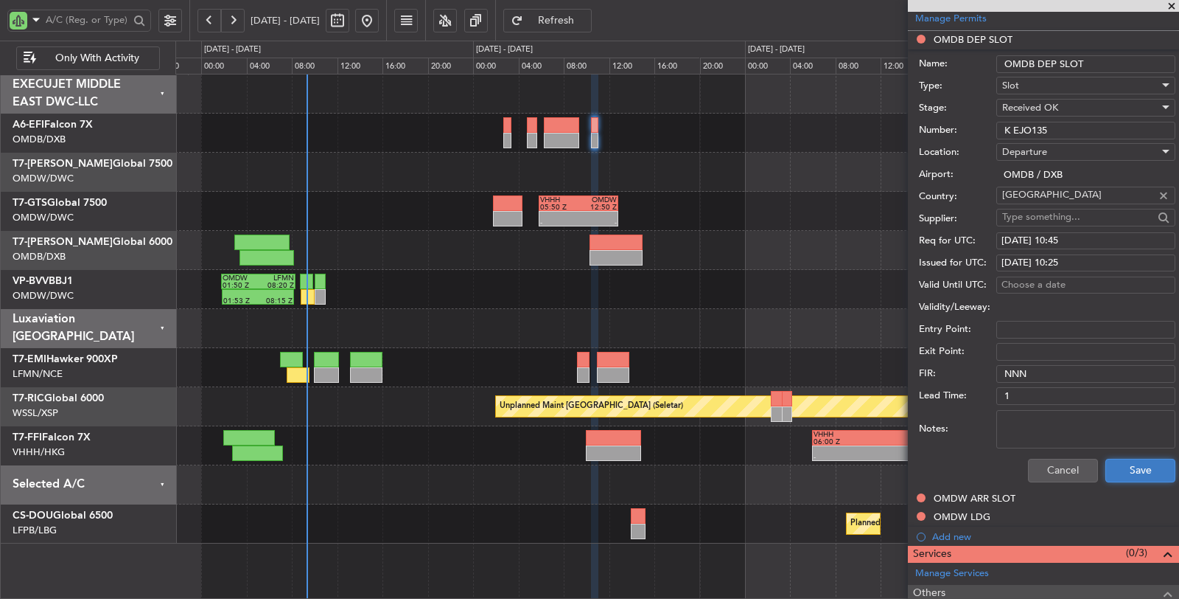
click at [1117, 465] on button "Save" at bounding box center [1141, 470] width 70 height 24
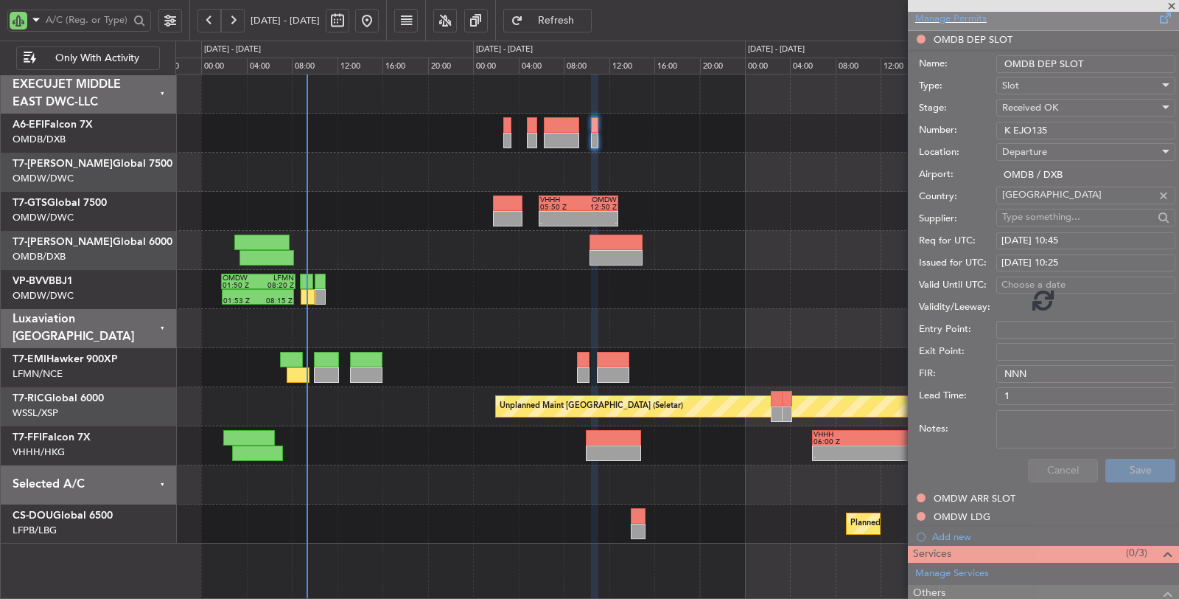
scroll to position [83, 0]
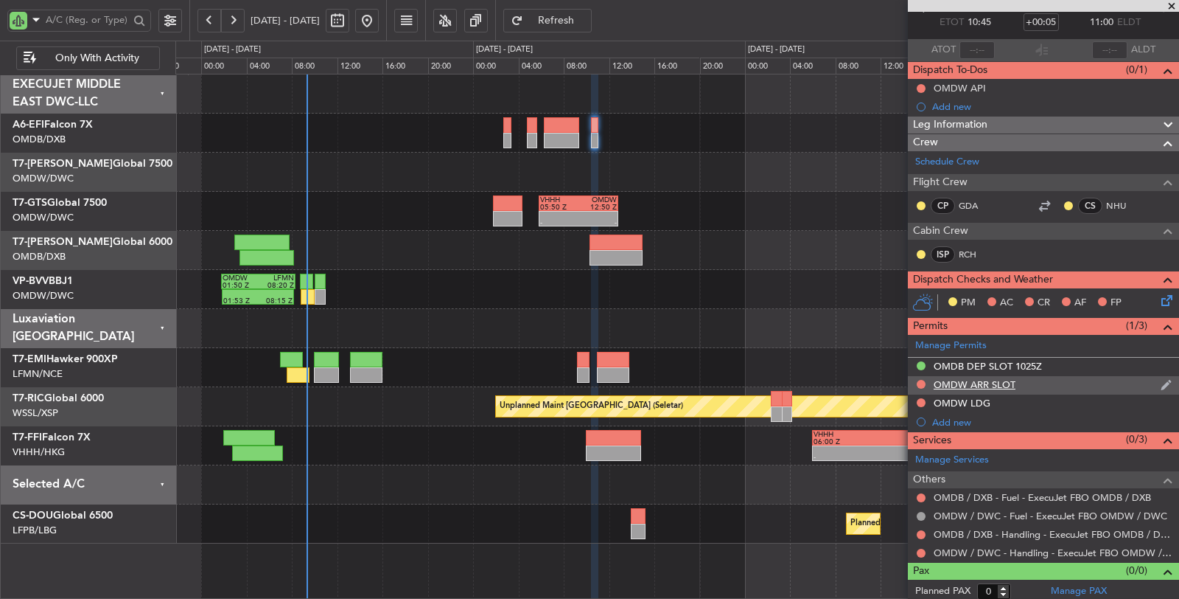
click at [997, 378] on div "OMDW ARR SLOT" at bounding box center [975, 384] width 82 height 13
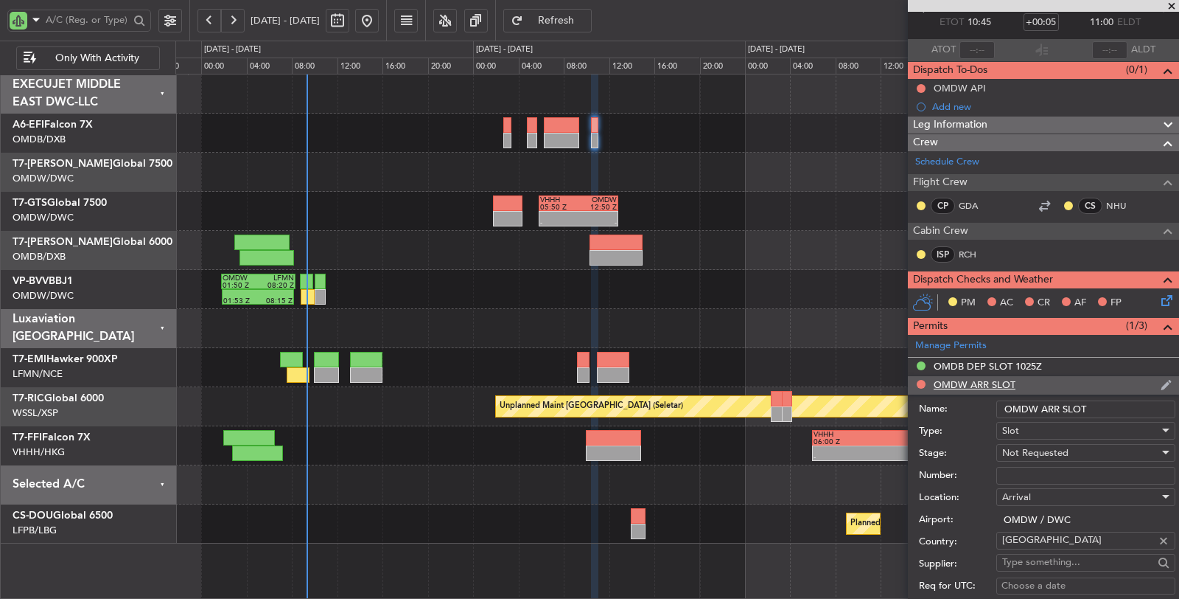
scroll to position [409, 0]
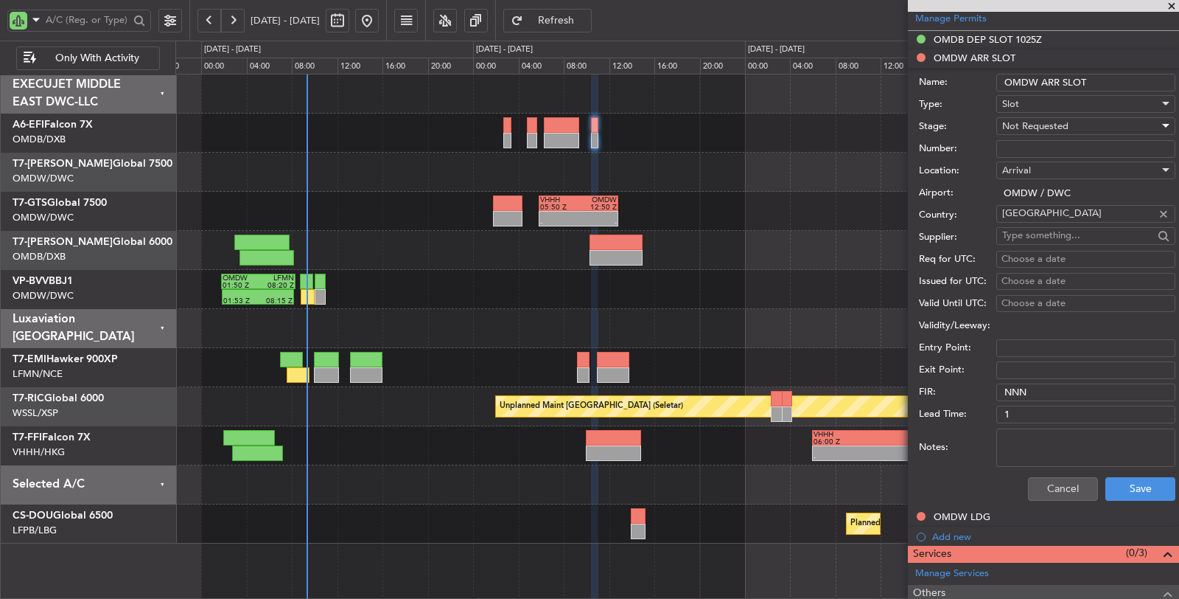
click at [1044, 119] on span "Not Requested" at bounding box center [1035, 125] width 66 height 13
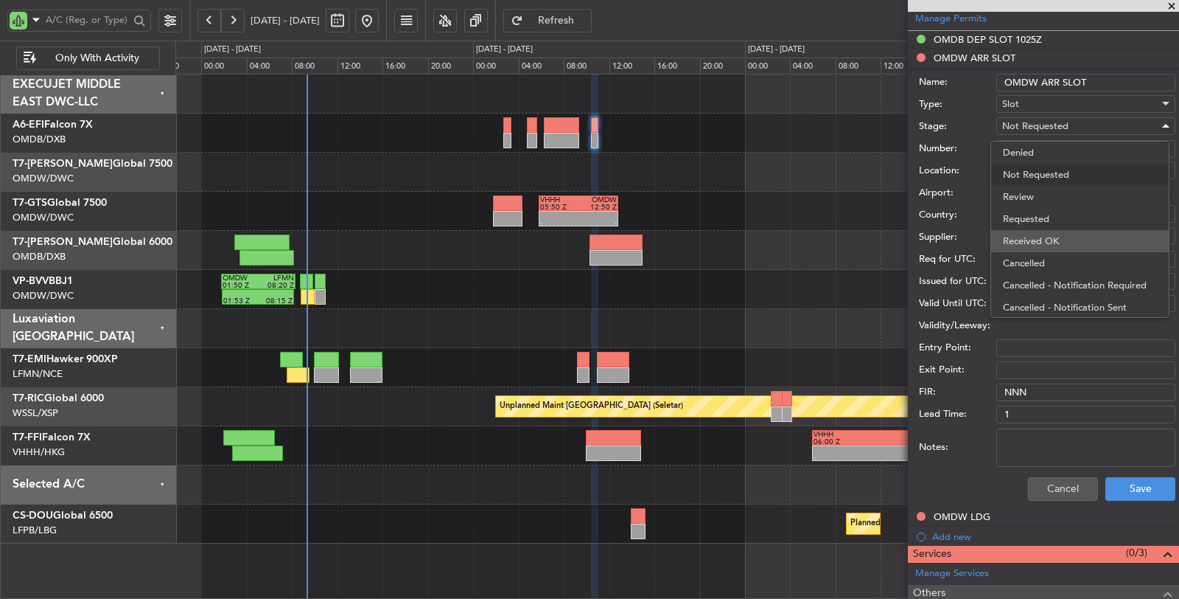
click at [1050, 236] on span "Received OK" at bounding box center [1080, 241] width 154 height 22
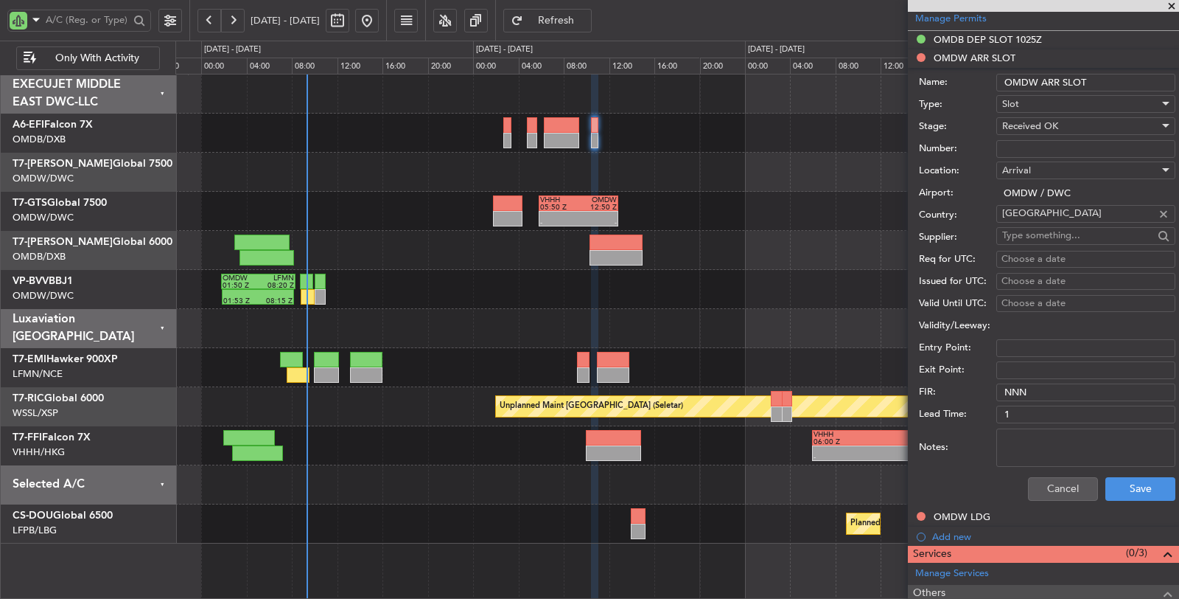
click at [1047, 148] on input "Number:" at bounding box center [1086, 149] width 179 height 18
paste input "KEJO136"
type input "KEJO136"
click at [1027, 253] on div "Choose a date" at bounding box center [1086, 259] width 169 height 15
select select "8"
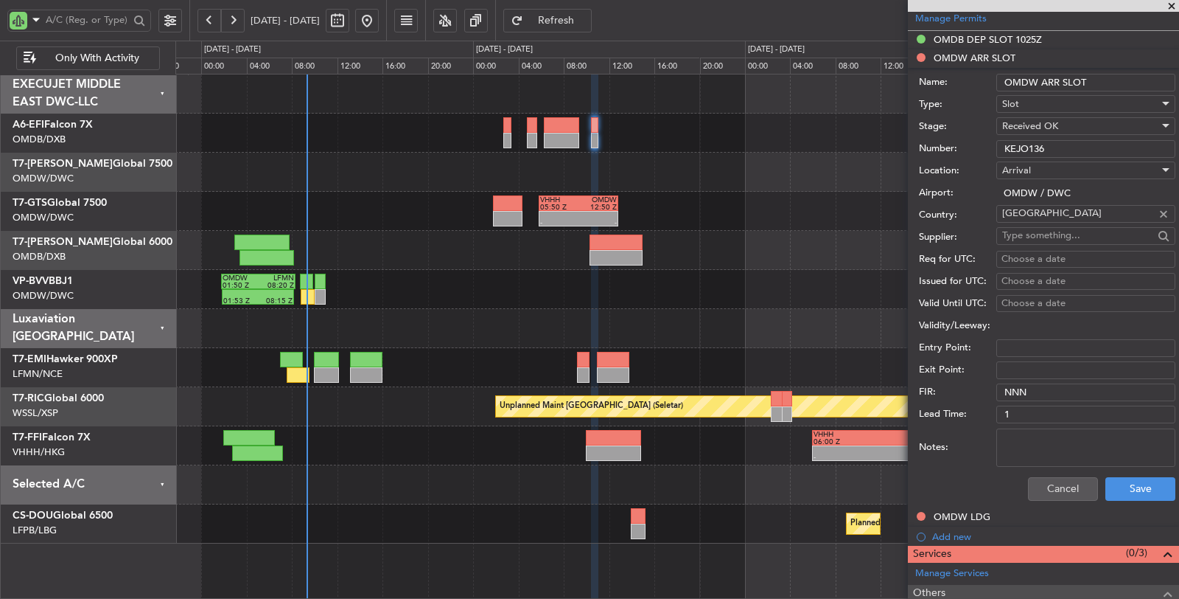
select select "2025"
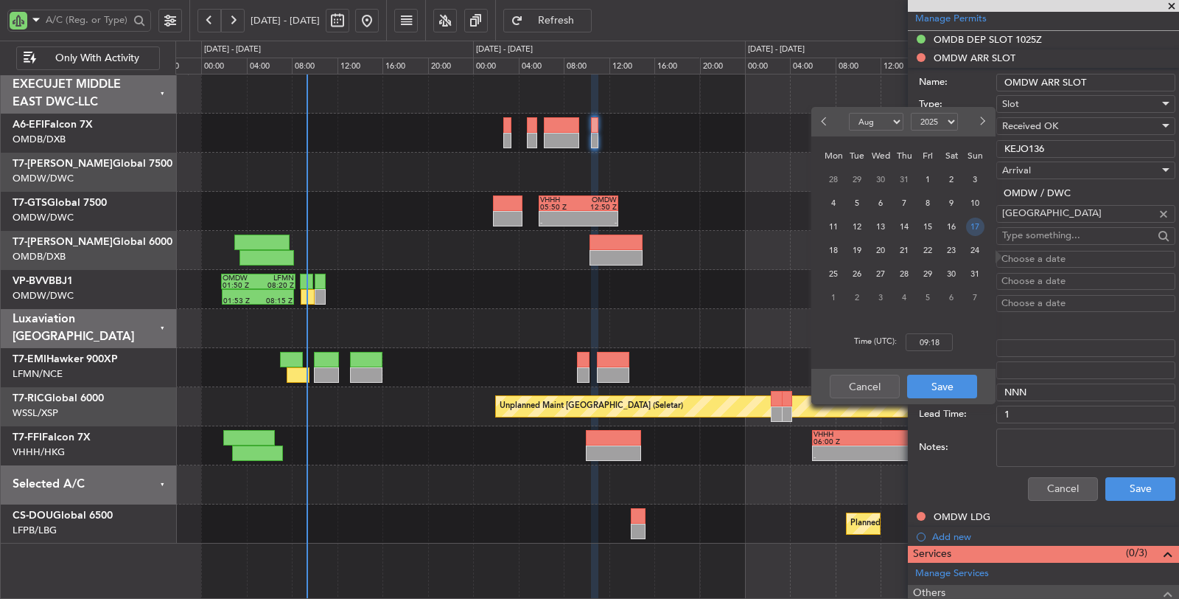
click at [974, 224] on span "17" at bounding box center [975, 226] width 18 height 18
click at [929, 346] on input "00:00" at bounding box center [929, 342] width 47 height 18
type input "11:00"
click at [935, 386] on button "Save" at bounding box center [942, 386] width 70 height 24
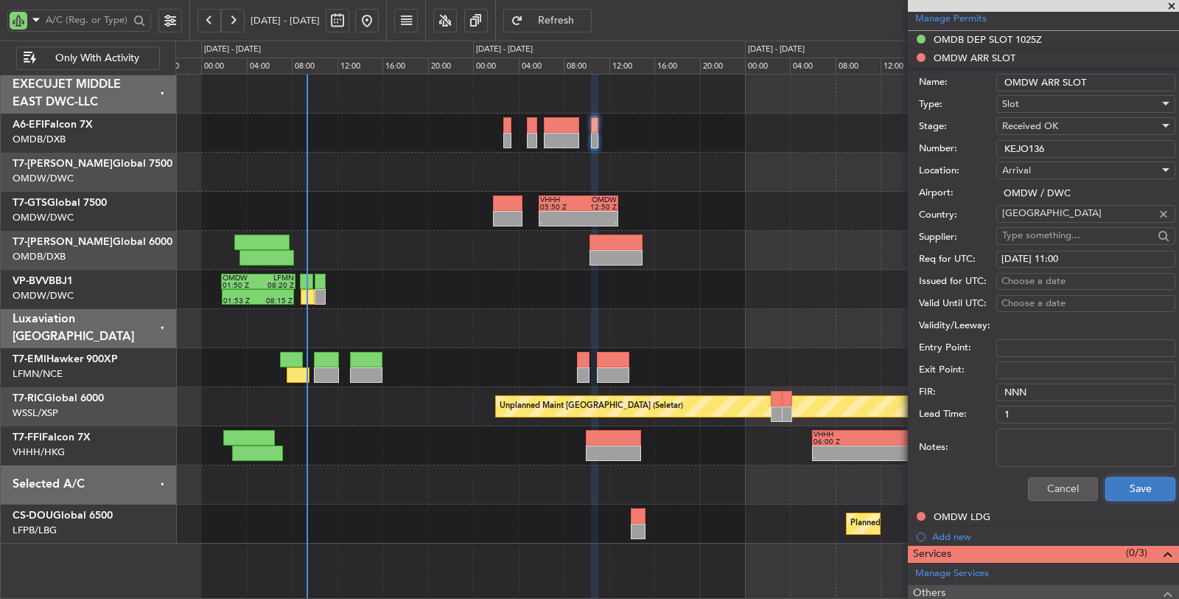
click at [1120, 484] on button "Save" at bounding box center [1141, 489] width 70 height 24
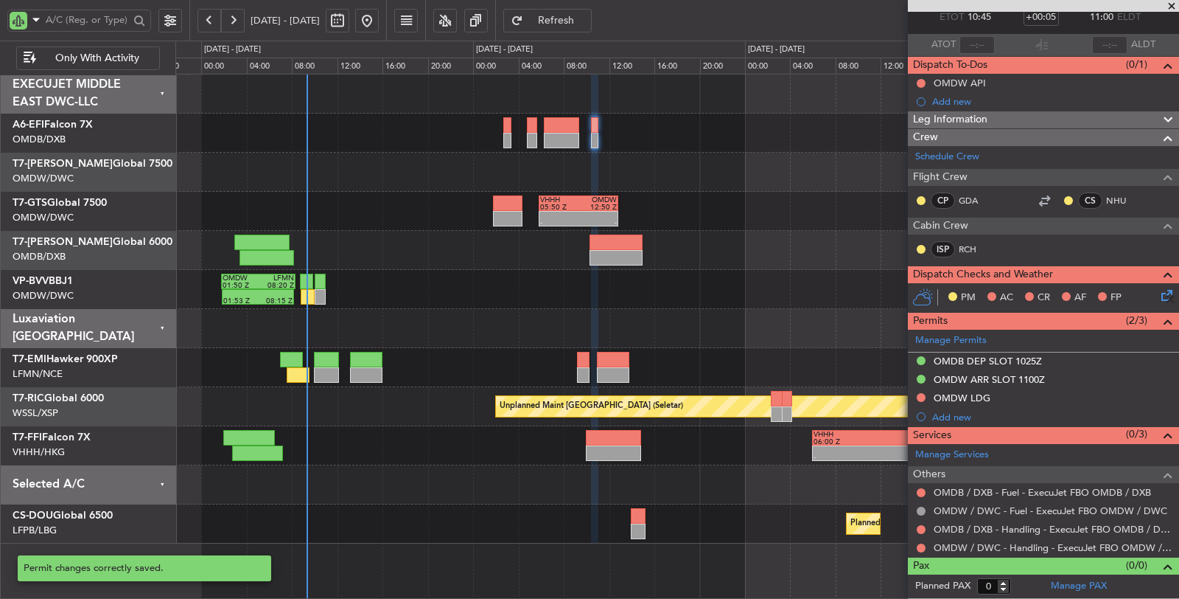
scroll to position [83, 0]
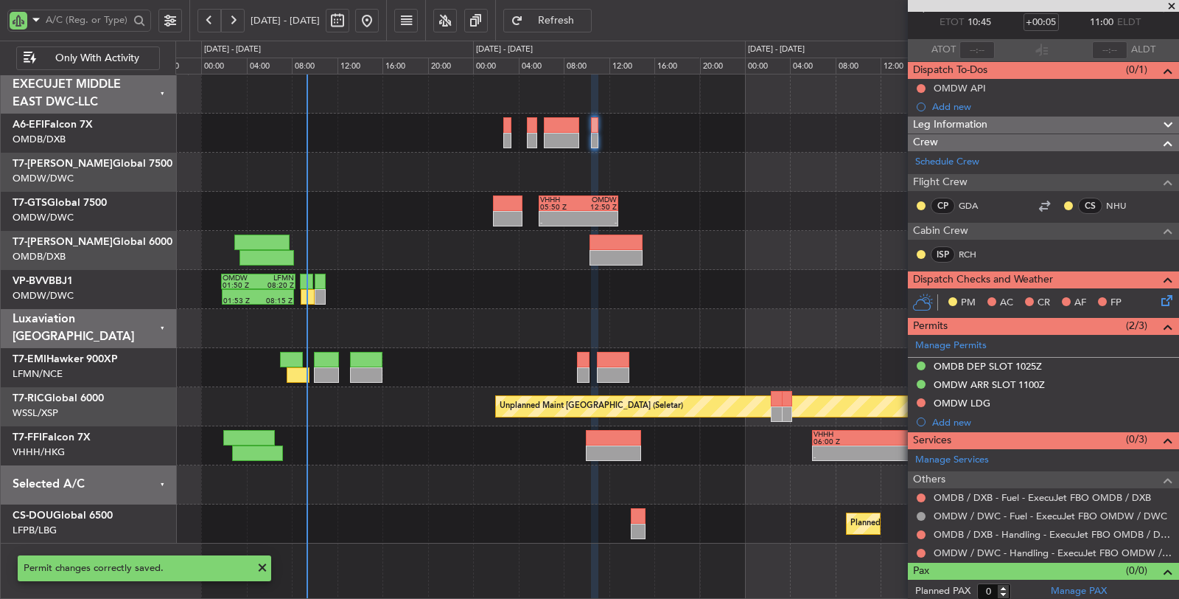
click at [562, 149] on div at bounding box center [677, 133] width 1004 height 39
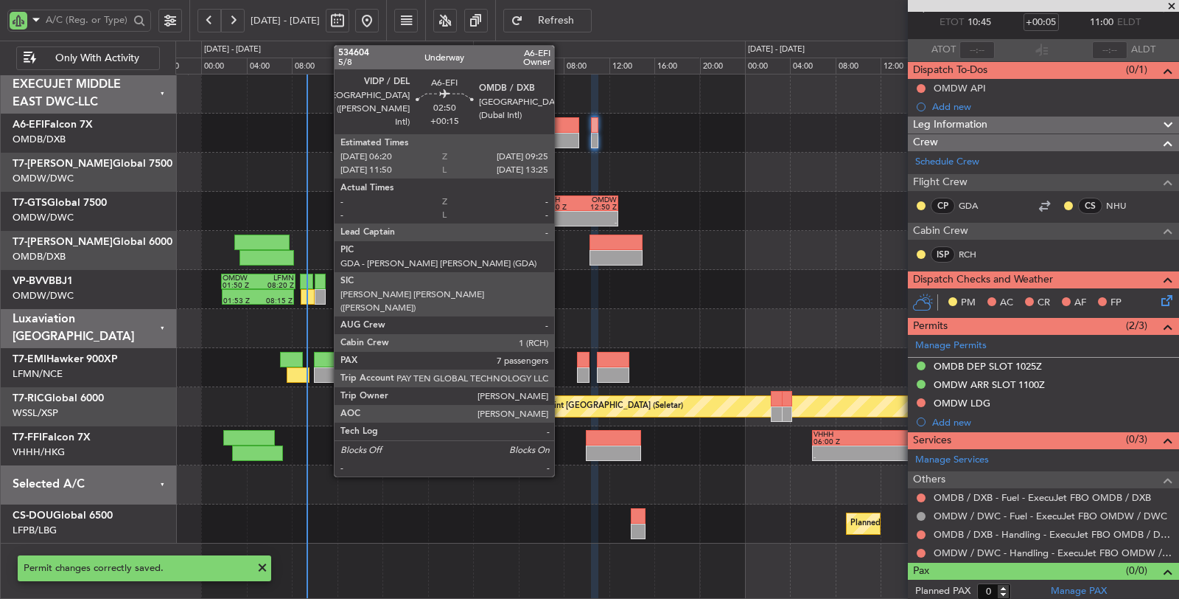
click at [562, 143] on div at bounding box center [561, 140] width 35 height 15
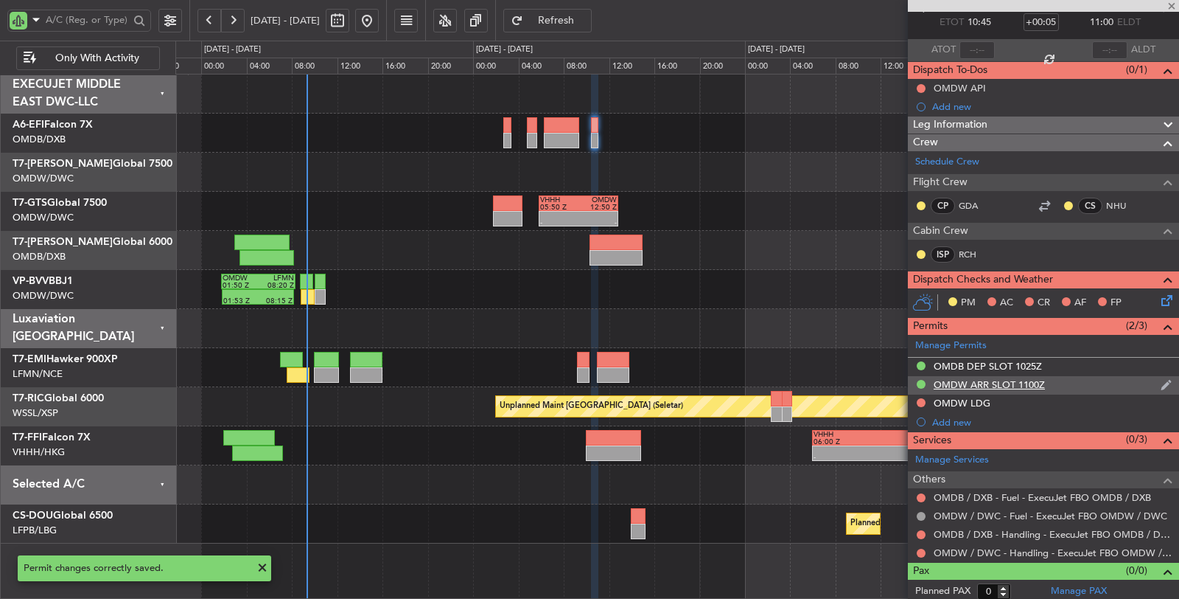
type input "+00:15"
type input "7"
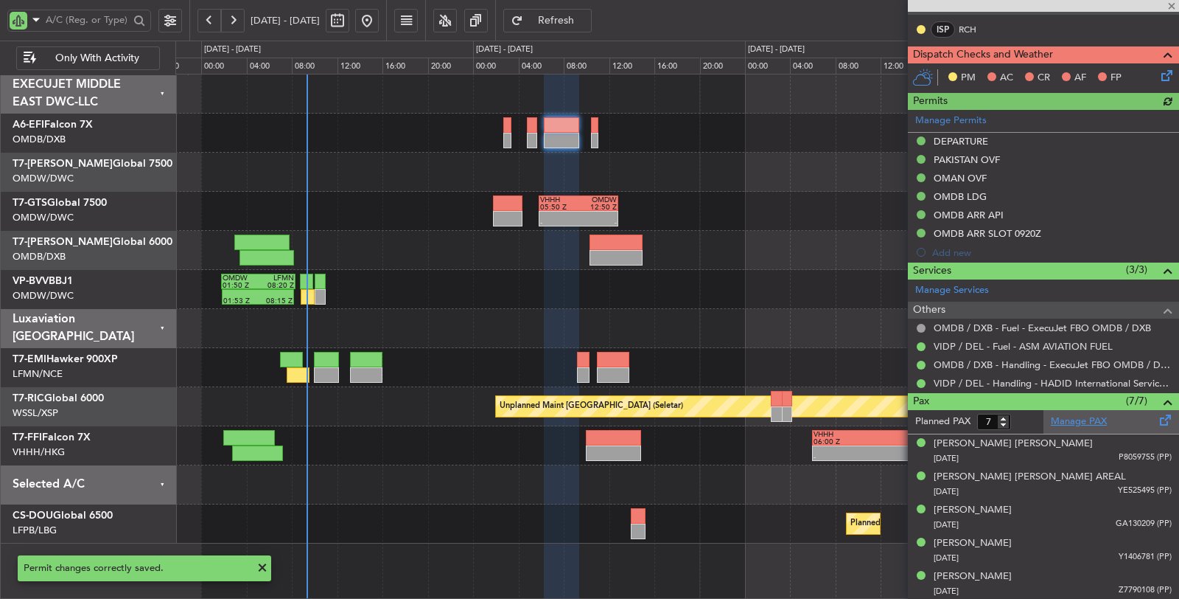
scroll to position [409, 0]
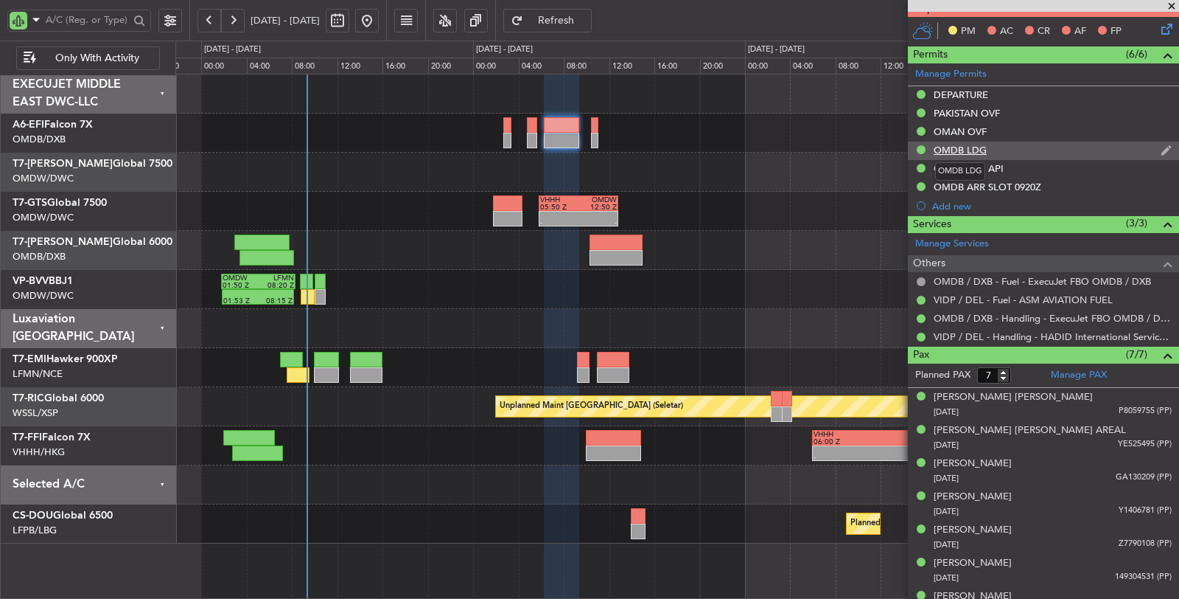
click at [968, 146] on div "OMDB LDG" at bounding box center [960, 150] width 53 height 13
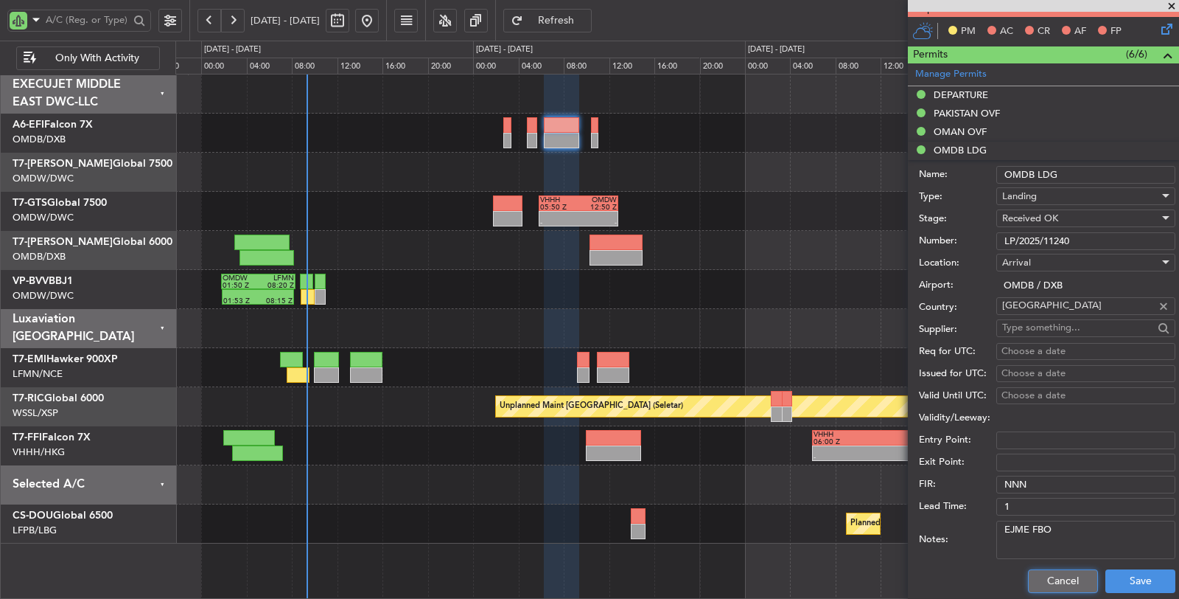
click at [1052, 575] on button "Cancel" at bounding box center [1063, 581] width 70 height 24
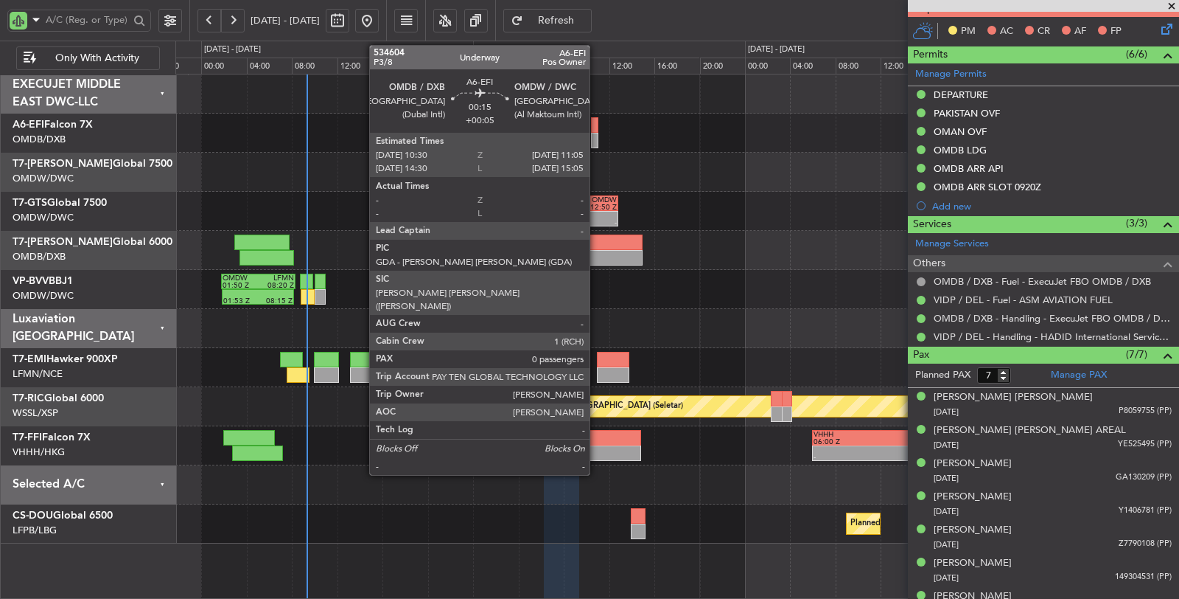
click at [597, 141] on div at bounding box center [594, 140] width 7 height 15
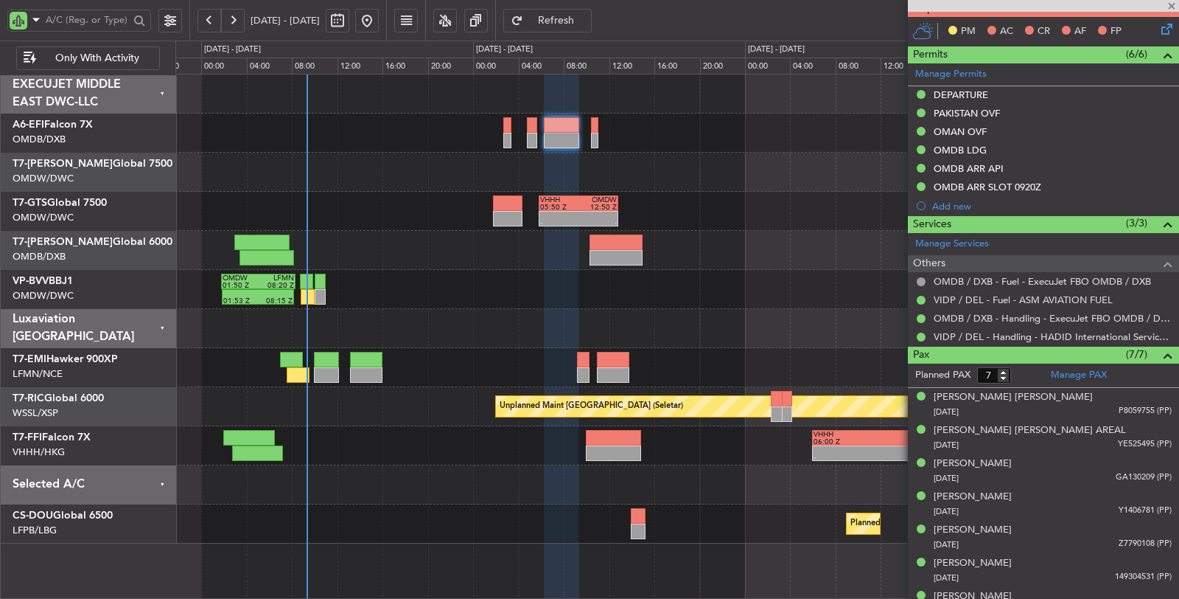
type input "+00:05"
type input "0"
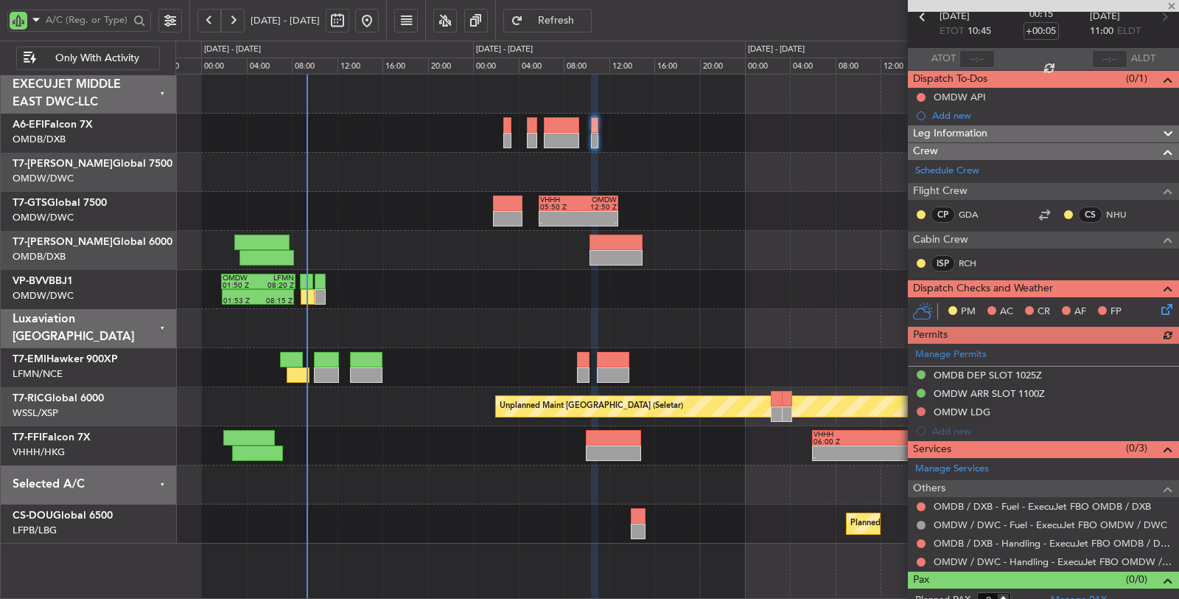
scroll to position [83, 0]
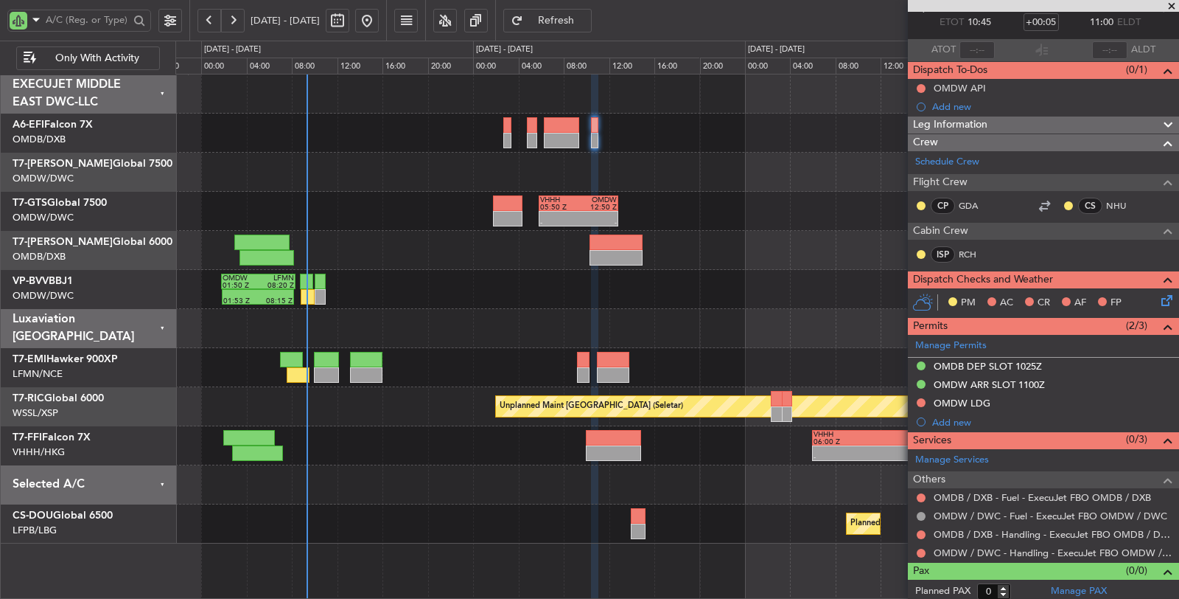
click at [974, 398] on div "OMDW LDG" at bounding box center [962, 403] width 57 height 13
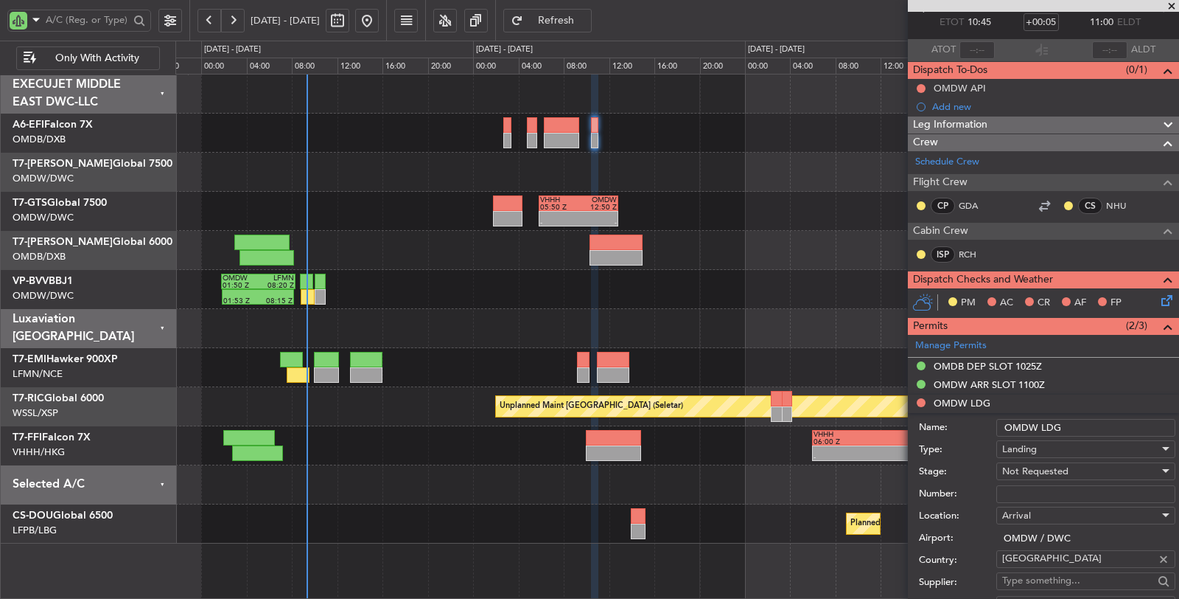
scroll to position [328, 0]
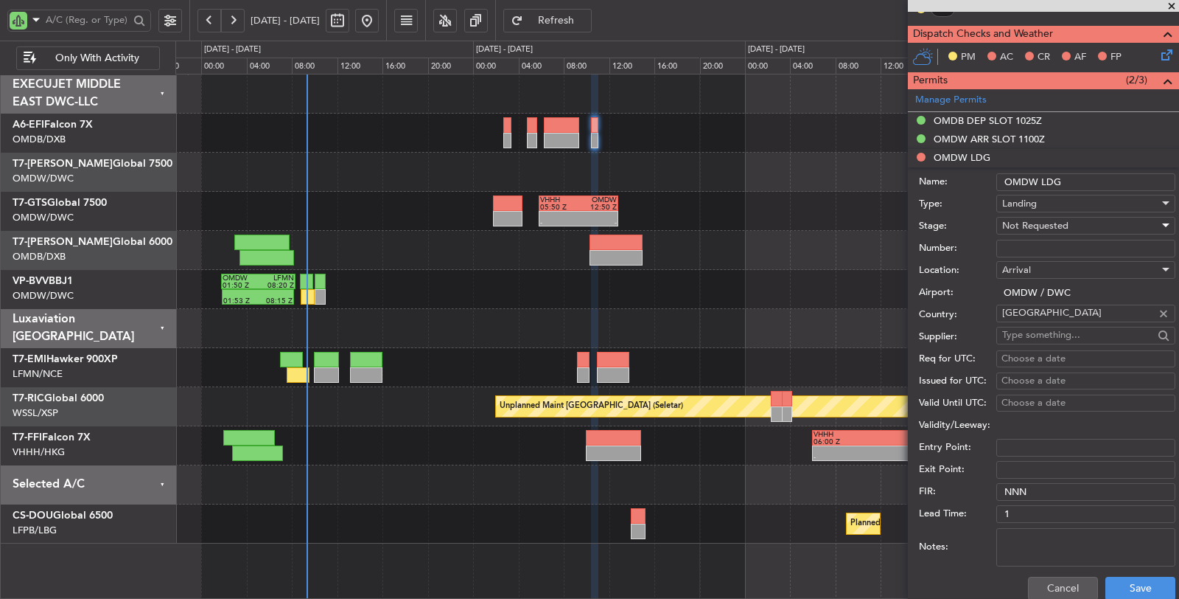
click at [1036, 226] on span "Not Requested" at bounding box center [1035, 225] width 66 height 13
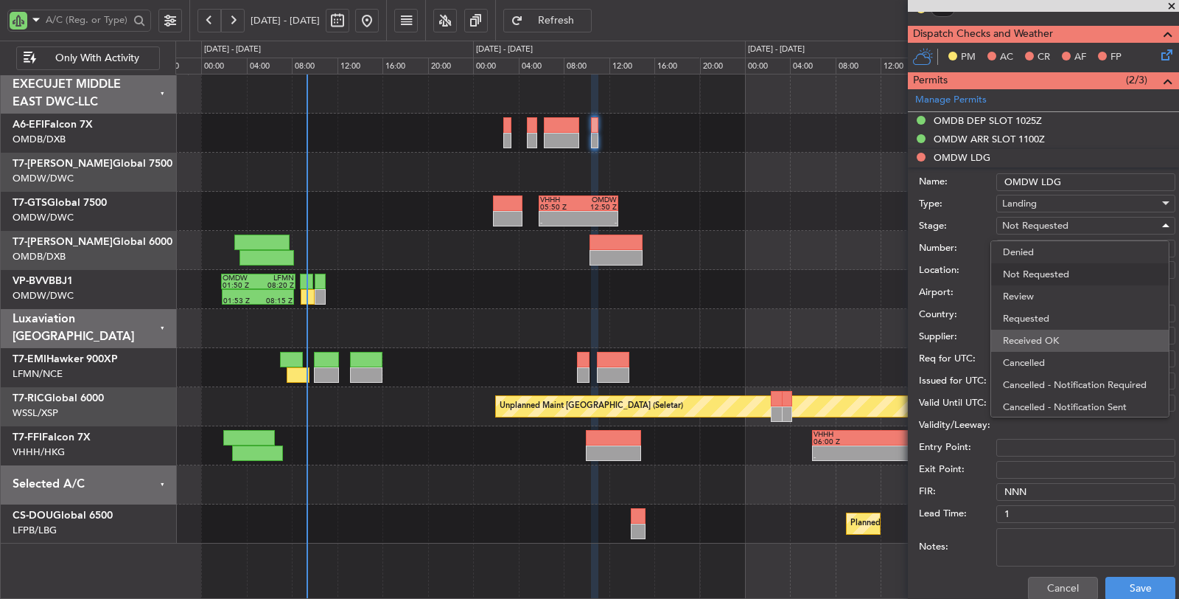
click at [1042, 335] on span "Received OK" at bounding box center [1080, 340] width 154 height 22
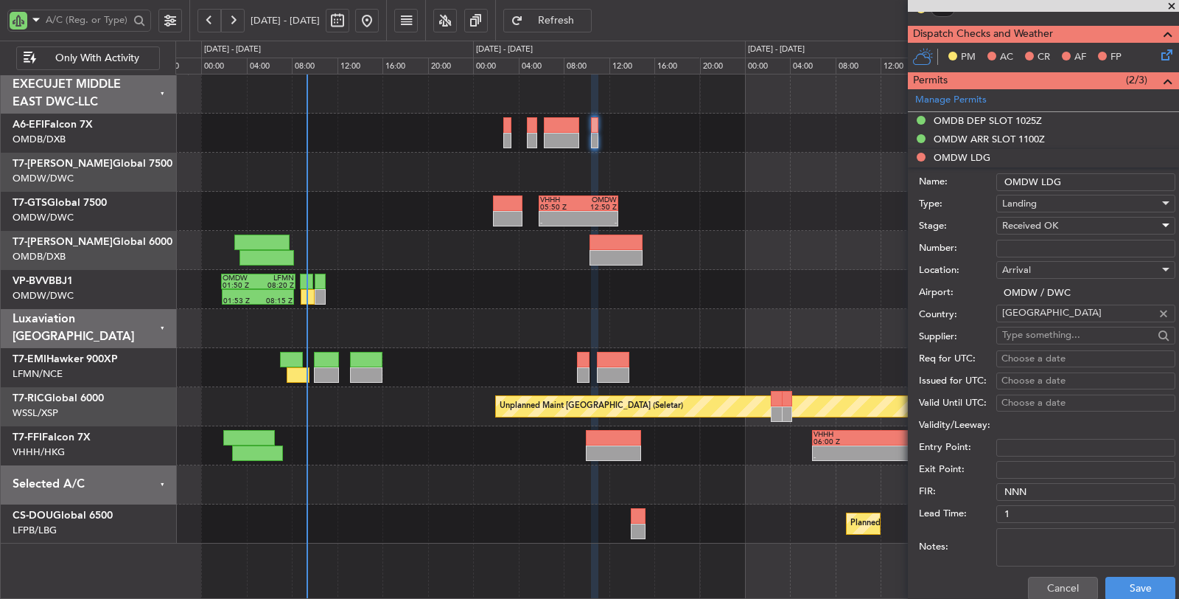
click at [1036, 246] on input "Number:" at bounding box center [1086, 249] width 179 height 18
paste input "DWC LP/2025/11245"
type input "DWC LP/2025/11245"
click at [1123, 581] on button "Save" at bounding box center [1141, 588] width 70 height 24
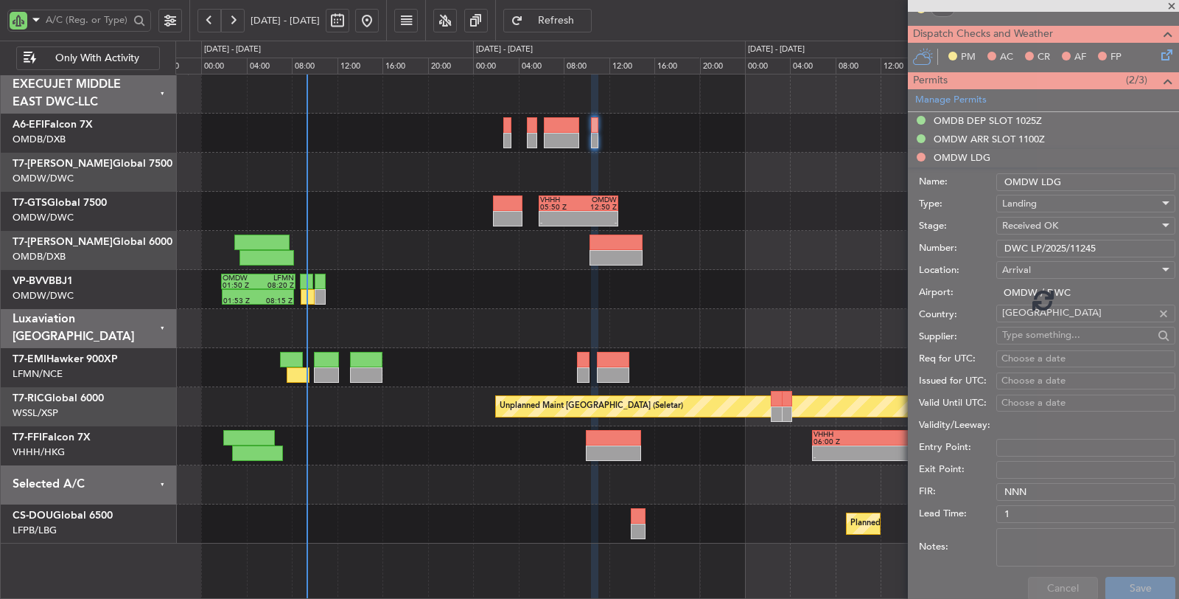
scroll to position [83, 0]
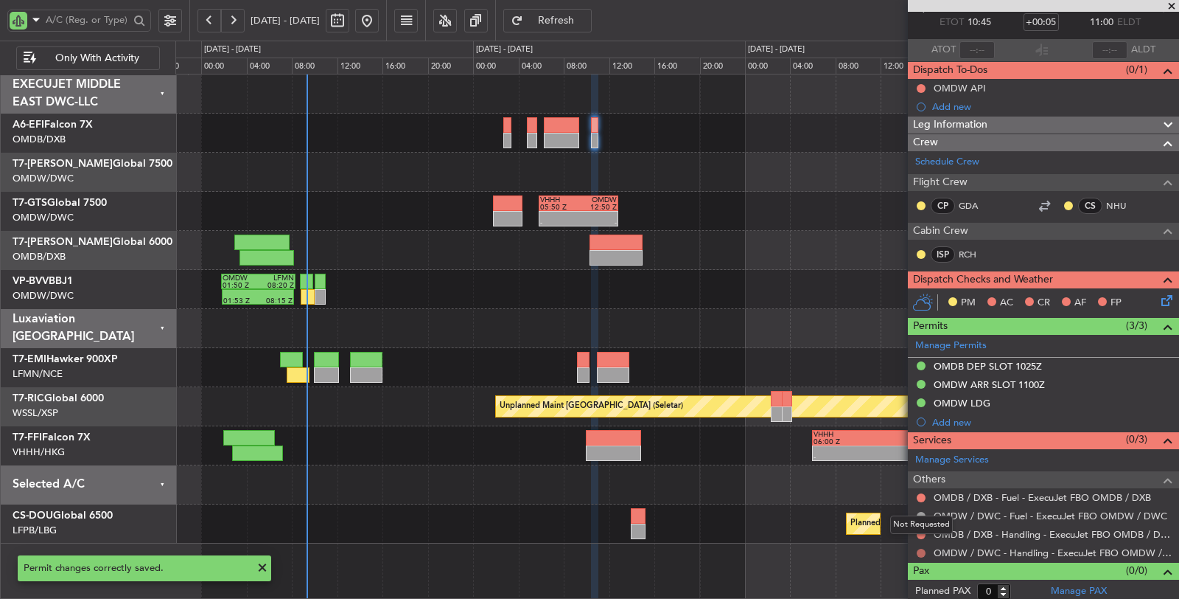
click at [924, 548] on button at bounding box center [921, 552] width 9 height 9
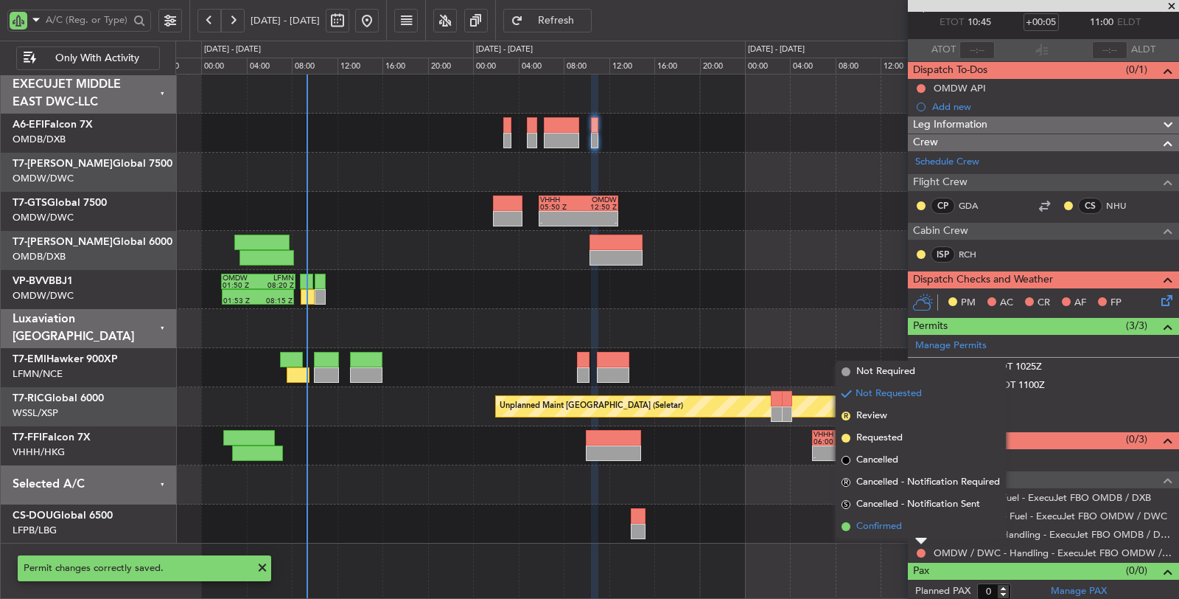
click at [896, 531] on span "Confirmed" at bounding box center [879, 526] width 46 height 15
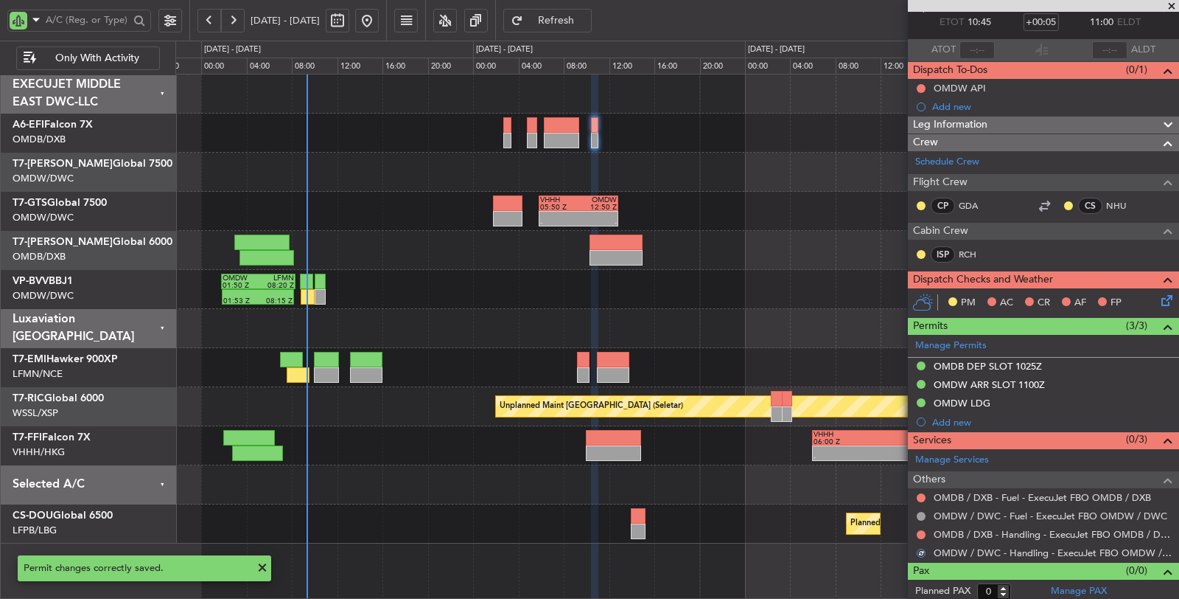
click at [918, 534] on mat-tooltip-component "Not Requested" at bounding box center [921, 553] width 83 height 39
click at [917, 531] on button at bounding box center [921, 534] width 9 height 9
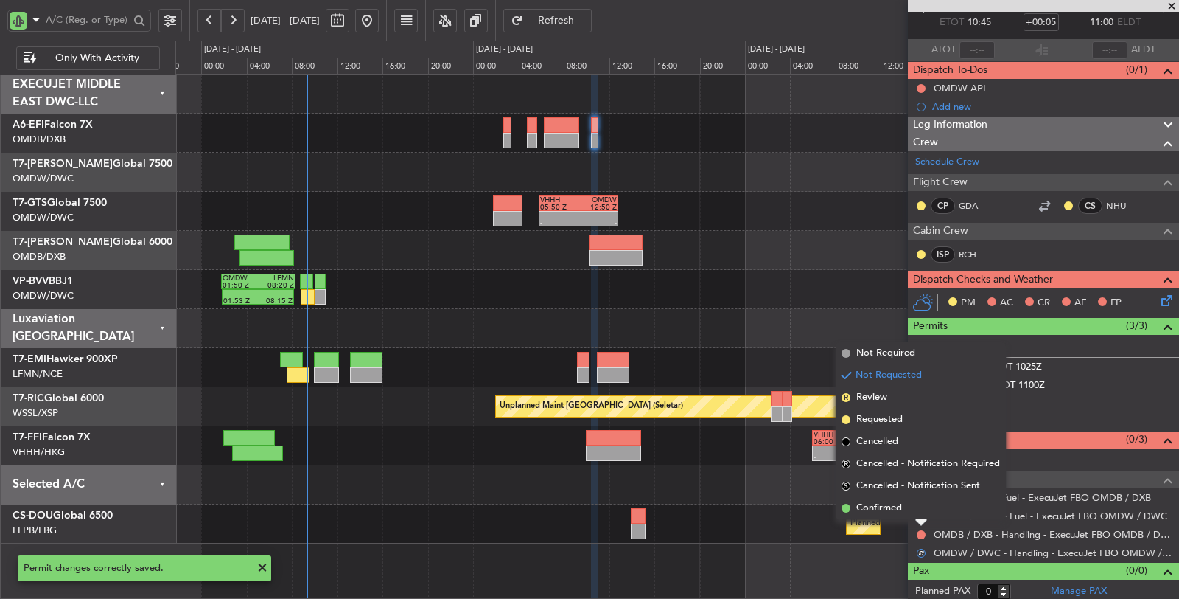
click at [893, 510] on span "Confirmed" at bounding box center [879, 507] width 46 height 15
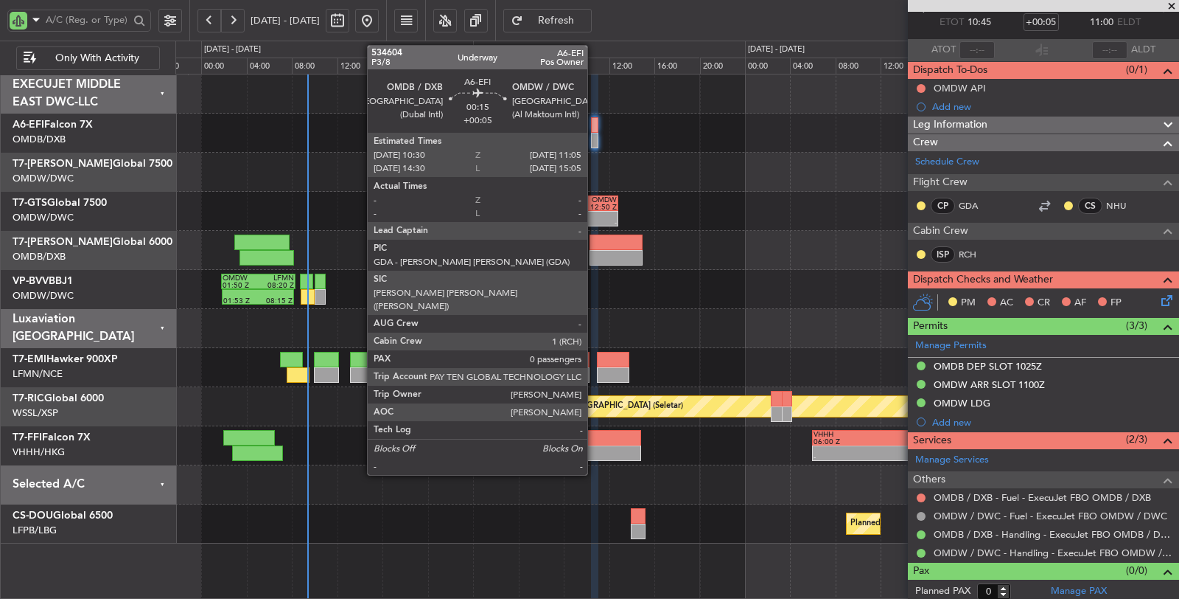
click at [595, 139] on div at bounding box center [594, 140] width 7 height 15
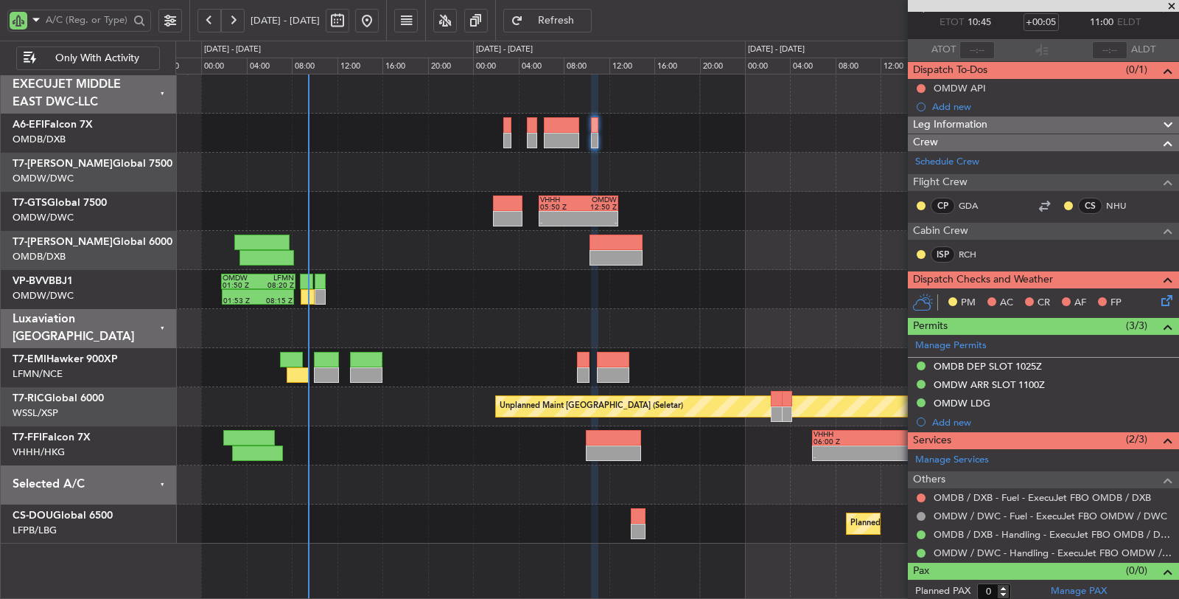
click at [83, 53] on span "Only With Activity" at bounding box center [97, 58] width 116 height 10
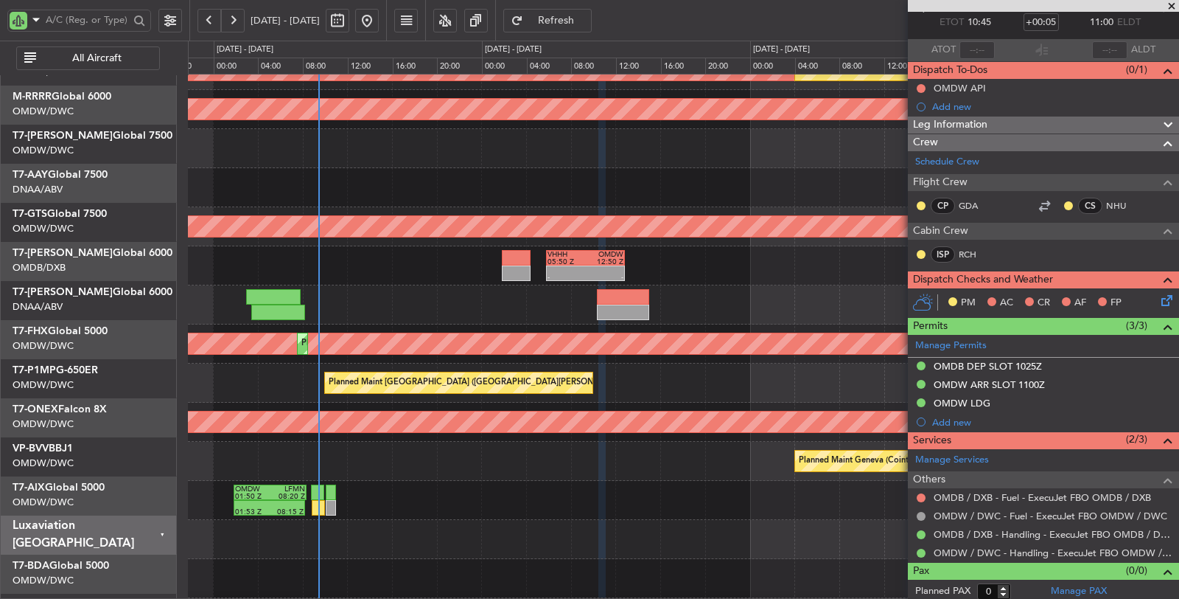
scroll to position [245, 0]
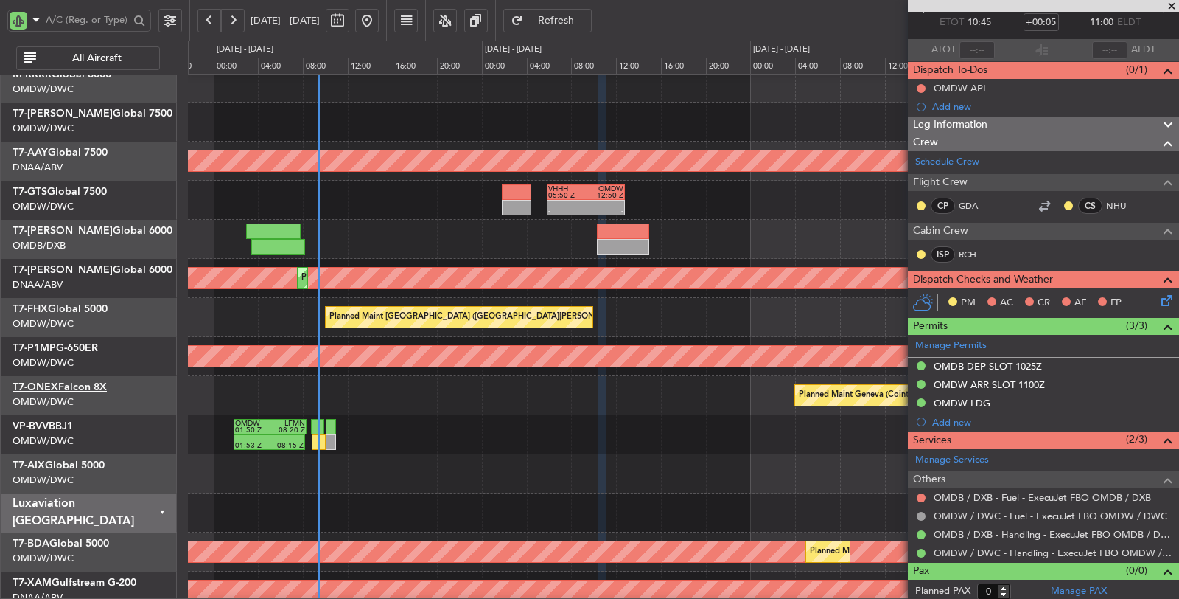
click at [105, 385] on link "T7-ONEX Falcon 8X" at bounding box center [60, 387] width 94 height 10
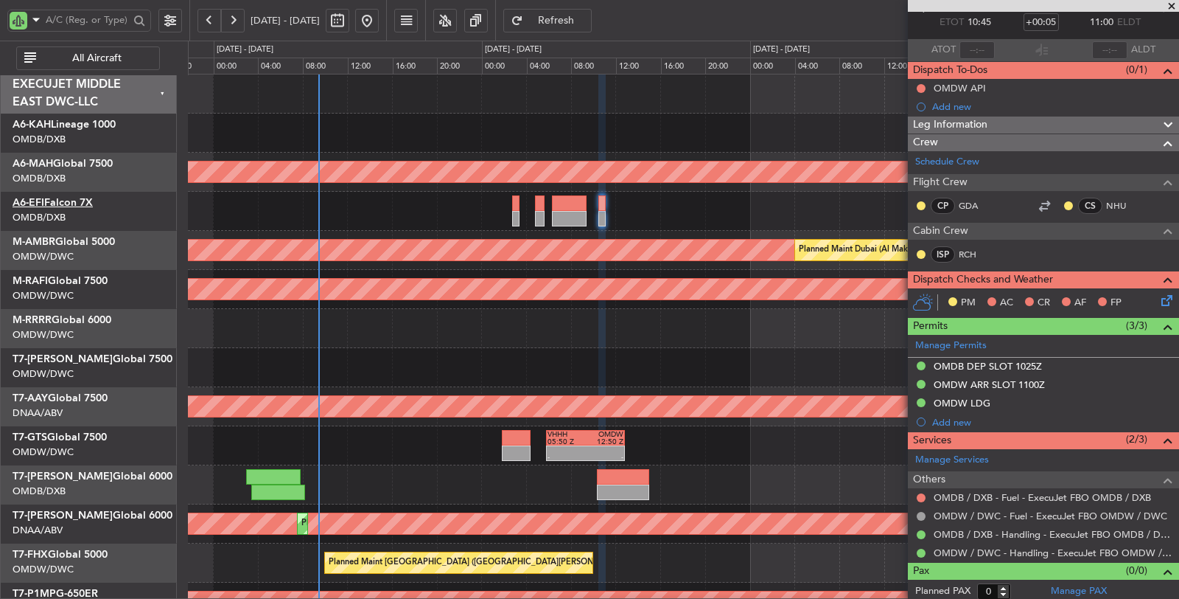
click at [93, 202] on link "A6-EFI Falcon 7X" at bounding box center [53, 203] width 80 height 10
click at [133, 55] on span "All Aircraft" at bounding box center [97, 58] width 116 height 10
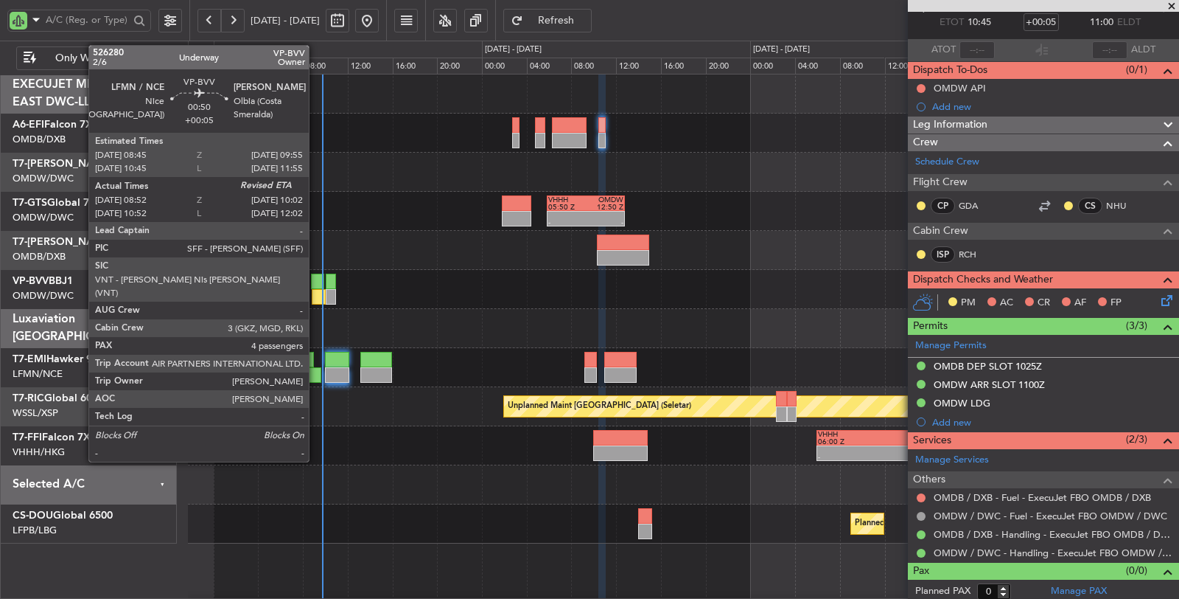
click at [316, 297] on div at bounding box center [318, 296] width 13 height 15
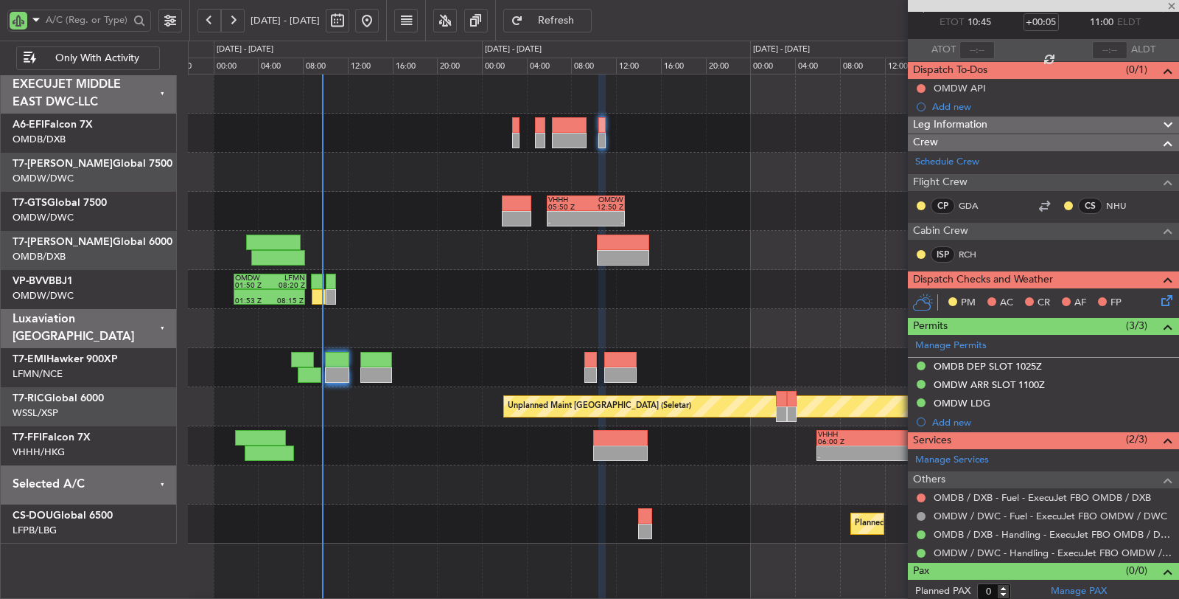
type input "09:07"
type input "4"
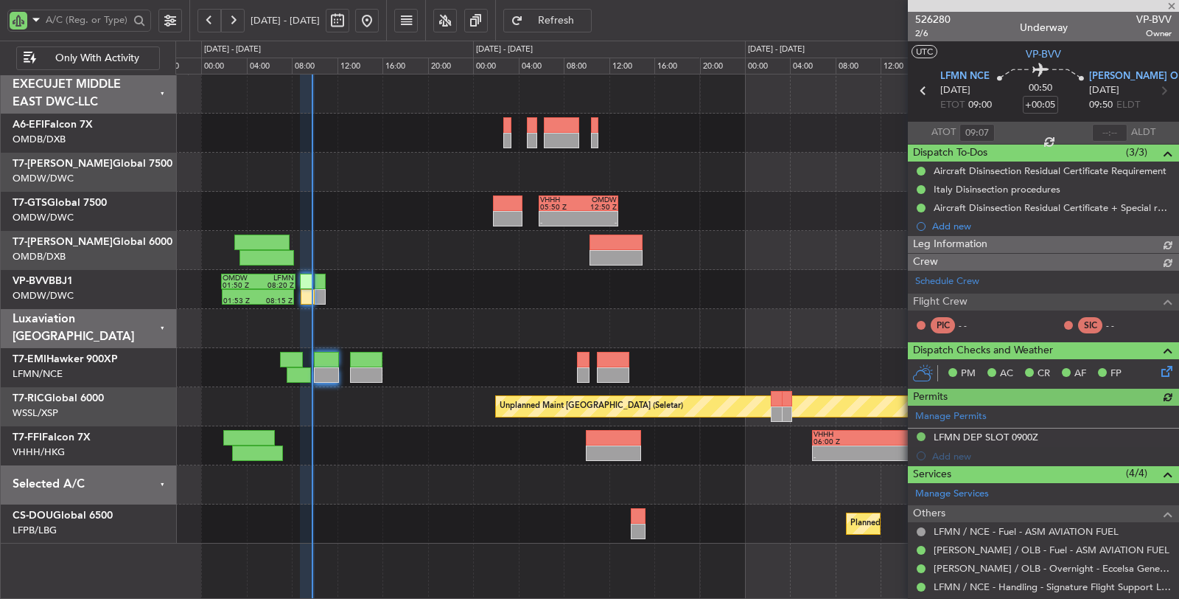
type input "Dherander Fithani (DHF)"
type input "6970"
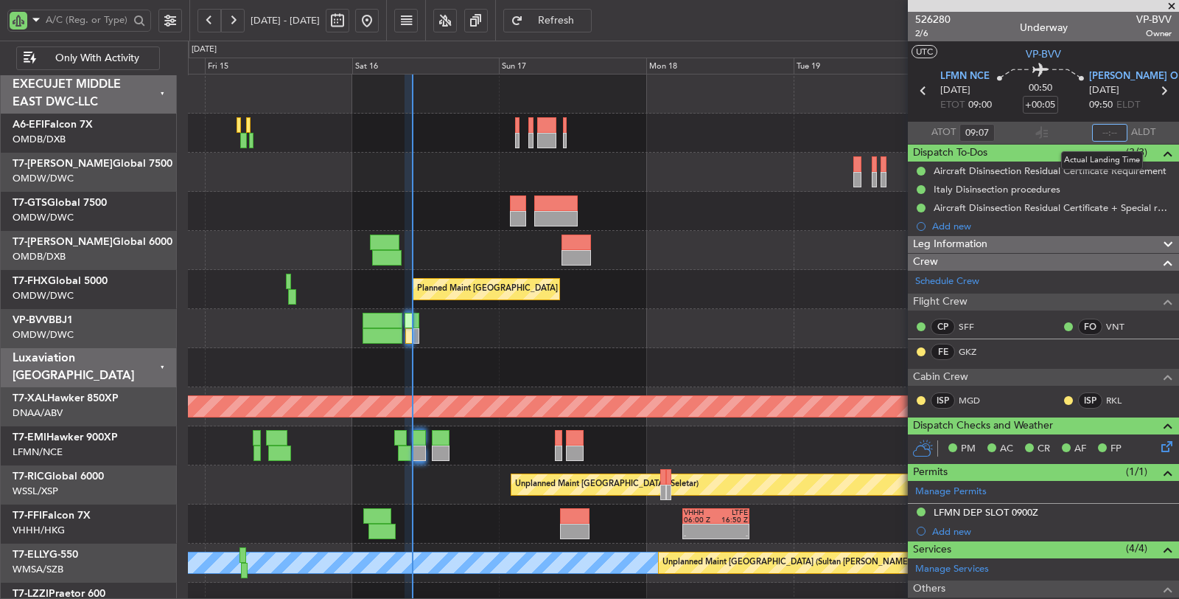
click at [1100, 130] on input "text" at bounding box center [1109, 133] width 35 height 18
type input "09:46"
click at [562, 356] on div at bounding box center [683, 367] width 991 height 39
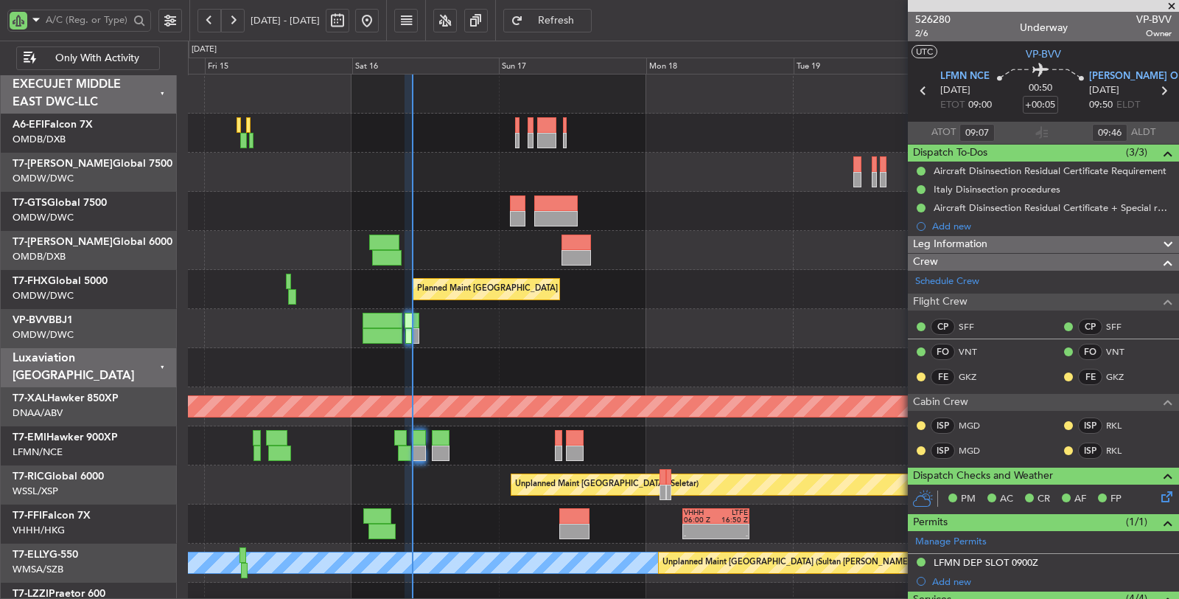
type input "Dherander Fithani (DHF)"
type input "6970"
